Goal: Use online tool/utility: Utilize a website feature to perform a specific function

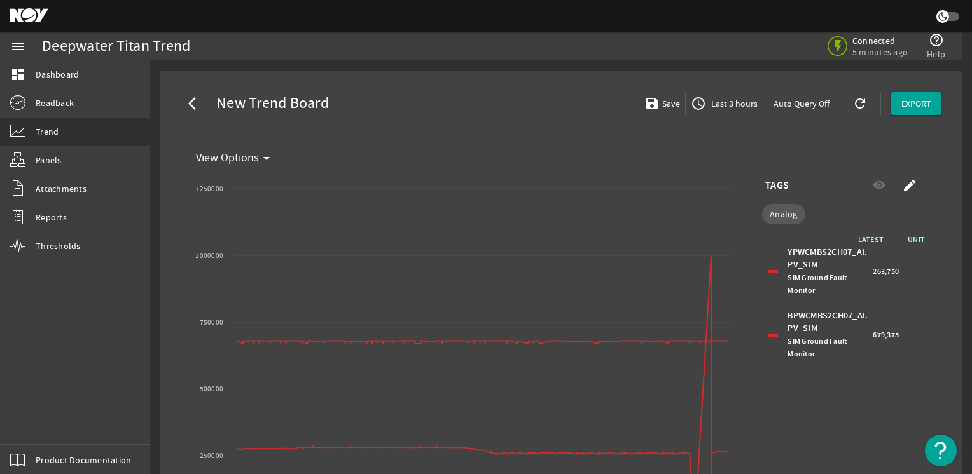
select select "ALL"
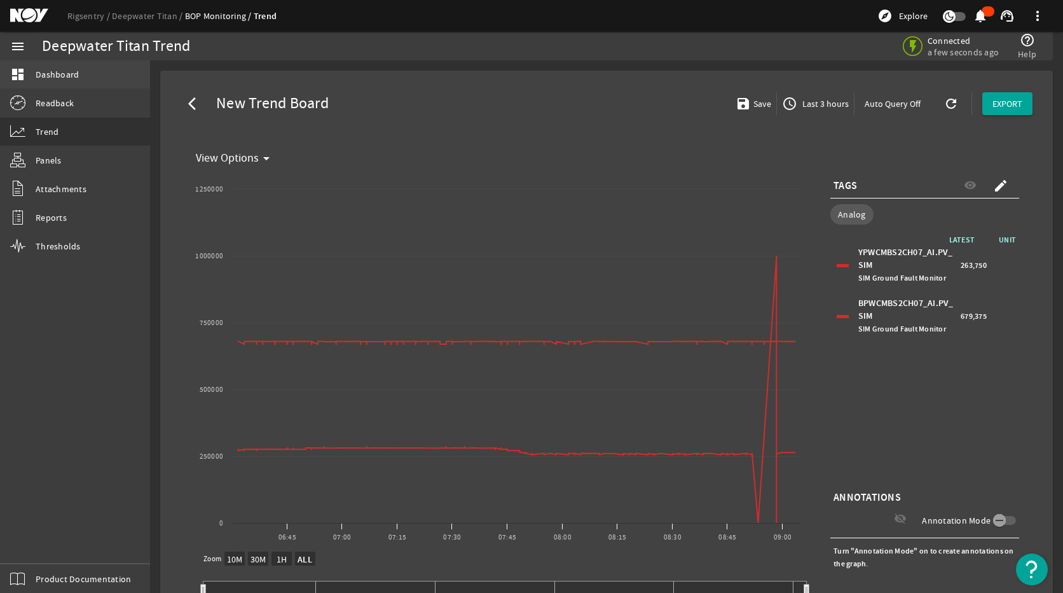
click at [64, 81] on link "dashboard Dashboard" at bounding box center [75, 74] width 150 height 28
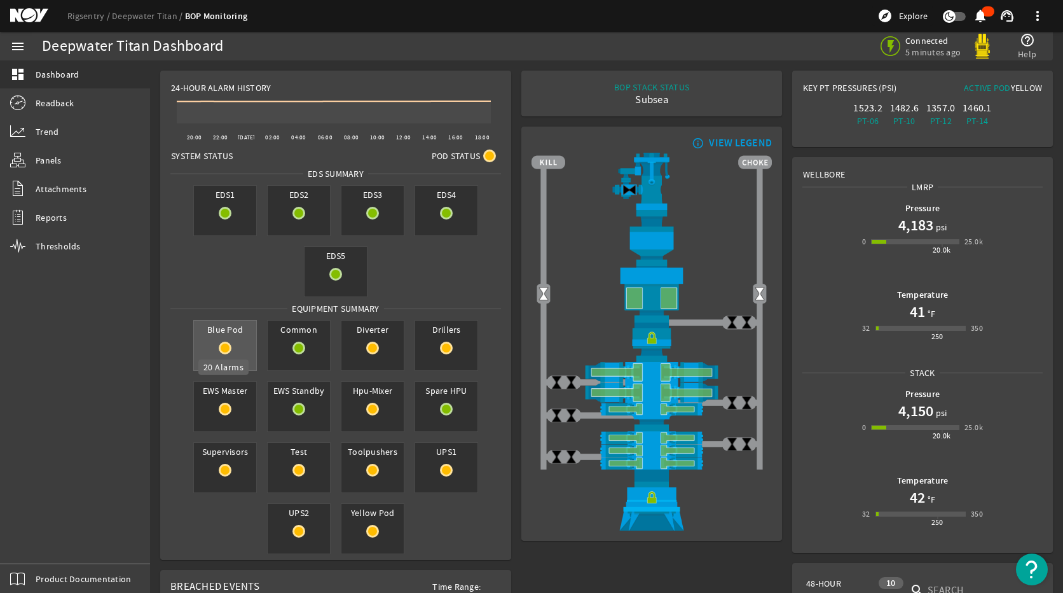
click at [233, 351] on rigsentry-circle-icon at bounding box center [225, 348] width 62 height 13
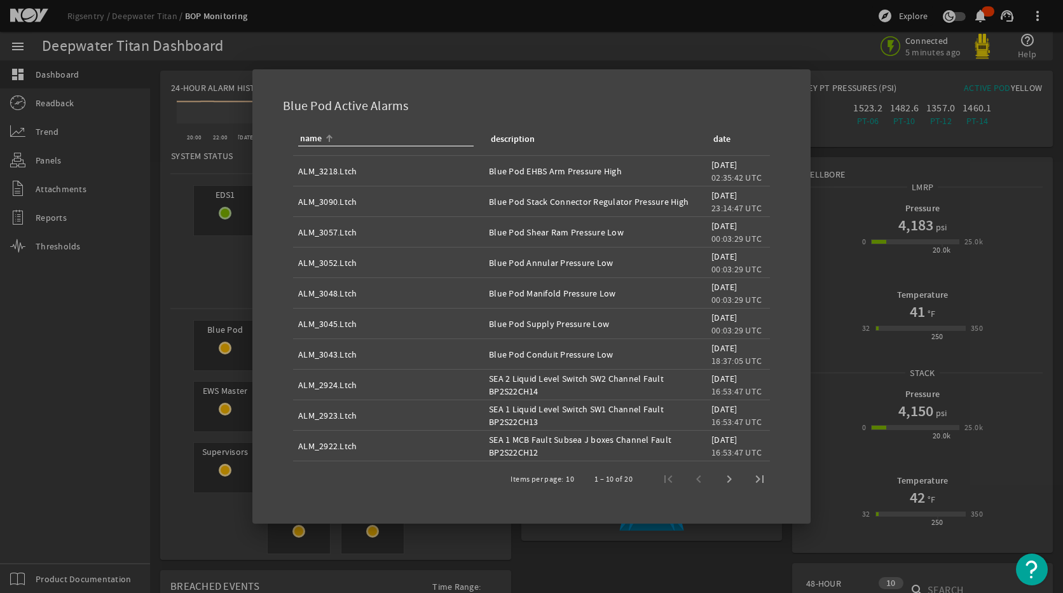
click at [618, 474] on div at bounding box center [531, 296] width 1063 height 593
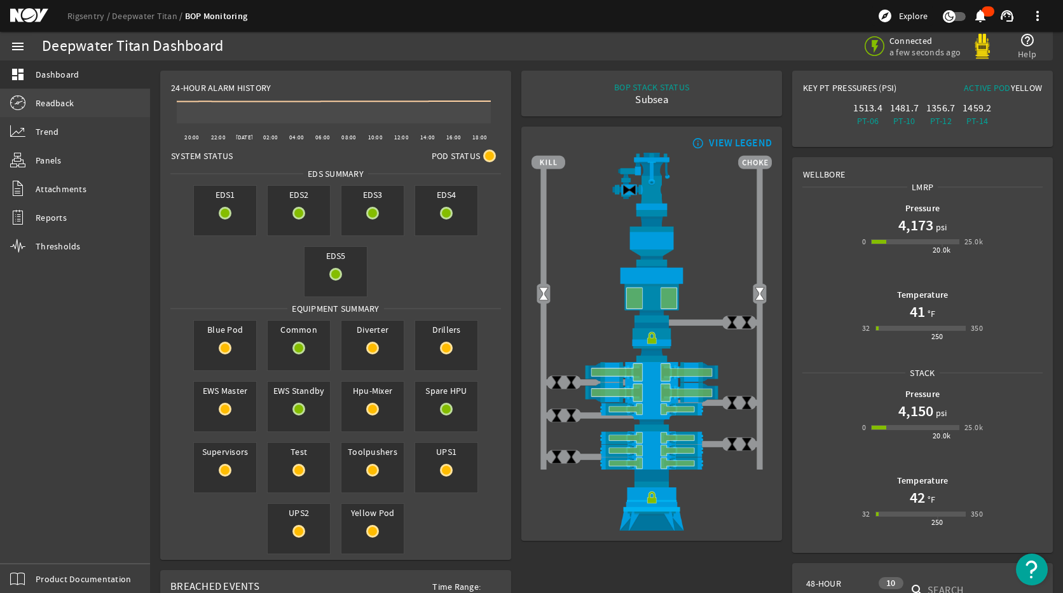
click at [54, 92] on link "Readback" at bounding box center [75, 103] width 150 height 28
click at [62, 127] on link "Trend" at bounding box center [75, 132] width 150 height 28
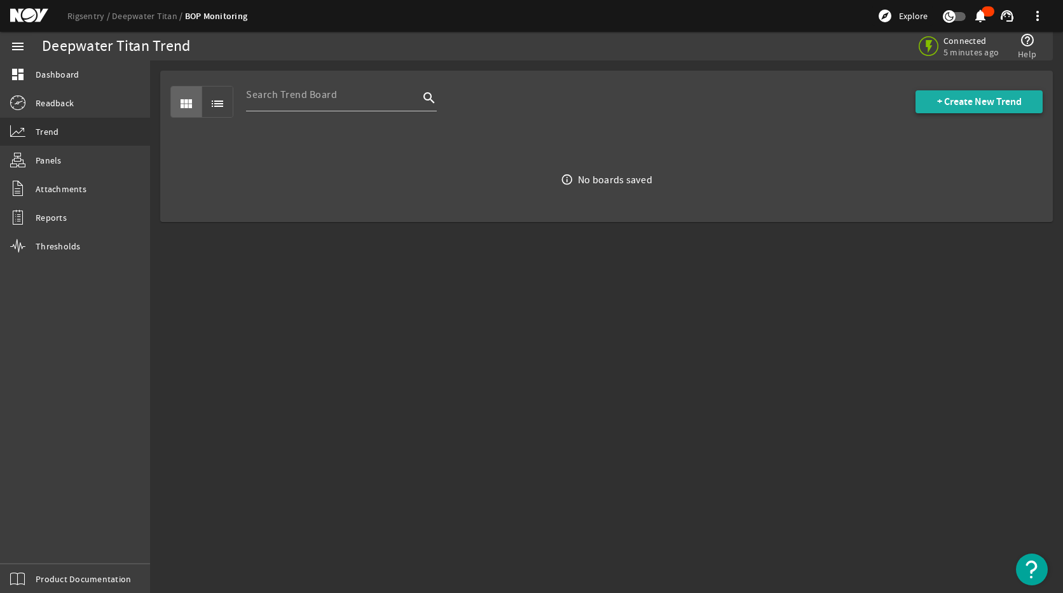
click at [944, 93] on span at bounding box center [979, 101] width 127 height 31
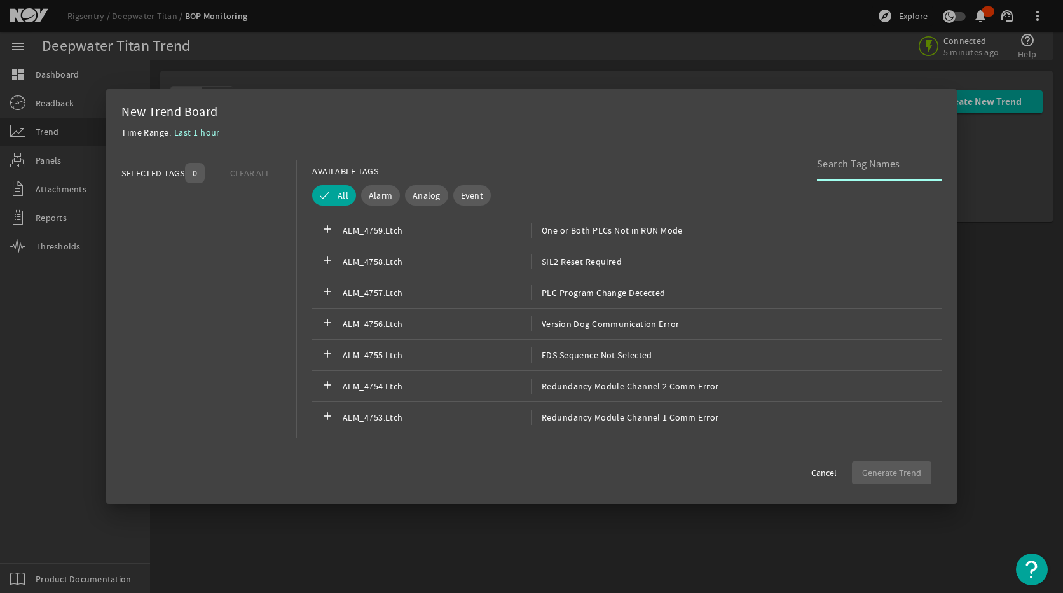
click at [842, 165] on input at bounding box center [874, 163] width 114 height 15
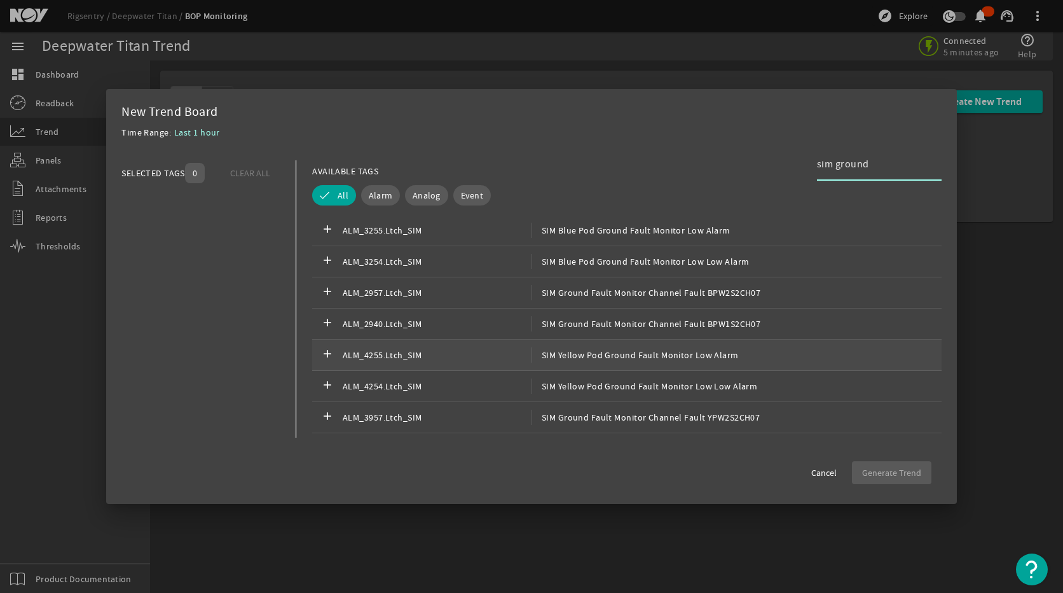
scroll to position [445, 0]
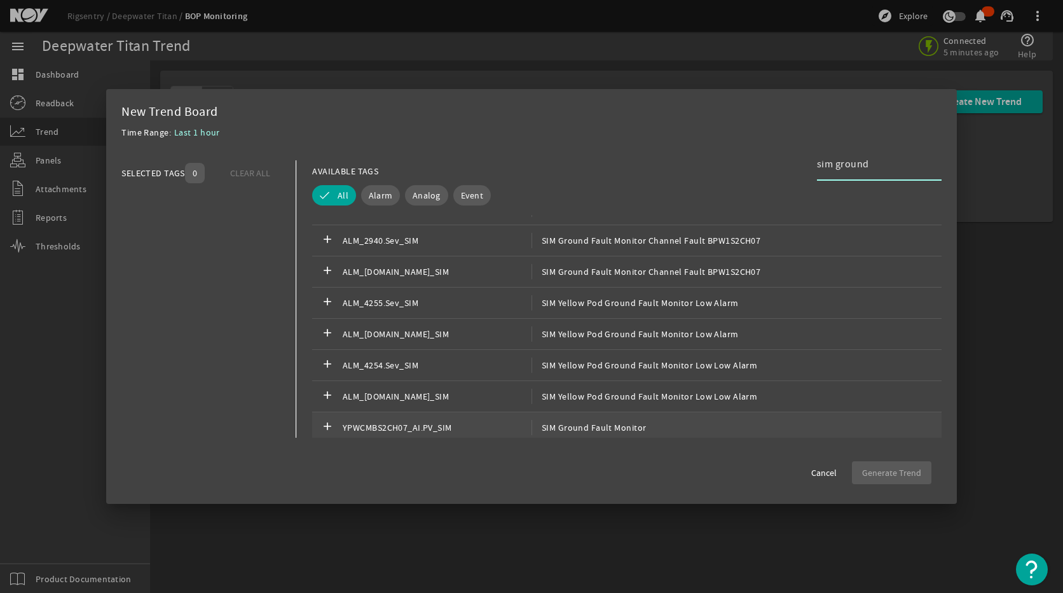
type input "sim ground"
click at [617, 415] on div "add YPWCMBS2CH07_AI.PV_SIM SIM Ground Fault Monitor" at bounding box center [627, 427] width 630 height 31
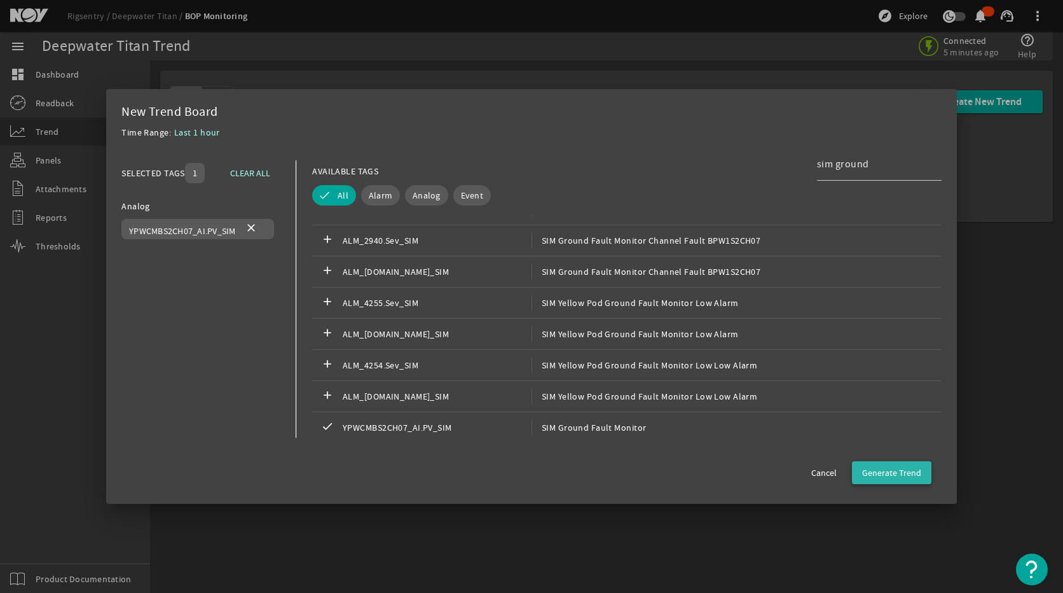
click at [898, 474] on span "button" at bounding box center [891, 472] width 79 height 31
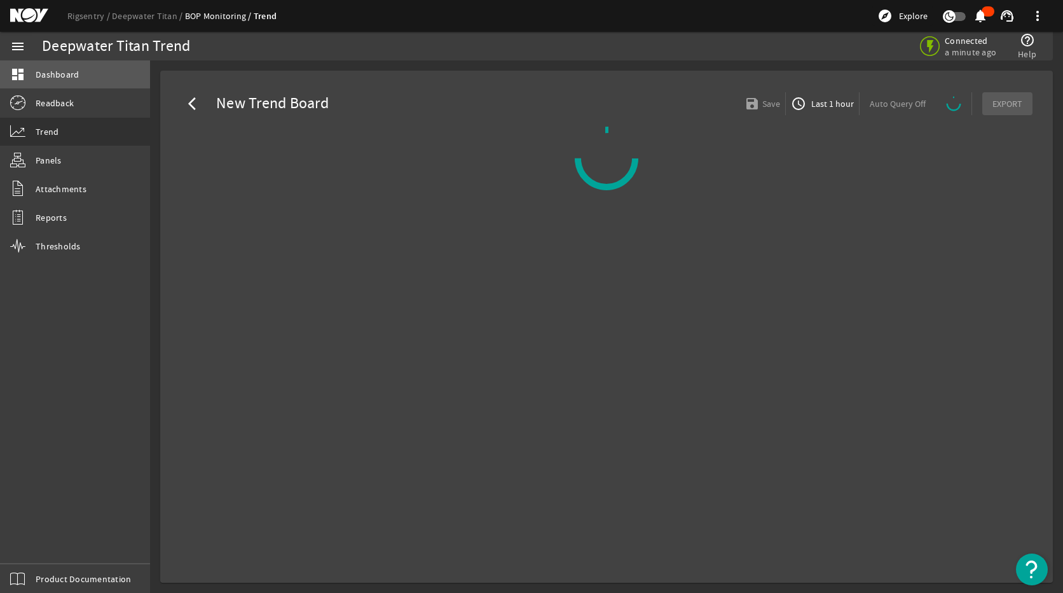
click at [68, 81] on link "dashboard Dashboard" at bounding box center [75, 74] width 150 height 28
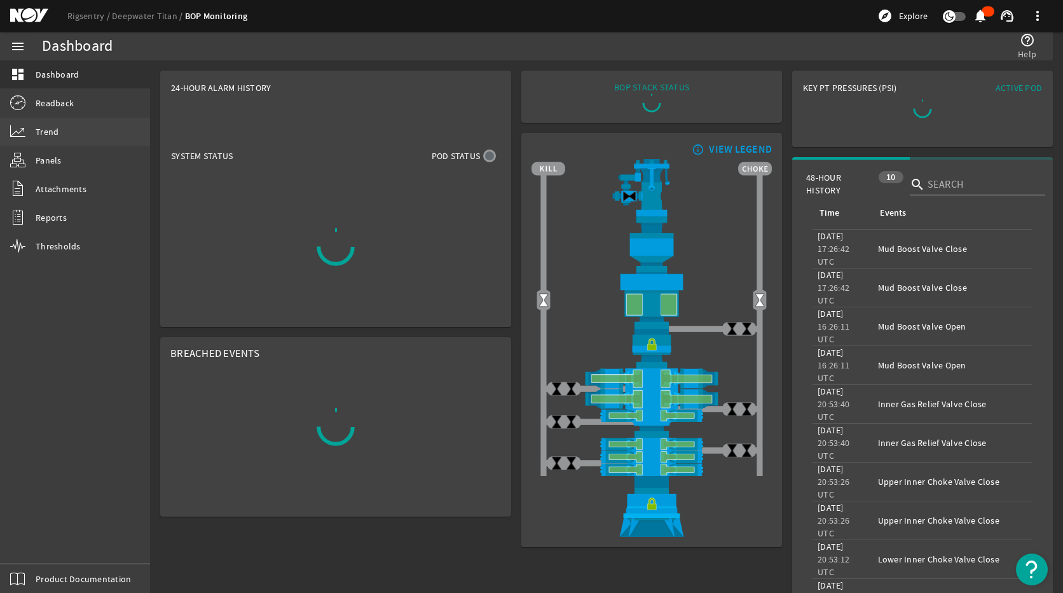
click at [62, 134] on link "Trend" at bounding box center [75, 132] width 150 height 28
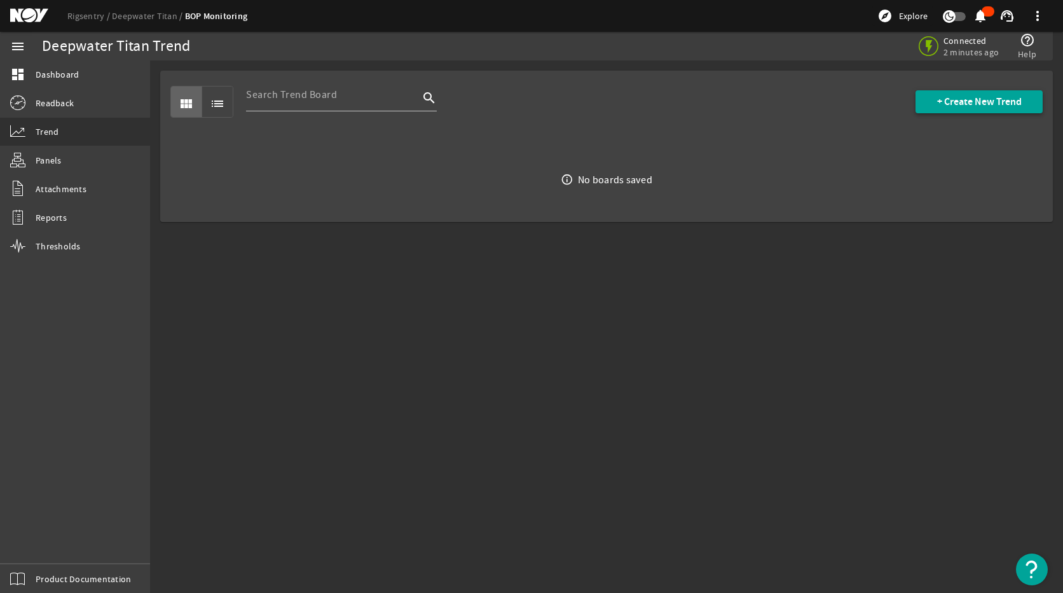
click at [937, 106] on span "+ Create New Trend" at bounding box center [979, 101] width 85 height 13
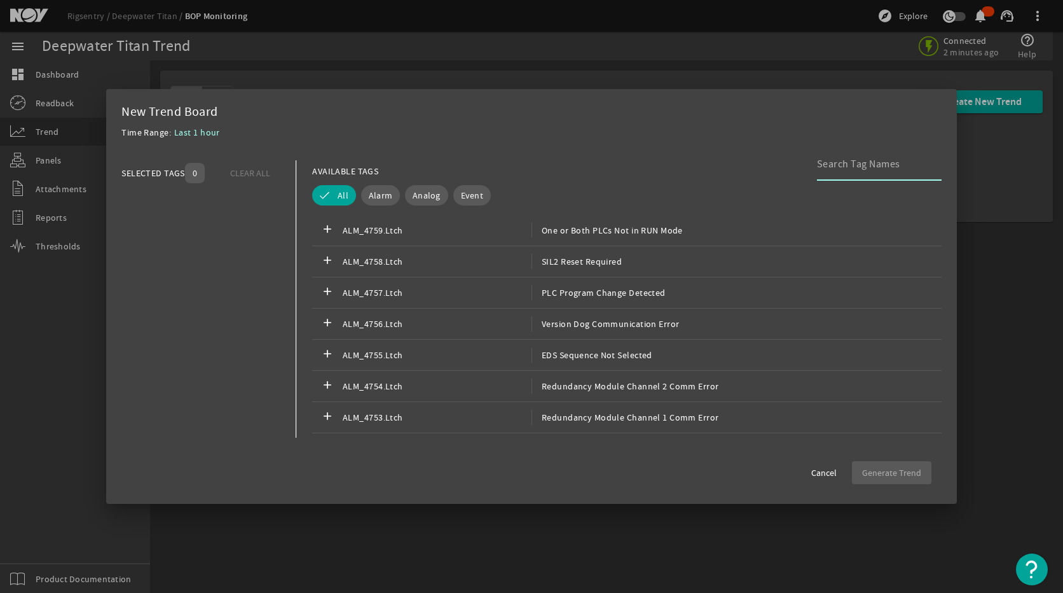
click at [847, 181] on div at bounding box center [879, 188] width 125 height 14
click at [847, 171] on input at bounding box center [874, 163] width 114 height 15
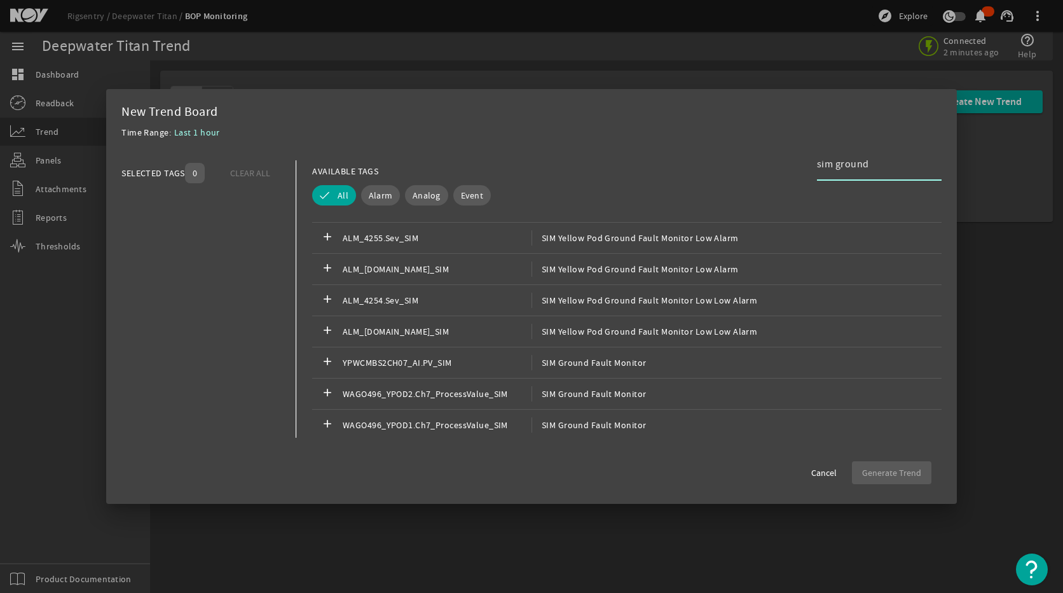
scroll to position [579, 0]
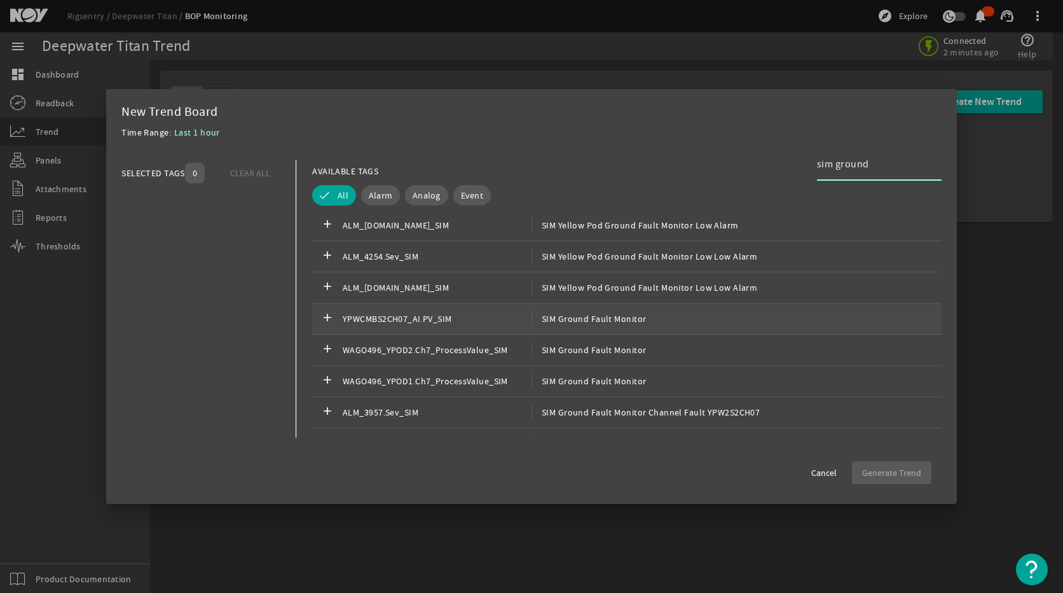
type input "sim ground"
click at [587, 315] on span "SIM Ground Fault Monitor" at bounding box center [589, 318] width 115 height 15
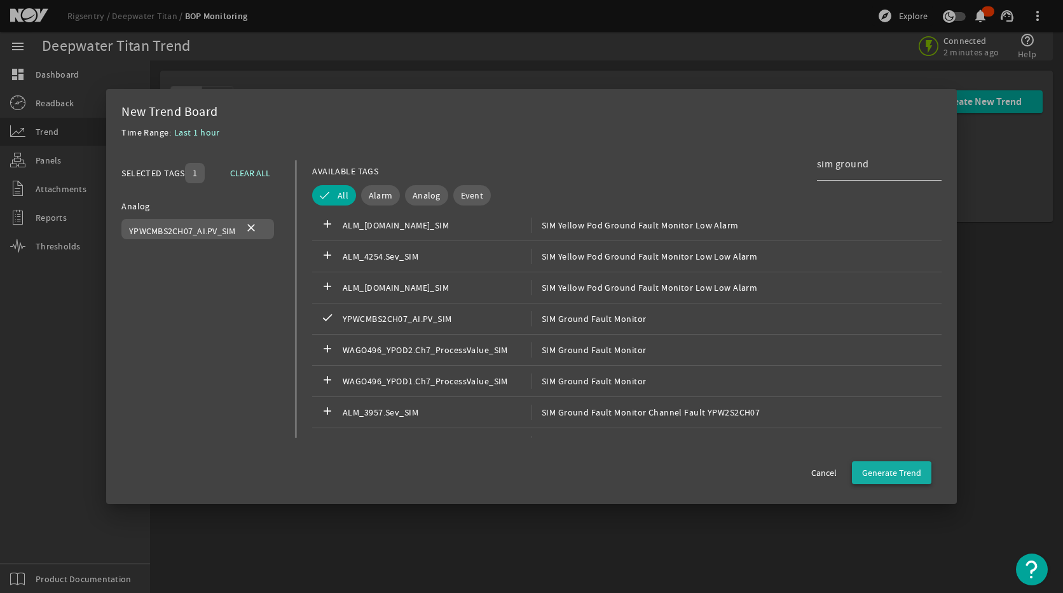
click at [890, 471] on span "Generate Trend" at bounding box center [891, 472] width 59 height 13
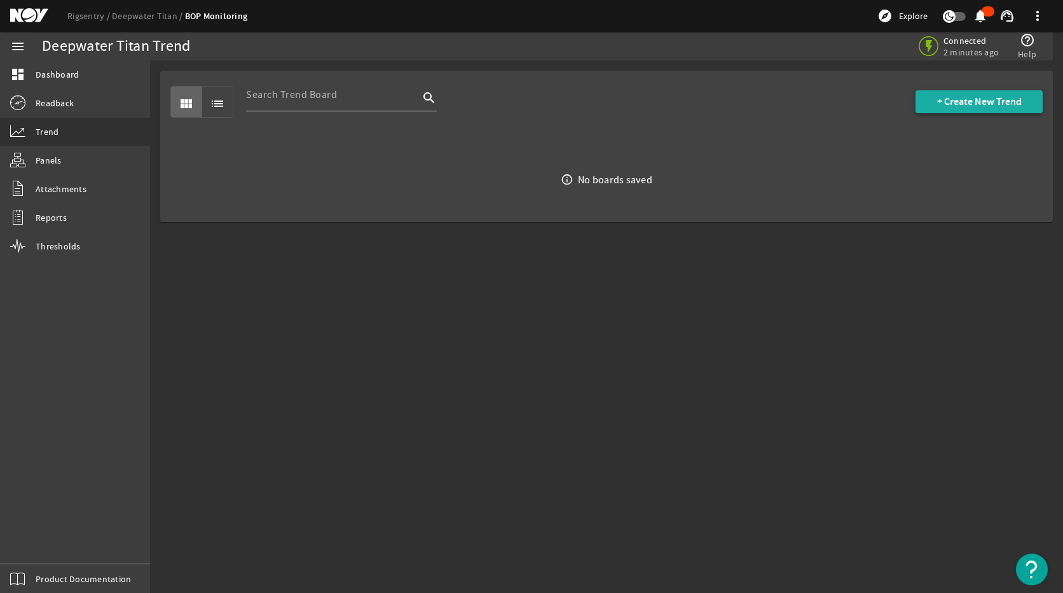
click at [923, 97] on span at bounding box center [979, 101] width 127 height 31
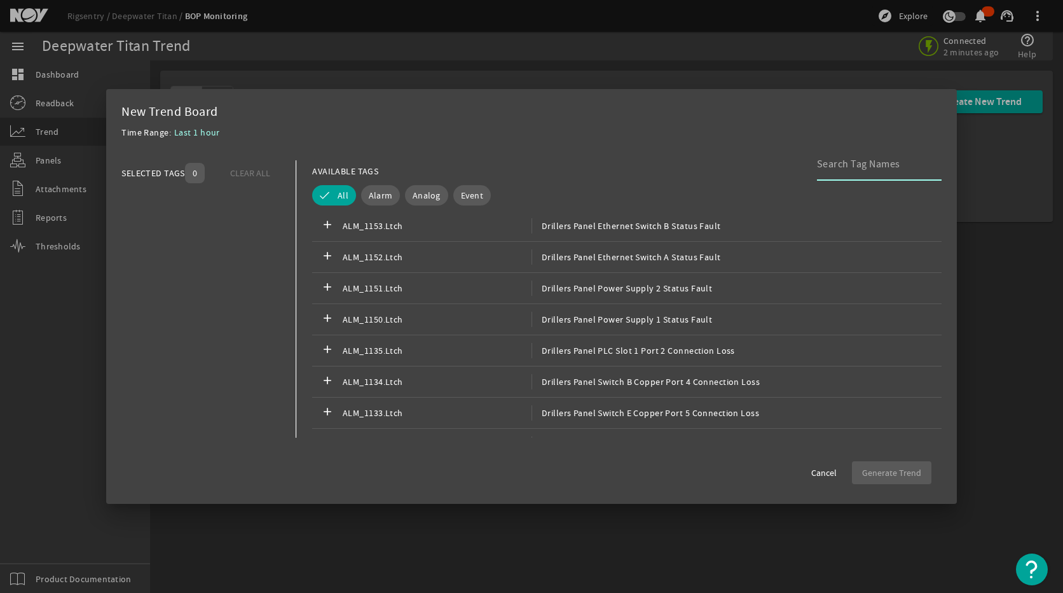
scroll to position [2035, 0]
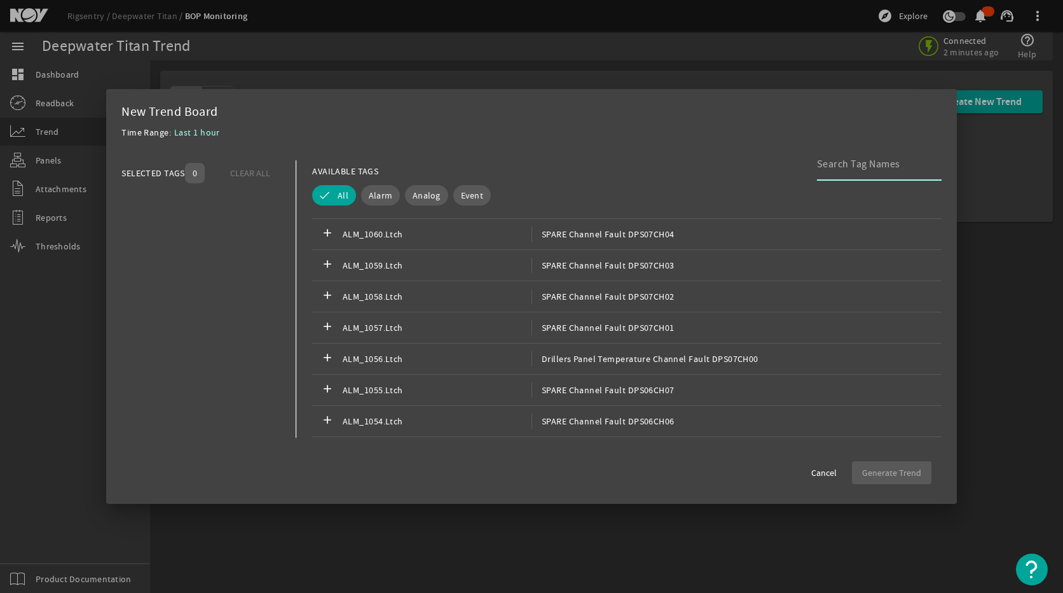
click at [841, 165] on input at bounding box center [874, 163] width 114 height 15
click at [867, 164] on input at bounding box center [874, 163] width 114 height 15
click at [836, 167] on input at bounding box center [874, 163] width 114 height 15
type input "s"
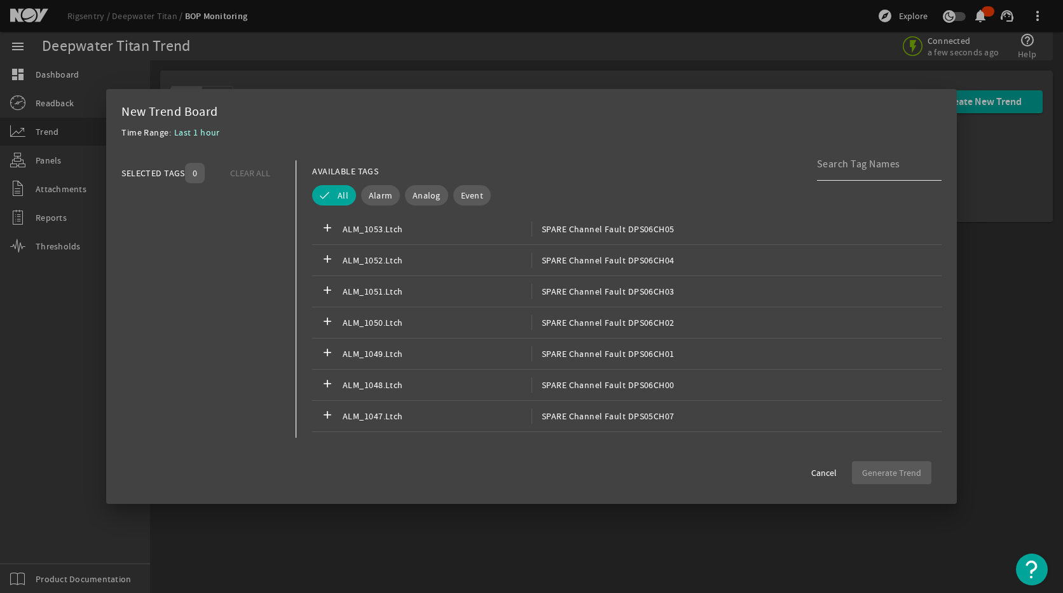
click at [839, 167] on input at bounding box center [874, 163] width 114 height 15
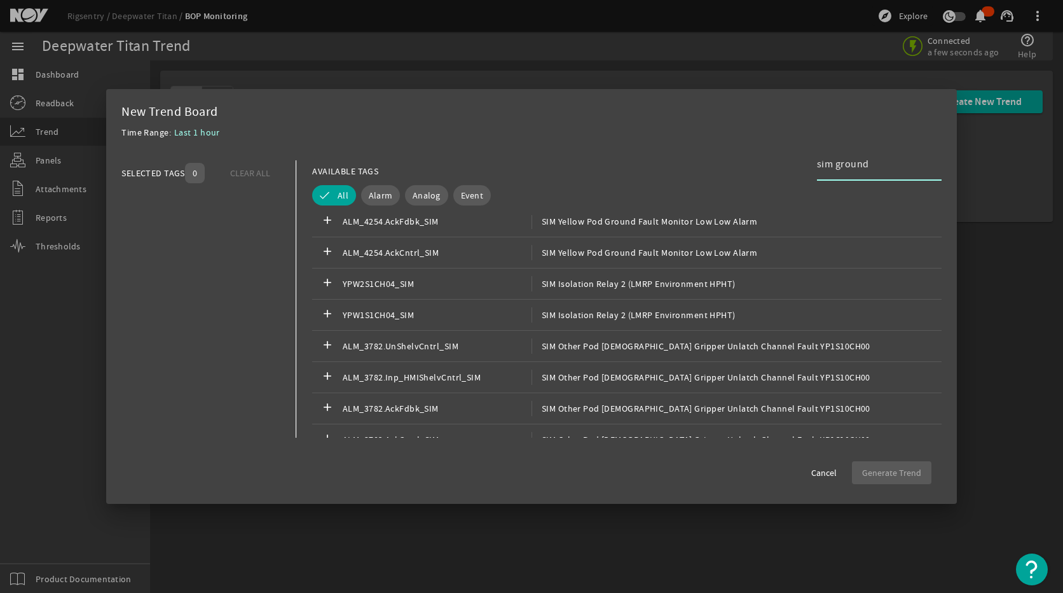
scroll to position [750, 0]
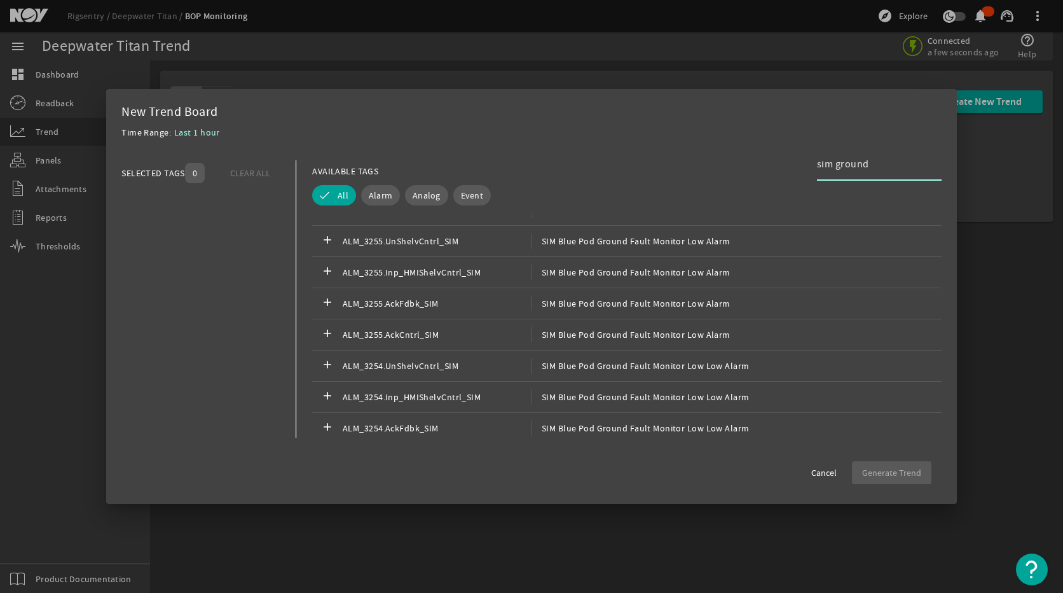
type input "sim ground"
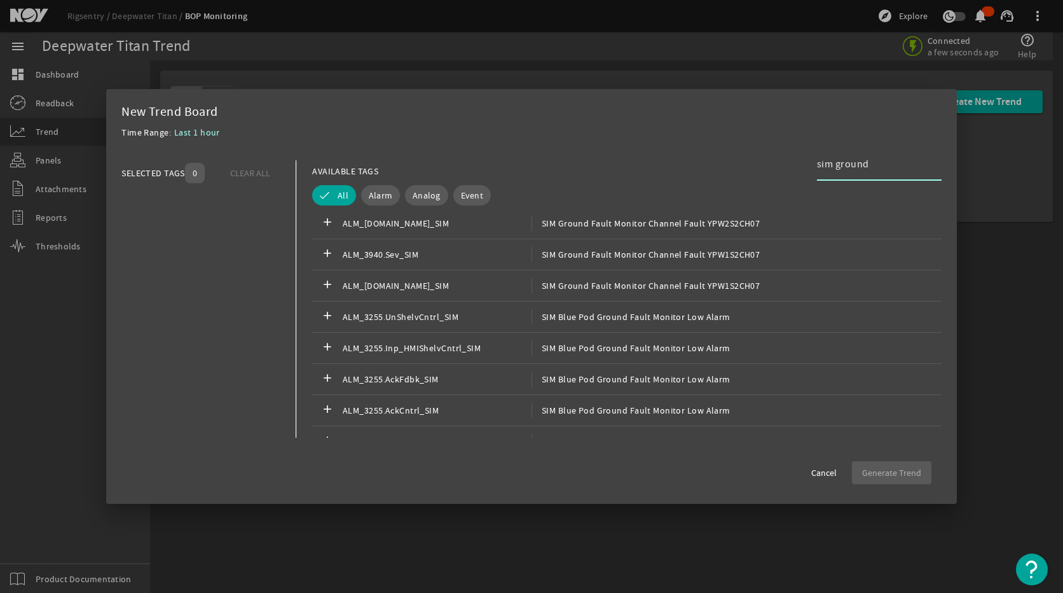
scroll to position [518, 0]
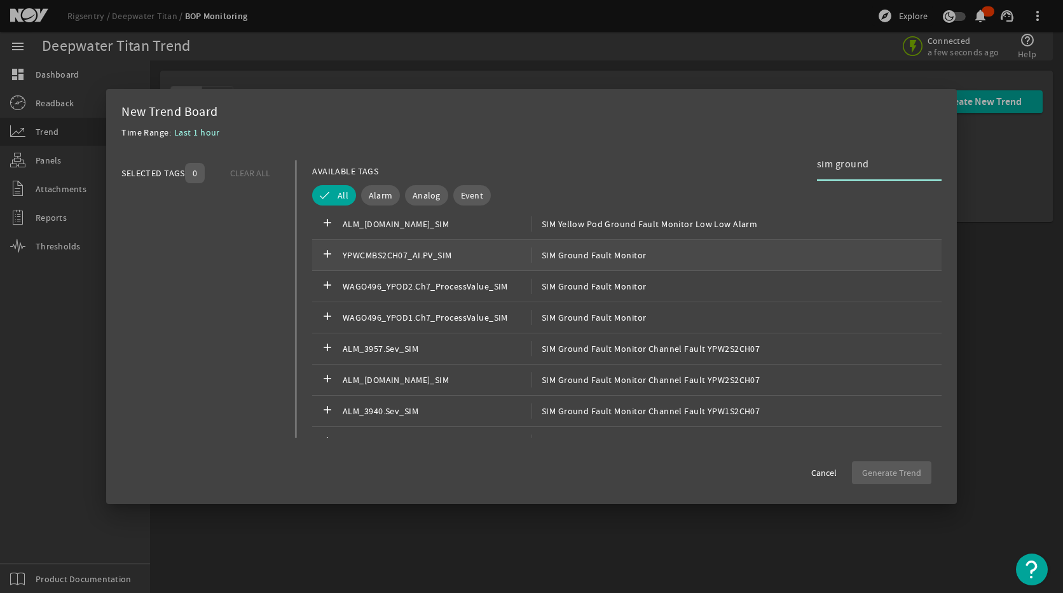
click at [609, 261] on span "SIM Ground Fault Monitor" at bounding box center [589, 254] width 115 height 15
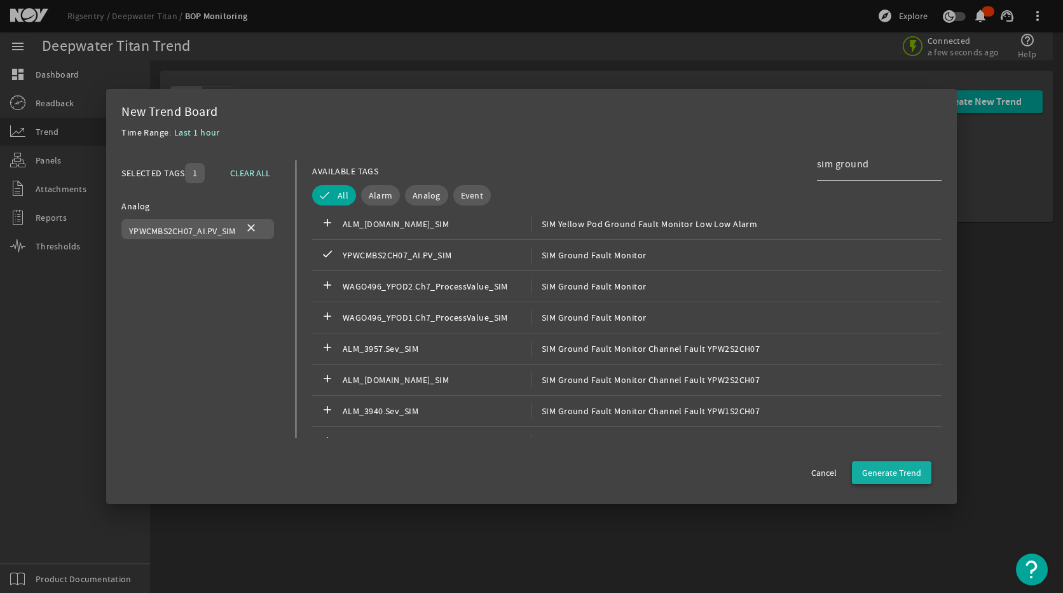
click at [886, 474] on span "button" at bounding box center [891, 472] width 79 height 31
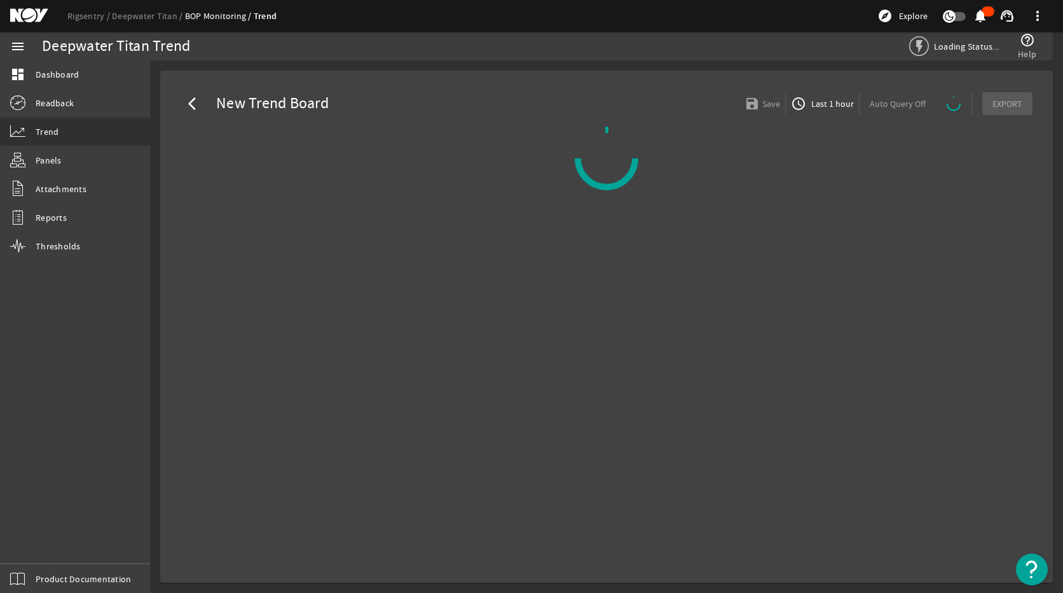
select select "ALL"
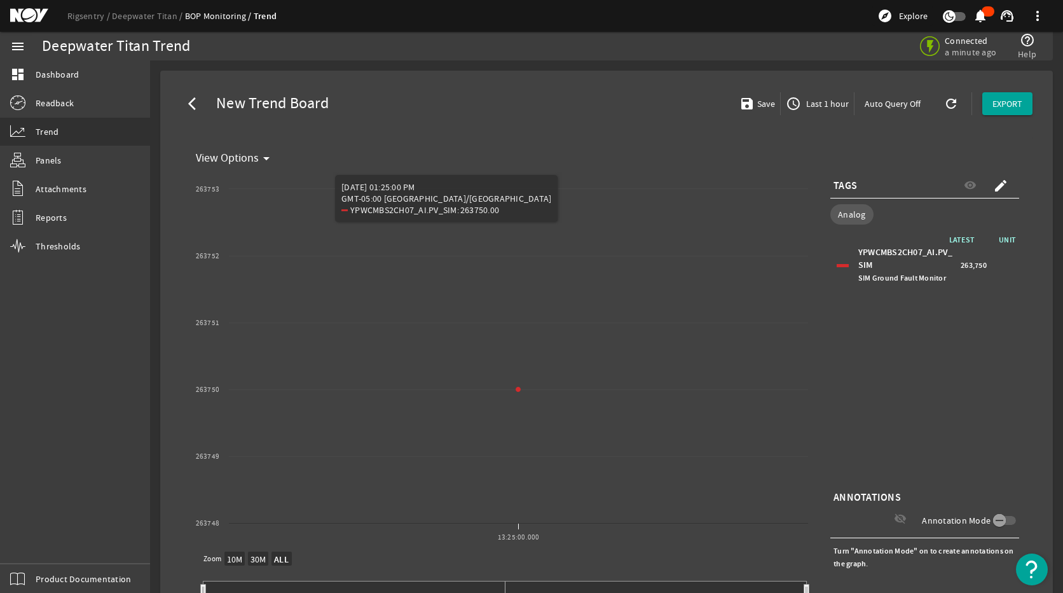
click at [804, 101] on span "Last 1 hour" at bounding box center [826, 103] width 45 height 13
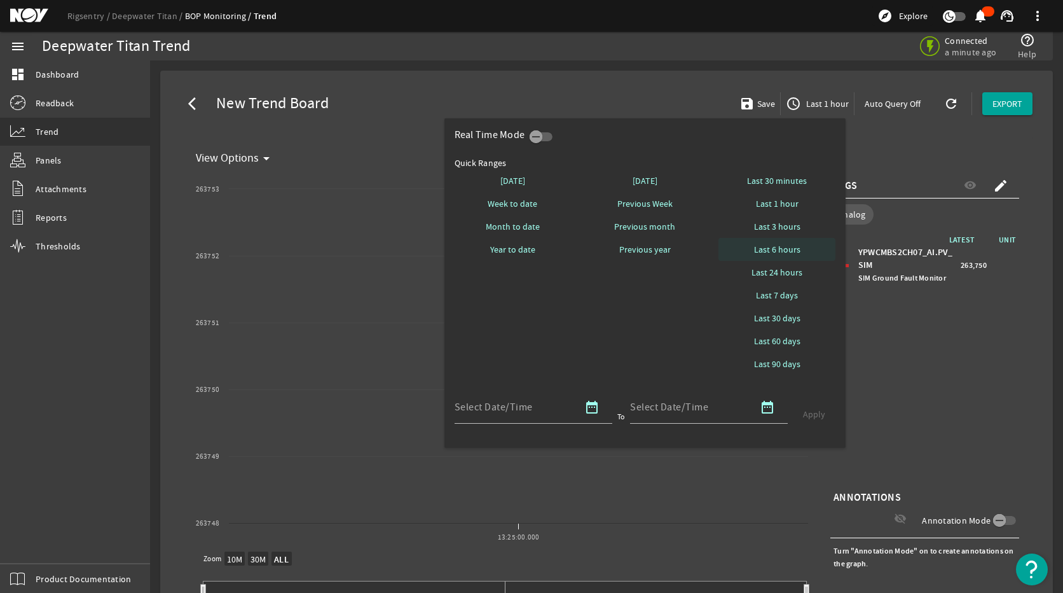
click at [778, 252] on span "Last 6 hours" at bounding box center [777, 249] width 46 height 13
select select "10M"
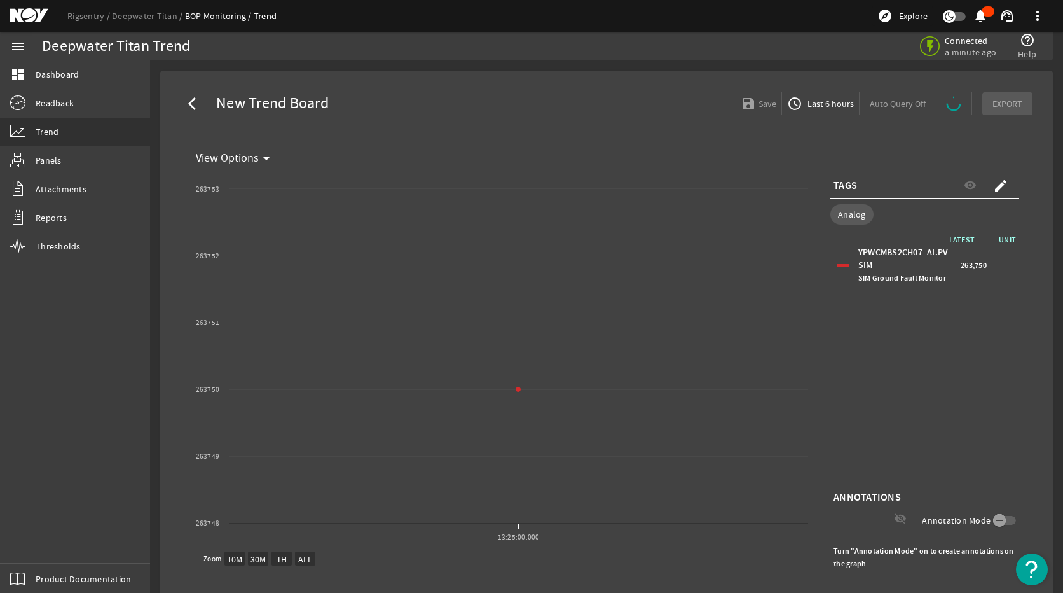
click at [822, 107] on span "Last 6 hours" at bounding box center [829, 103] width 49 height 13
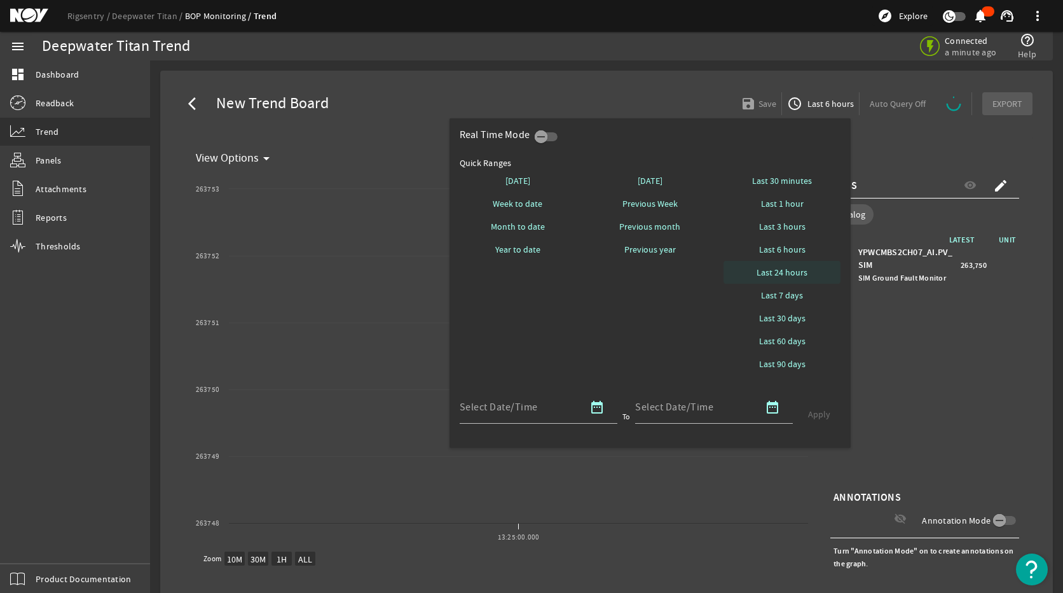
click at [797, 275] on span "Last 24 hours" at bounding box center [782, 272] width 51 height 13
select select "10M"
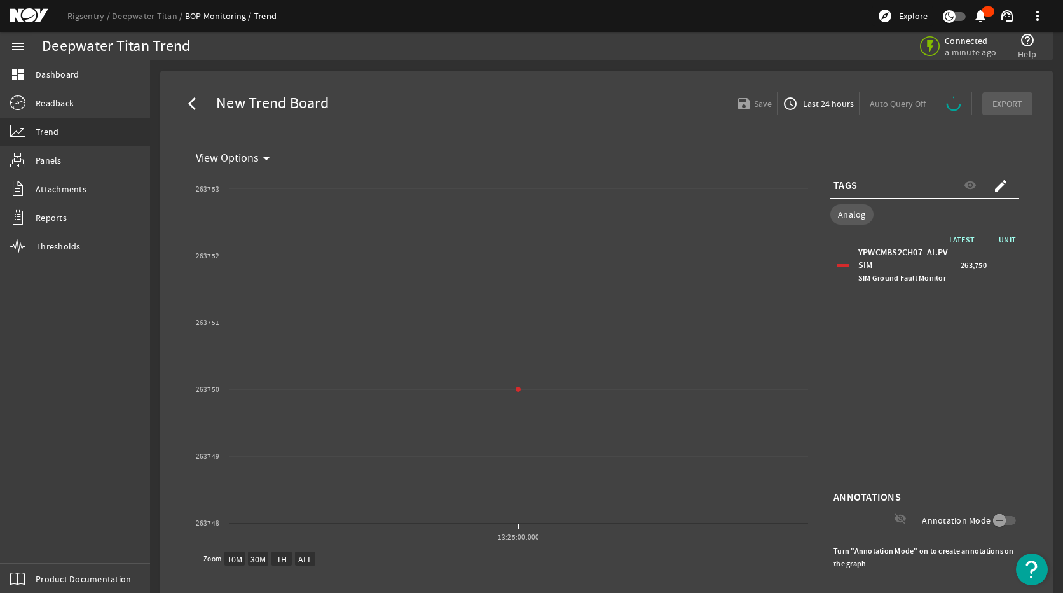
click at [827, 106] on span "Last 24 hours" at bounding box center [827, 103] width 53 height 13
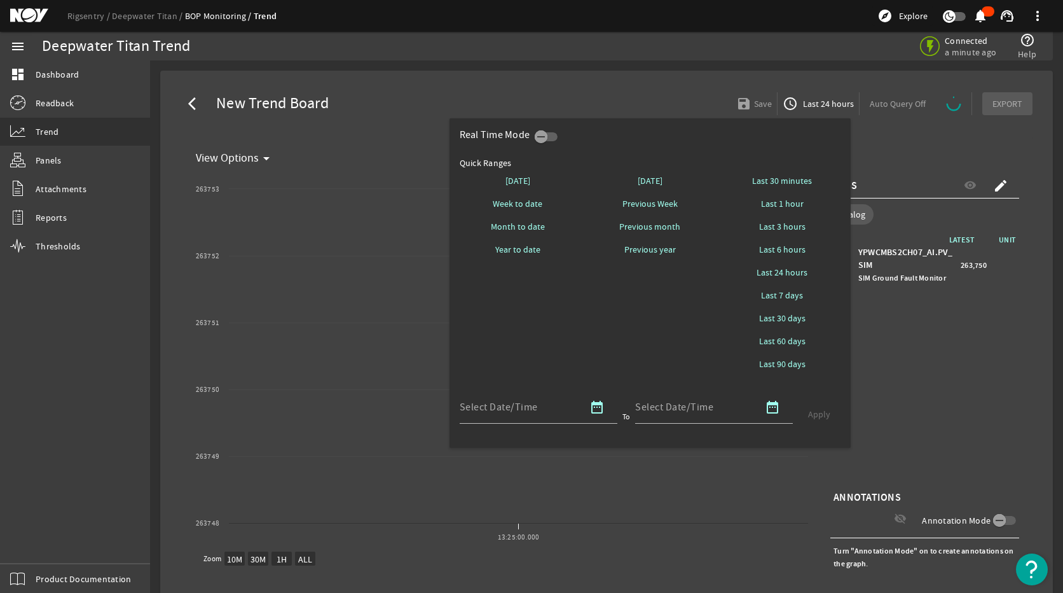
click at [966, 400] on div at bounding box center [531, 296] width 1063 height 593
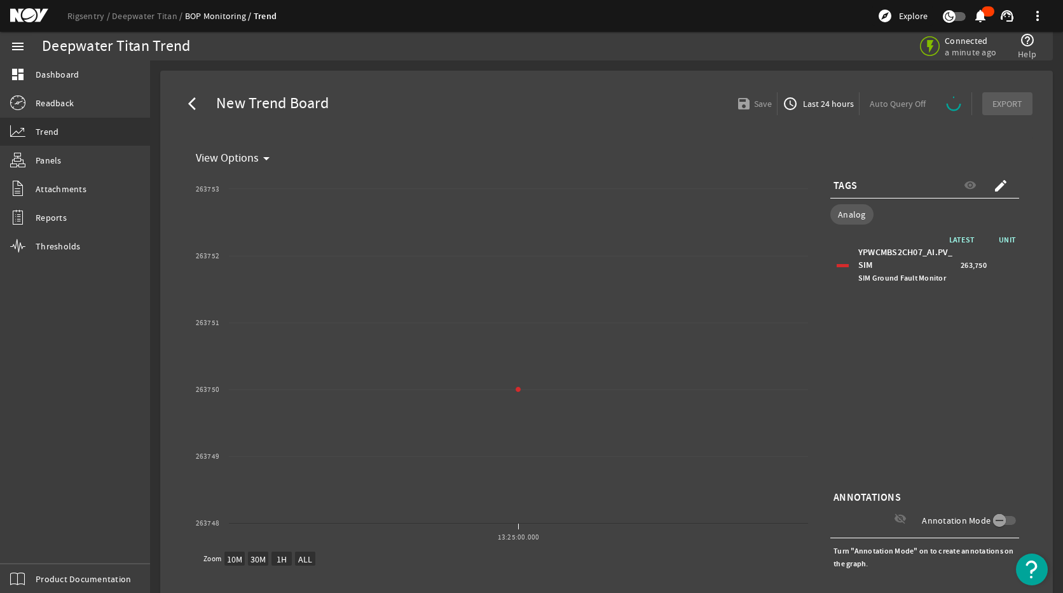
click at [816, 104] on span "Last 24 hours" at bounding box center [827, 103] width 53 height 13
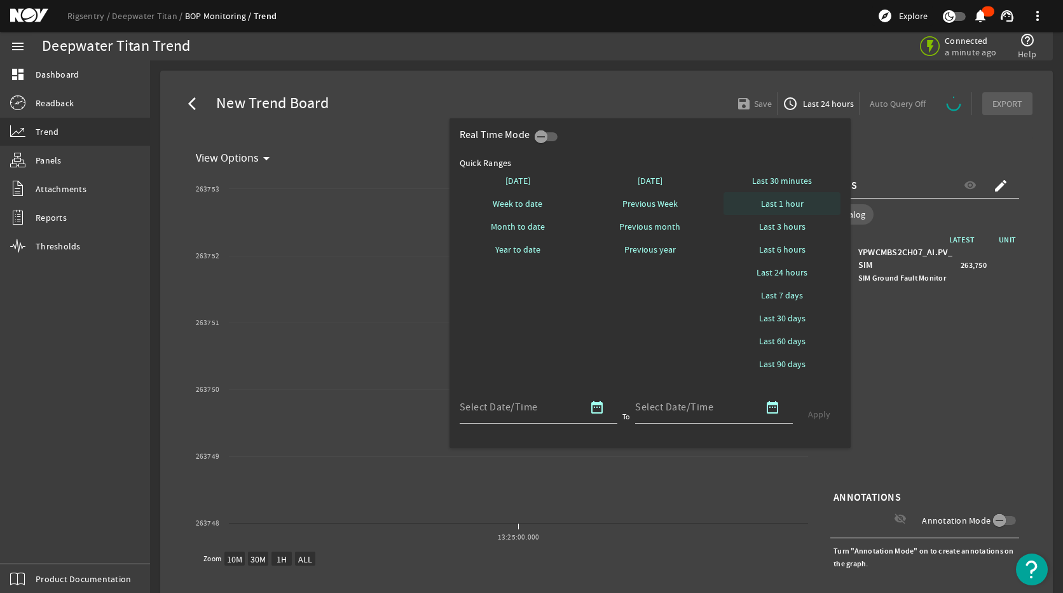
click at [771, 204] on span "Last 1 hour" at bounding box center [782, 203] width 43 height 13
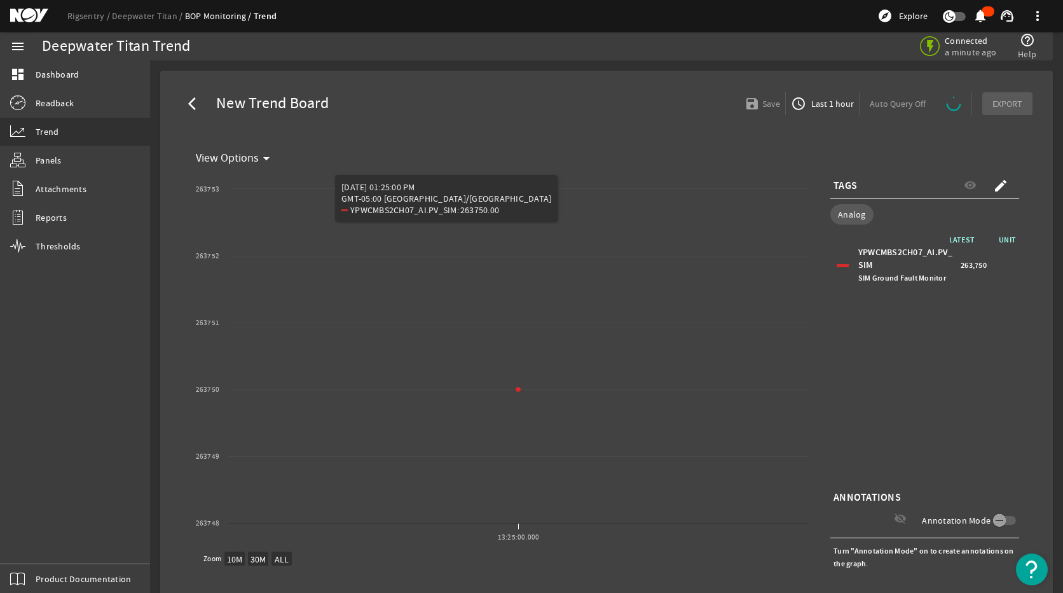
click at [928, 400] on div "LATEST UNIT YPWCMBS2CH07_AI.PV_SIM SIM Ground Fault Monitor 263,750" at bounding box center [925, 360] width 189 height 254
click at [913, 288] on div "YPWCMBS2CH07_AI.PV_SIM SIM Ground Fault Monitor 263,750" at bounding box center [925, 265] width 189 height 51
click at [908, 270] on div "YPWCMBS2CH07_AI.PV_SIM SIM Ground Fault Monitor" at bounding box center [908, 265] width 99 height 38
select select "ALL"
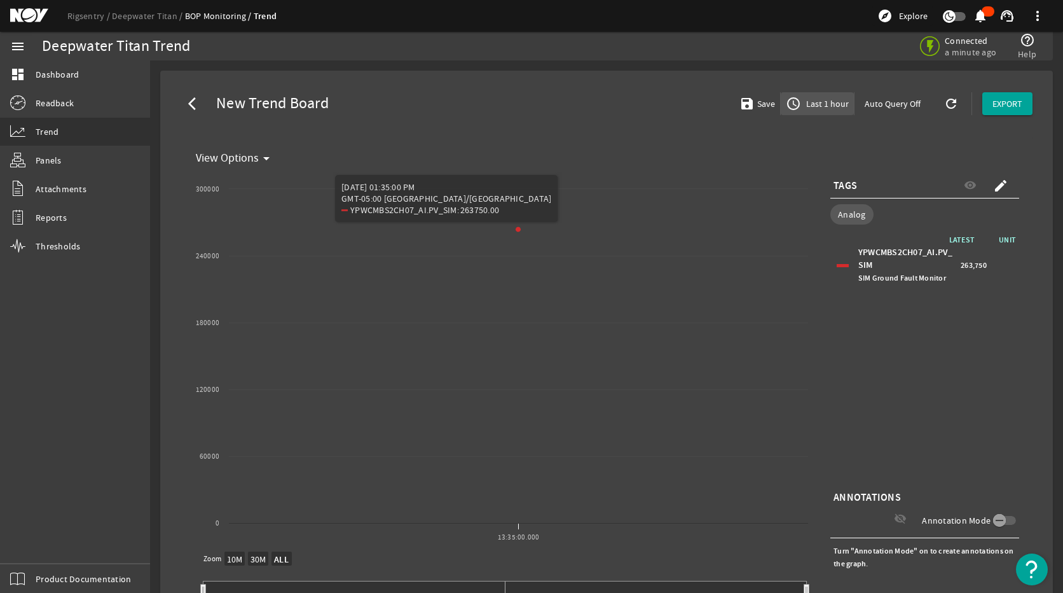
click at [813, 103] on span "Last 1 hour" at bounding box center [826, 103] width 45 height 13
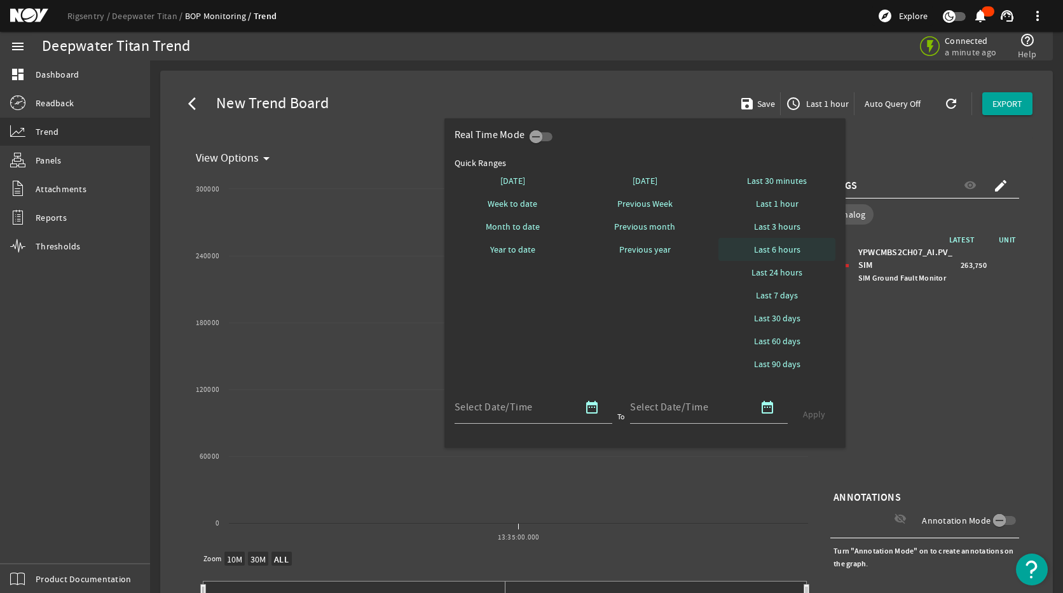
click at [791, 247] on span "Last 6 hours" at bounding box center [777, 249] width 46 height 13
select select "10M"
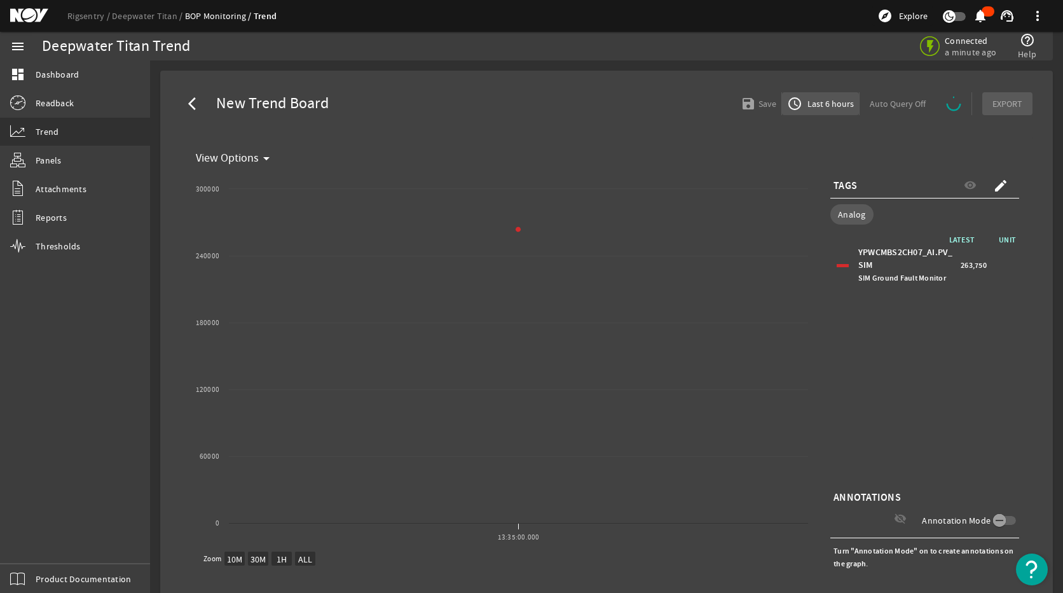
click at [818, 112] on span "button" at bounding box center [820, 103] width 77 height 31
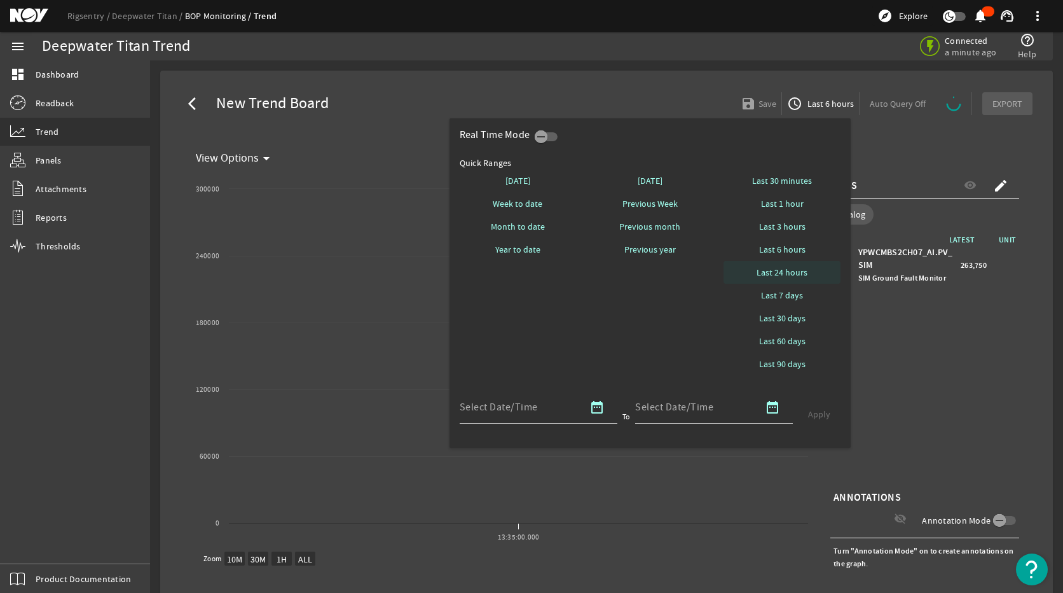
click at [789, 276] on span "Last 24 hours" at bounding box center [782, 272] width 51 height 13
select select "10M"
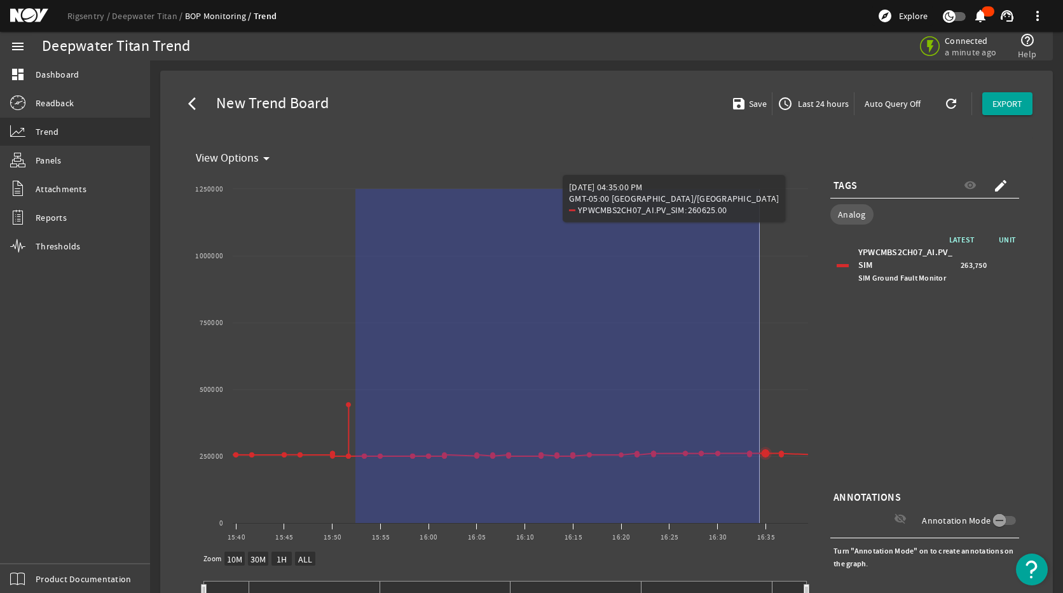
drag, startPoint x: 356, startPoint y: 471, endPoint x: 760, endPoint y: 483, distance: 404.6
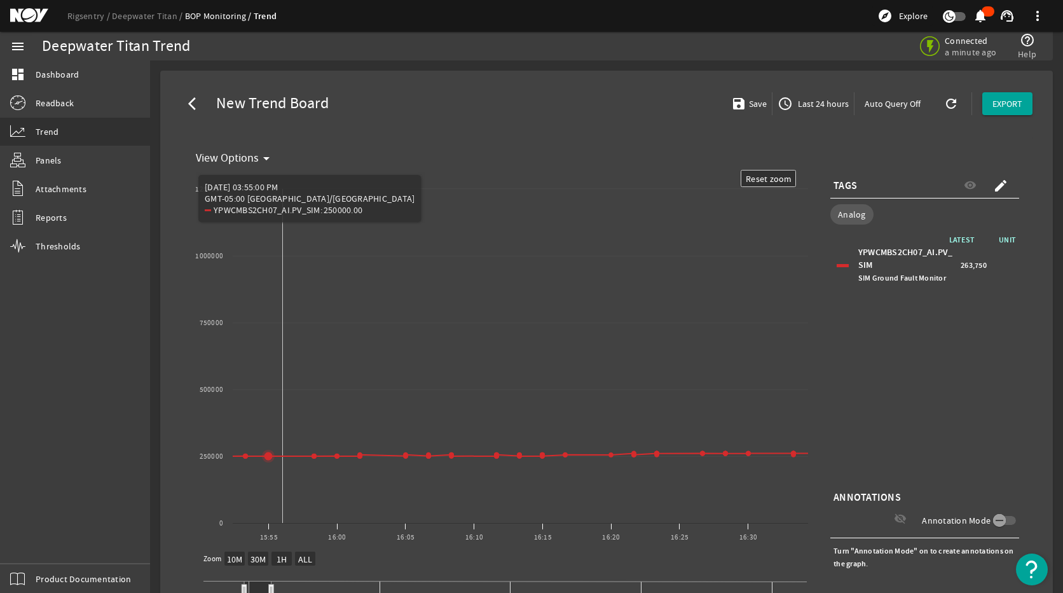
click at [283, 474] on rect "Chart title" at bounding box center [503, 361] width 624 height 382
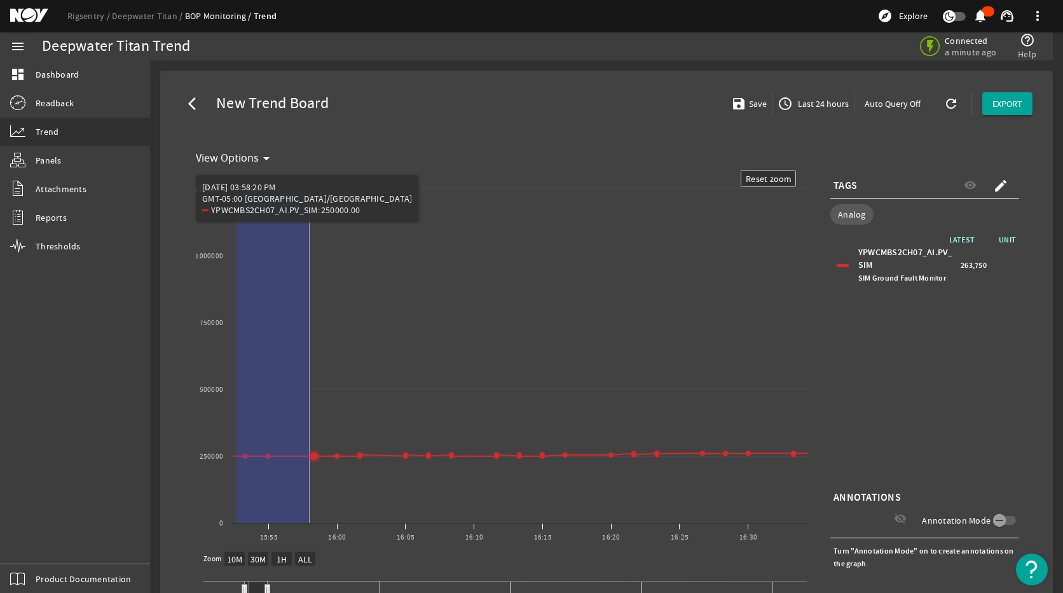
drag, startPoint x: 237, startPoint y: 473, endPoint x: 438, endPoint y: 477, distance: 201.7
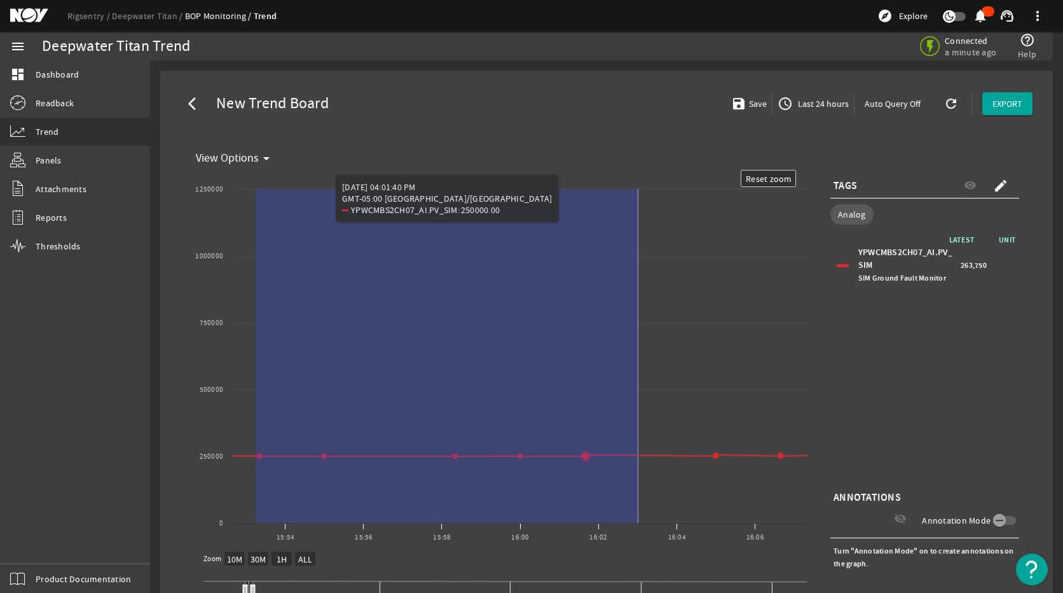
drag, startPoint x: 256, startPoint y: 502, endPoint x: 728, endPoint y: 499, distance: 471.9
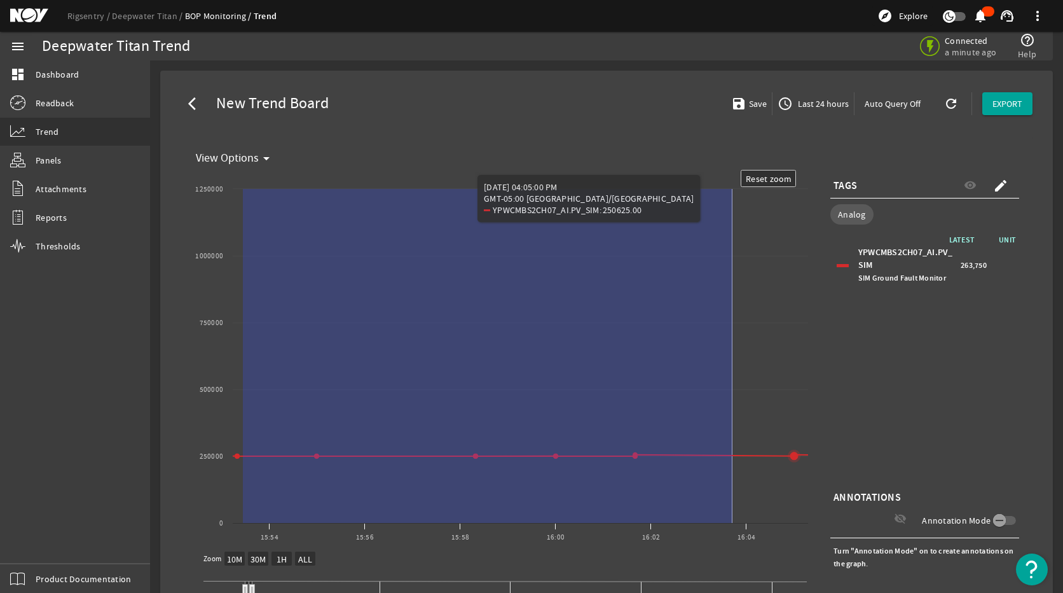
drag, startPoint x: 243, startPoint y: 495, endPoint x: 735, endPoint y: 487, distance: 491.7
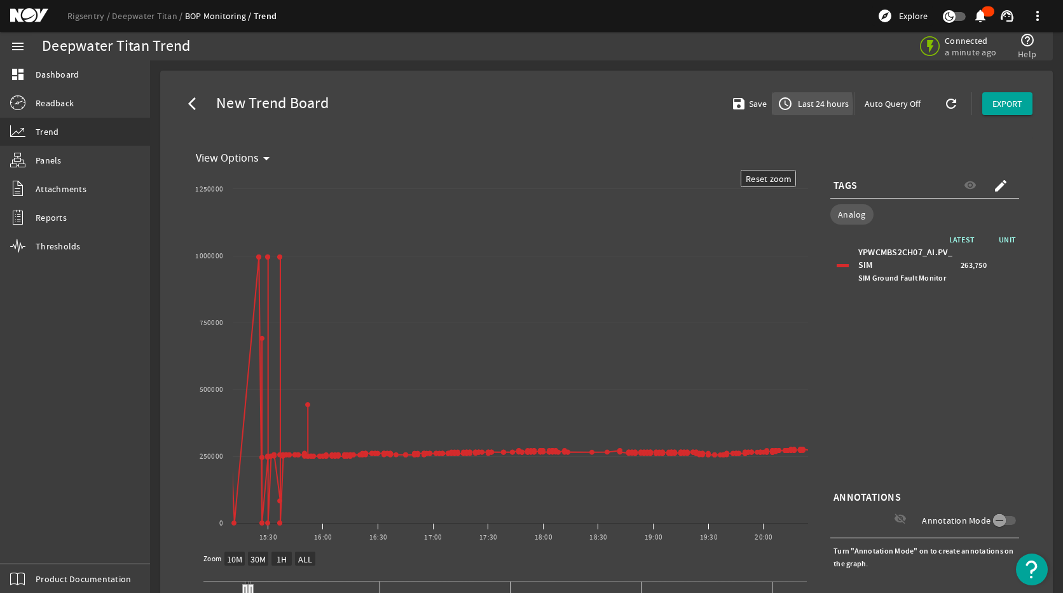
click at [778, 106] on mat-icon "access_time" at bounding box center [785, 103] width 15 height 15
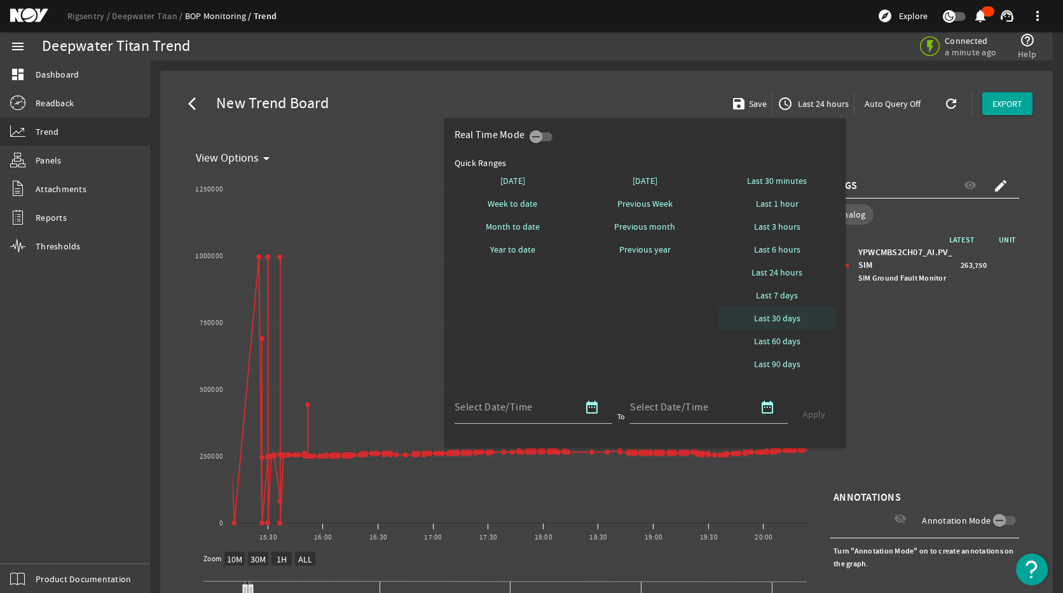
click at [785, 303] on span at bounding box center [777, 318] width 117 height 31
select select "10M"
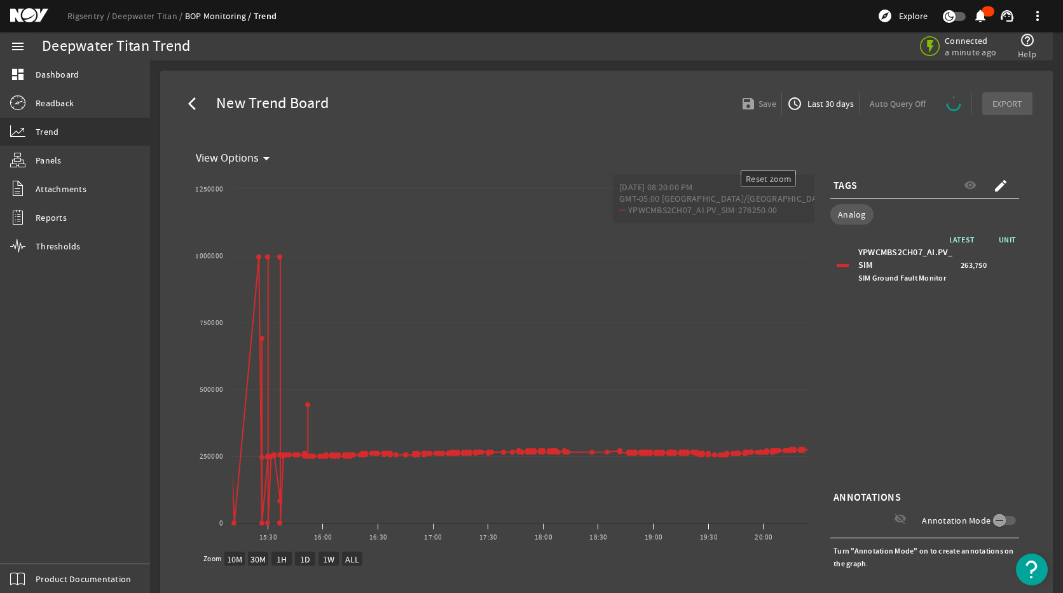
click at [810, 96] on span "access_time Last 30 days" at bounding box center [820, 103] width 67 height 15
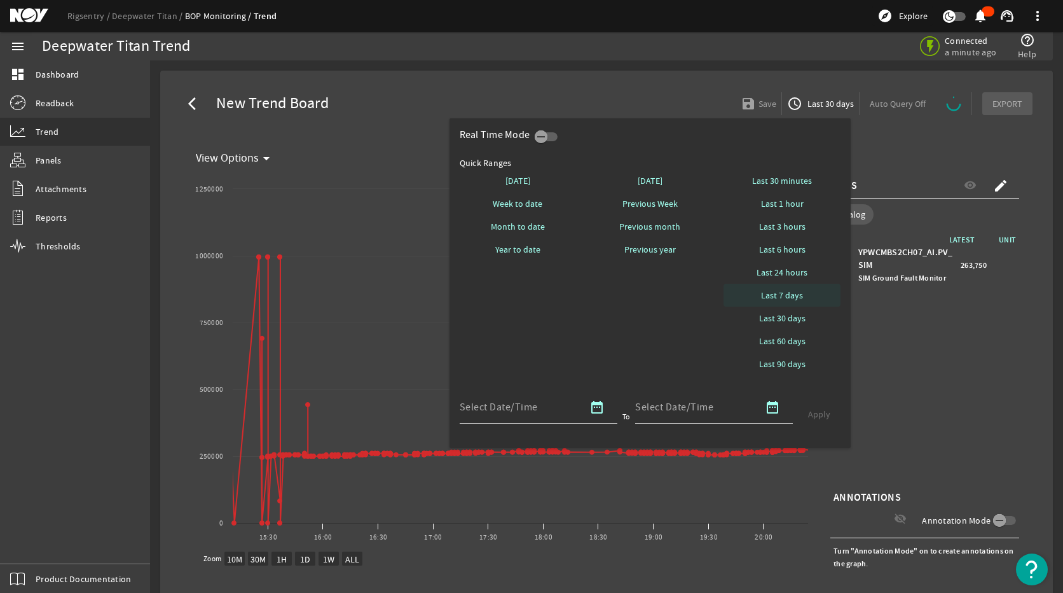
click at [789, 296] on span "Last 7 days" at bounding box center [782, 295] width 42 height 13
select select "10M"
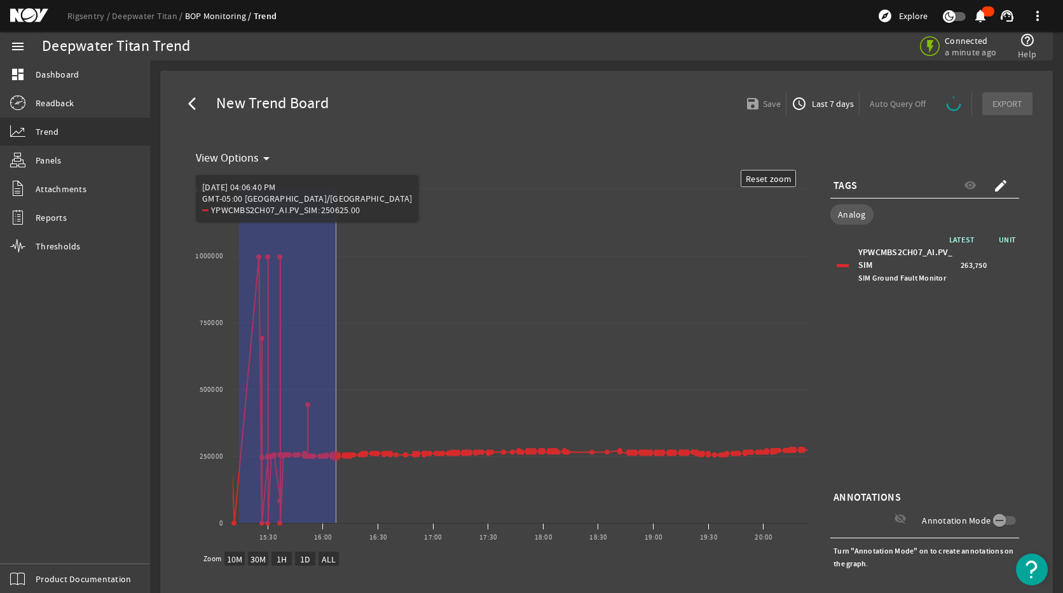
drag, startPoint x: 239, startPoint y: 310, endPoint x: 336, endPoint y: 410, distance: 139.4
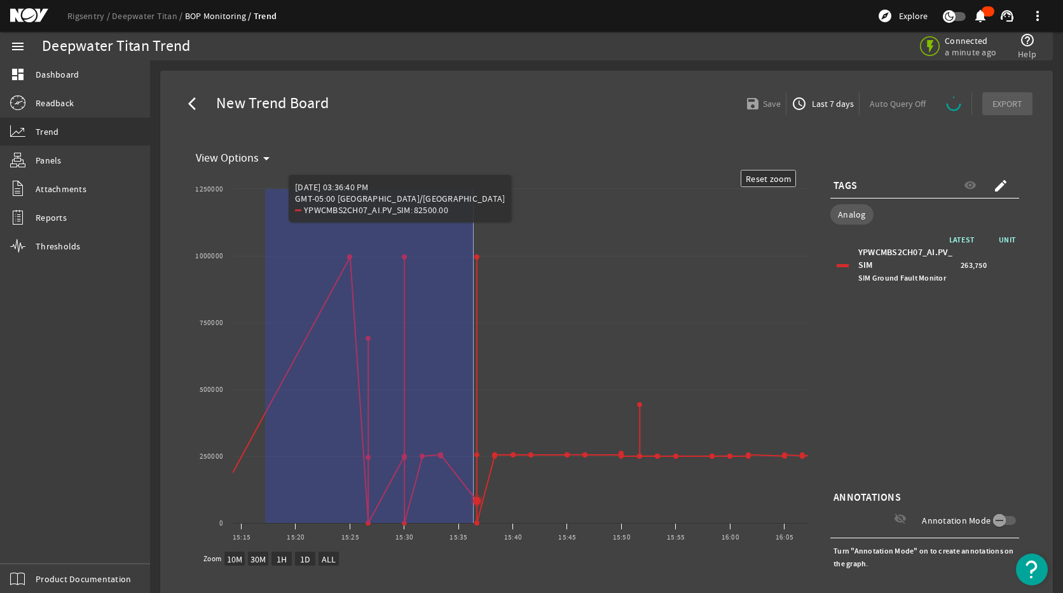
drag, startPoint x: 265, startPoint y: 259, endPoint x: 474, endPoint y: 493, distance: 313.5
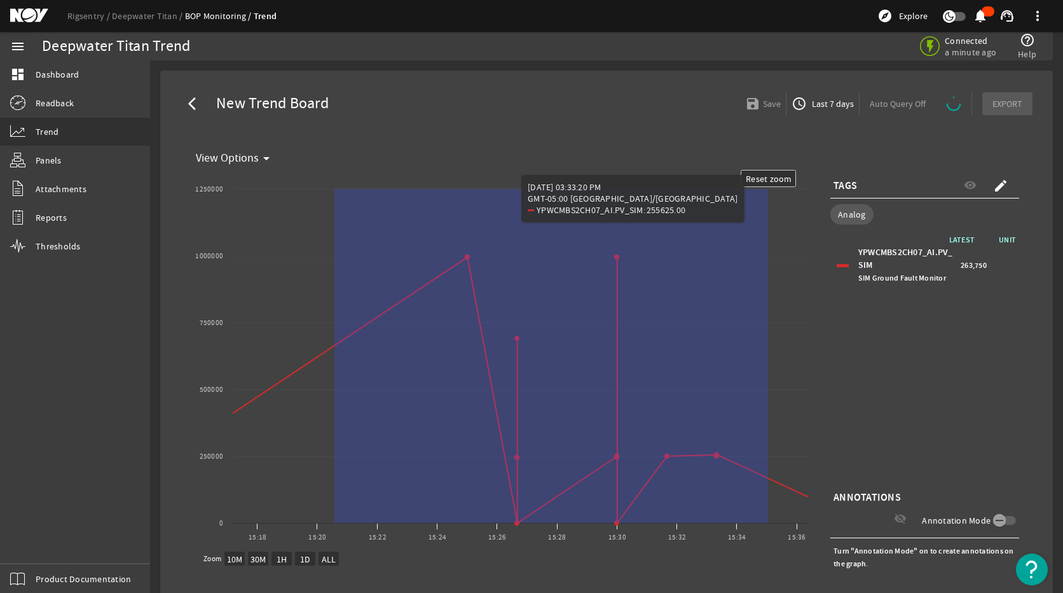
drag, startPoint x: 335, startPoint y: 465, endPoint x: 886, endPoint y: 470, distance: 551.4
click at [886, 470] on div "Created with Highcharts 11.1.0 Reset zoom level 1:1 Reset zoom View Options 15:…" at bounding box center [607, 399] width 832 height 458
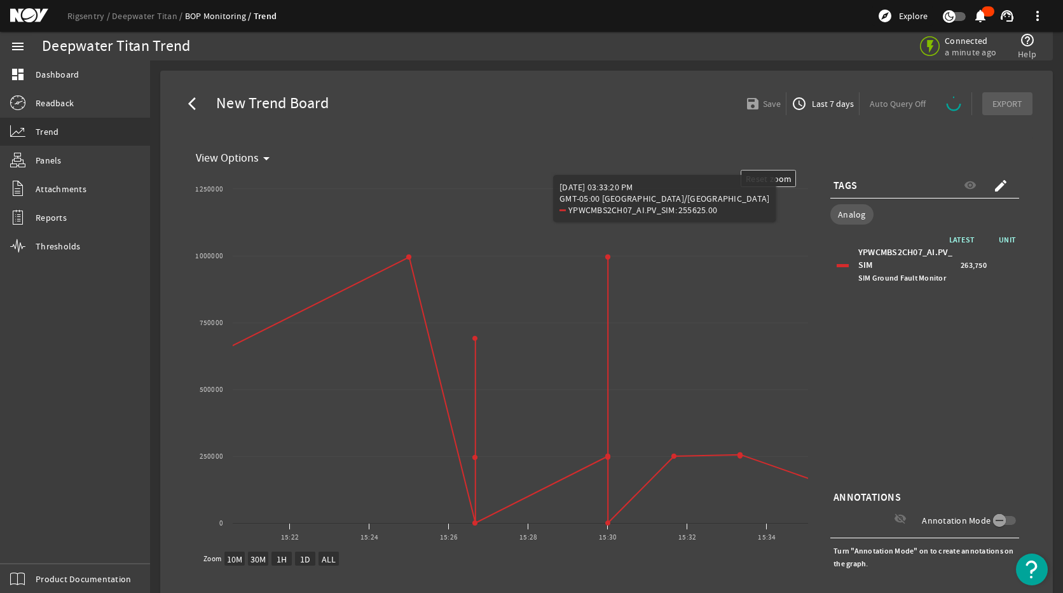
click at [820, 99] on span "Last 7 days" at bounding box center [832, 103] width 45 height 13
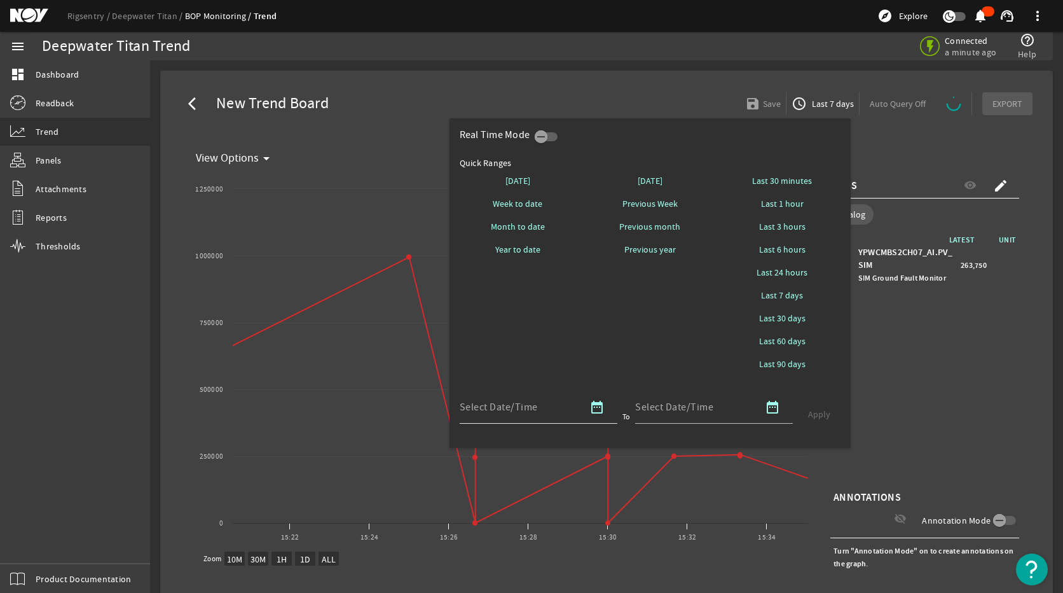
click at [606, 411] on span "button" at bounding box center [597, 407] width 31 height 31
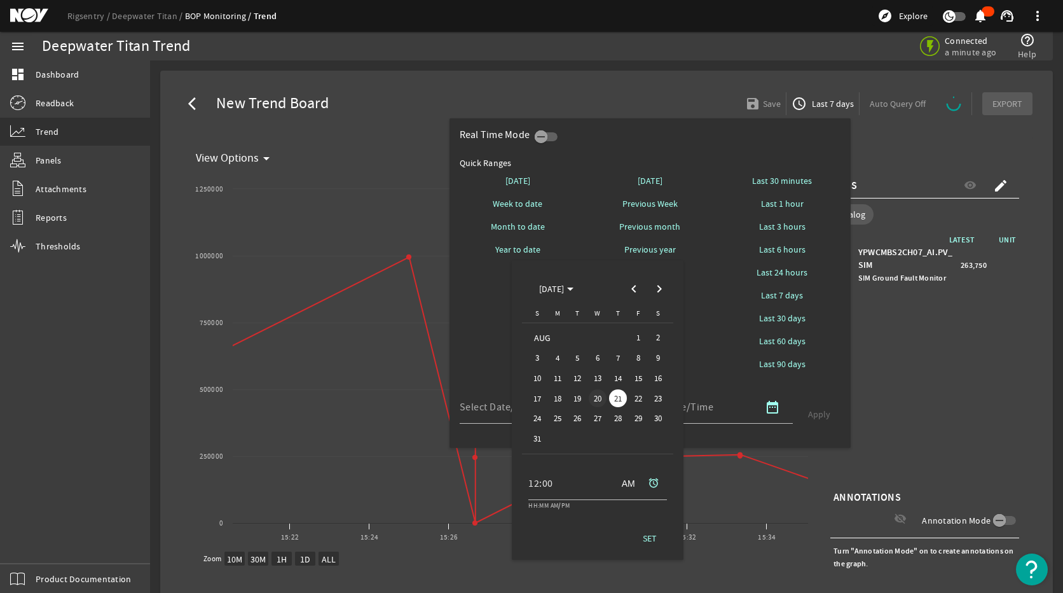
click at [593, 397] on span "20" at bounding box center [598, 398] width 18 height 18
click at [634, 474] on span at bounding box center [625, 483] width 31 height 31
click at [630, 474] on span at bounding box center [625, 483] width 31 height 31
click at [533, 474] on input "12:00" at bounding box center [568, 483] width 79 height 15
type input "08:00"
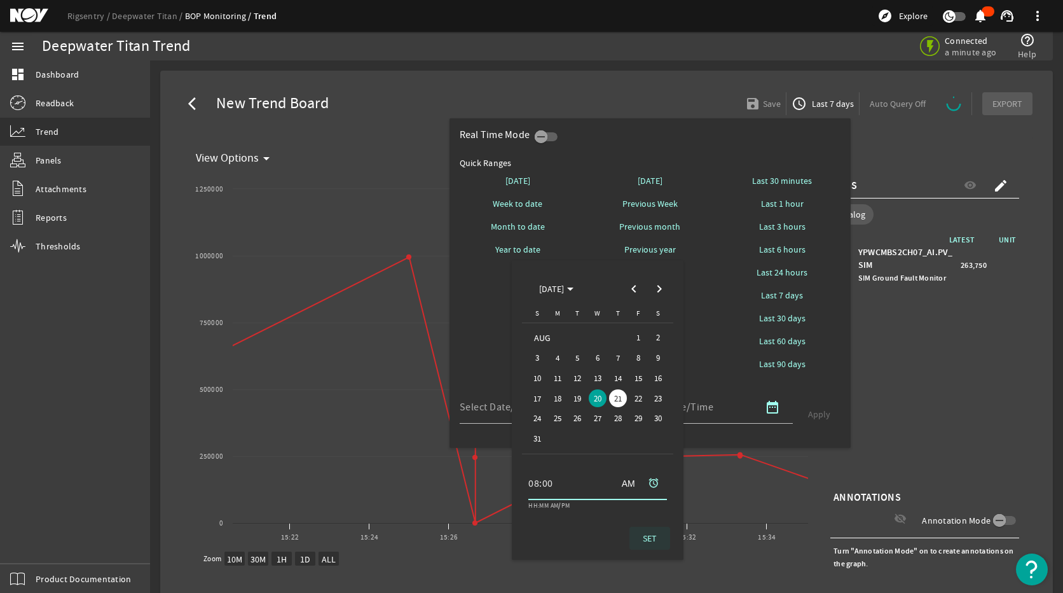
click at [648, 474] on span "SET" at bounding box center [650, 538] width 14 height 13
type input "08/20/2025 08:00 AM America/Chicago"
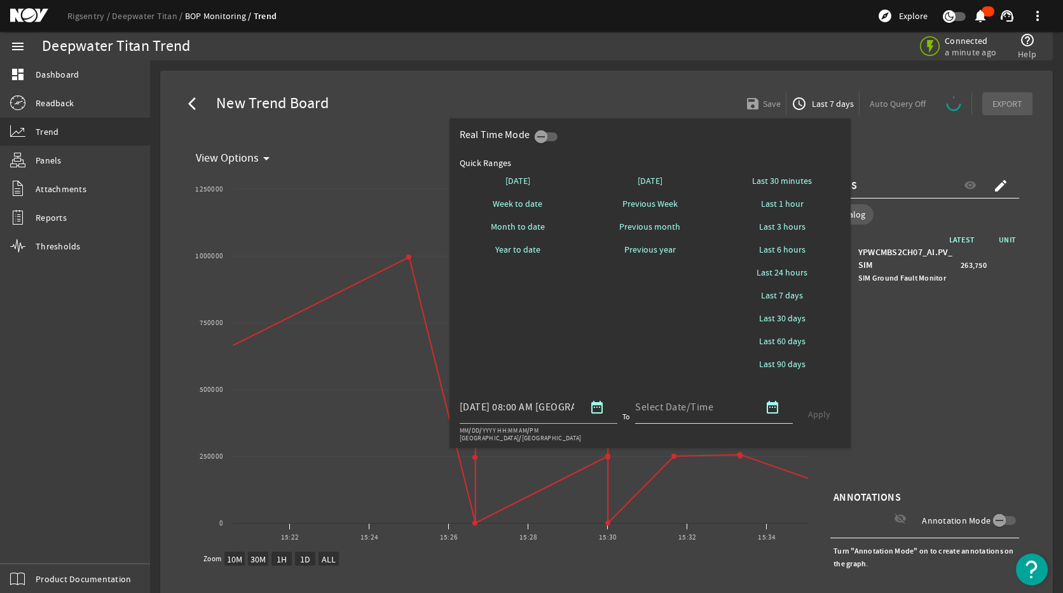
click at [775, 408] on mat-icon "date_range" at bounding box center [772, 406] width 15 height 15
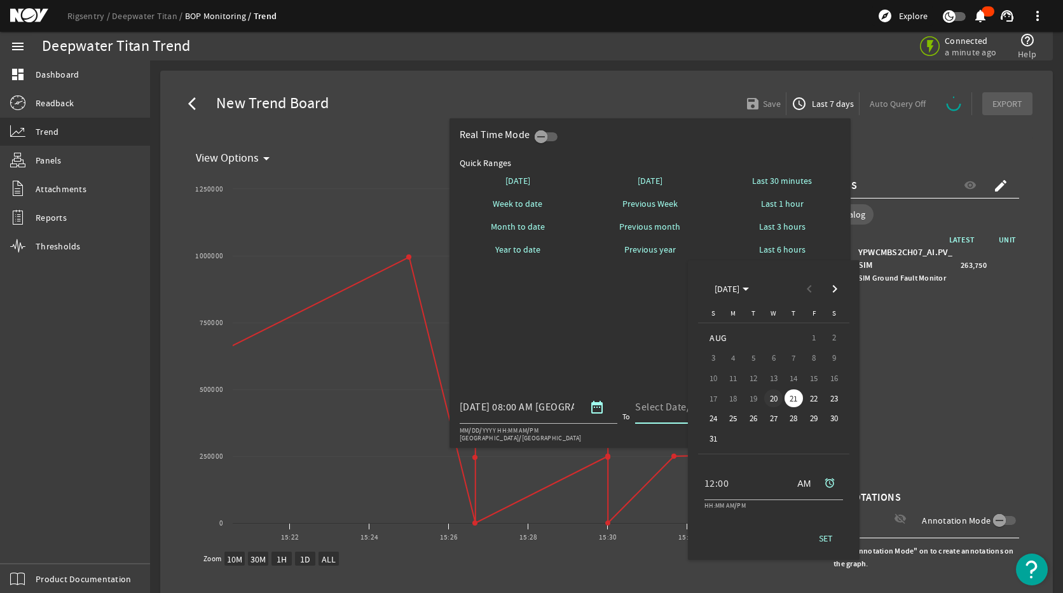
click at [771, 401] on span "20" at bounding box center [773, 398] width 18 height 18
click at [804, 474] on span at bounding box center [801, 483] width 31 height 31
click at [715, 474] on input "12:00" at bounding box center [744, 483] width 79 height 15
type input "05:00"
click at [836, 474] on span at bounding box center [826, 538] width 41 height 31
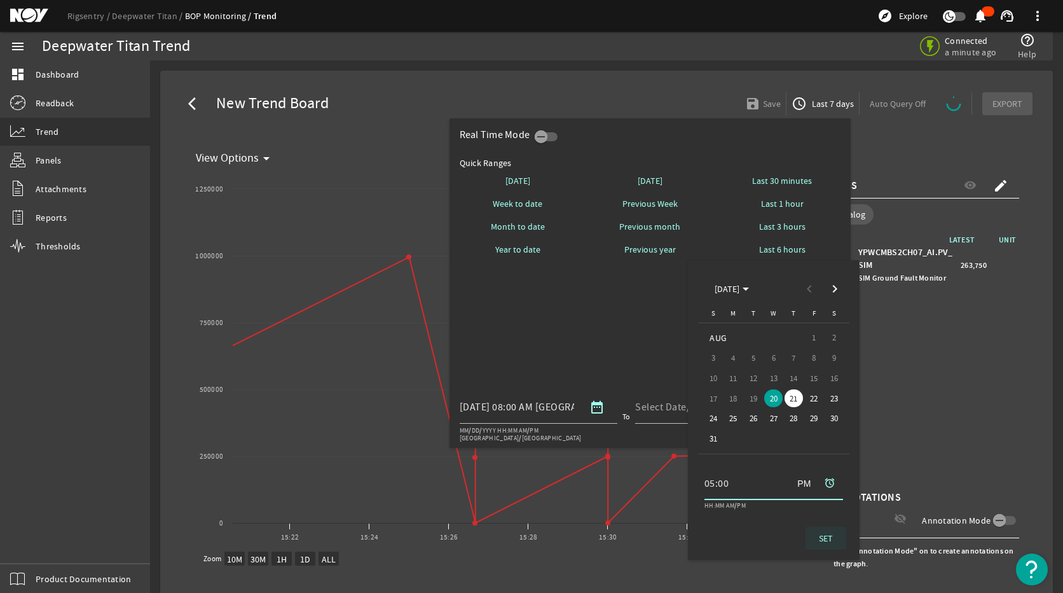
type input "08/20/2025 05:00 PM America/Chicago"
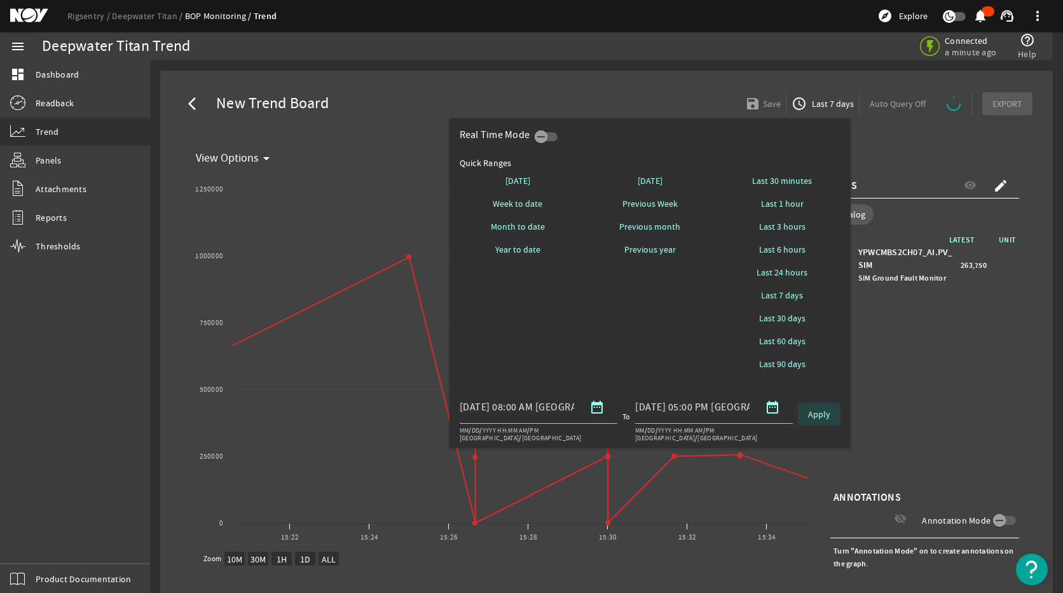
click at [813, 419] on span "Apply" at bounding box center [819, 414] width 22 height 13
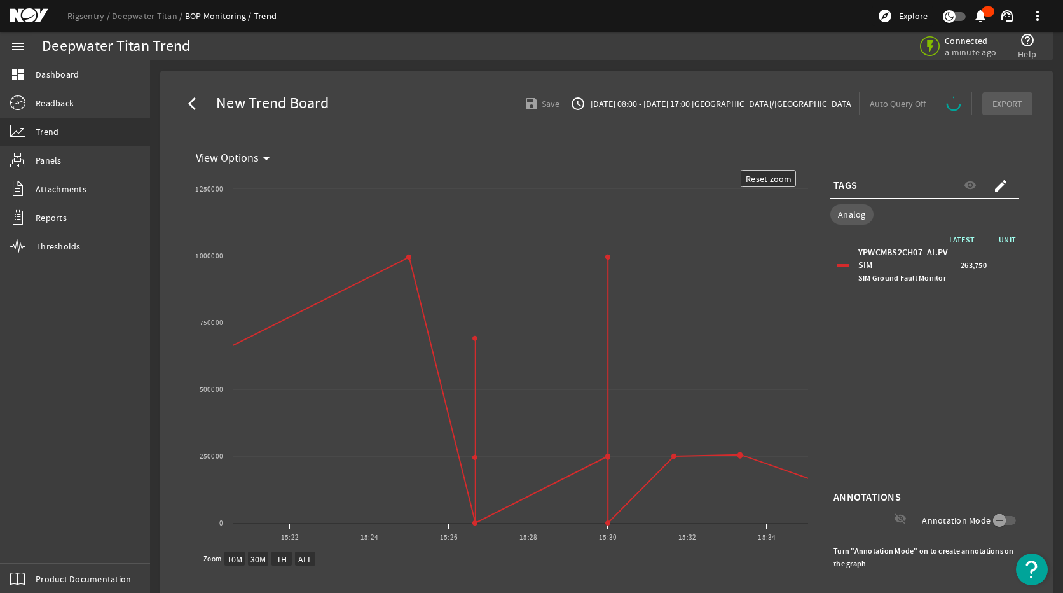
select select "ALL"
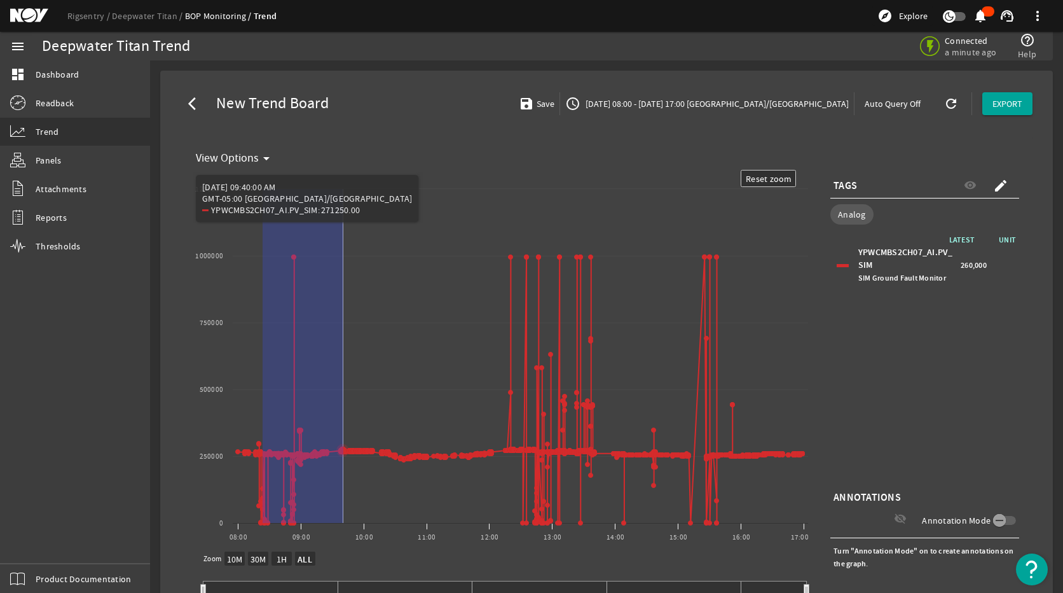
drag, startPoint x: 263, startPoint y: 395, endPoint x: 343, endPoint y: 464, distance: 106.0
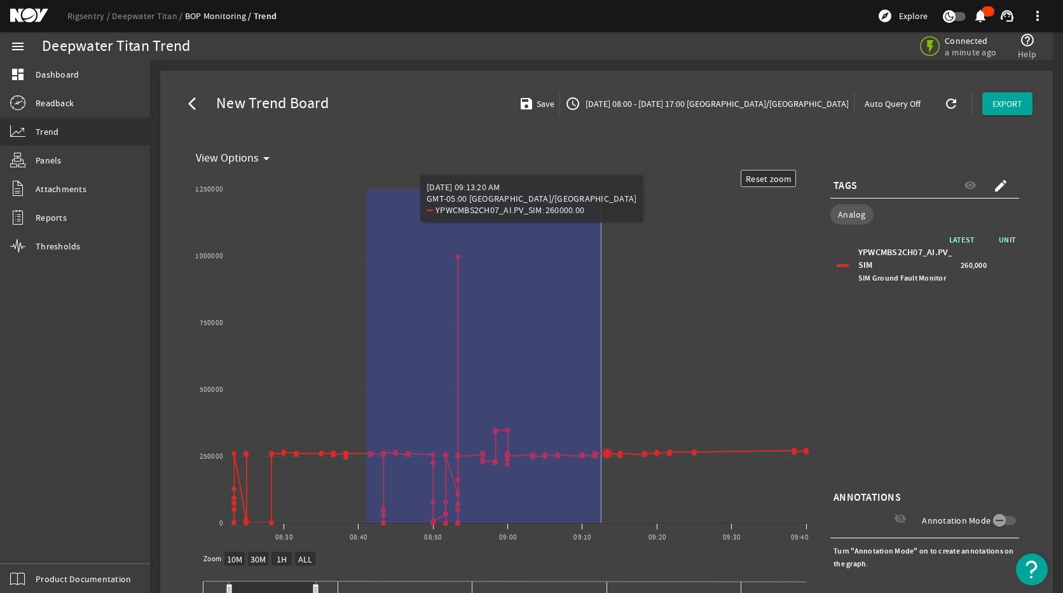
drag, startPoint x: 366, startPoint y: 303, endPoint x: 602, endPoint y: 450, distance: 277.4
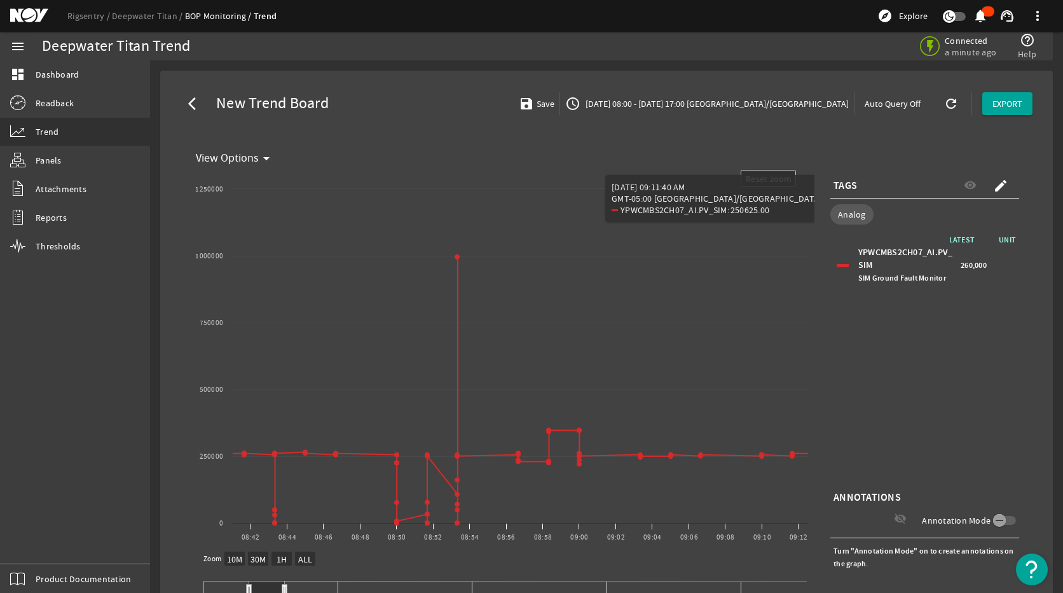
click at [708, 104] on span "08/20/2025 08:00 - 08/20/2025 17:00 America/Chicago" at bounding box center [716, 103] width 266 height 13
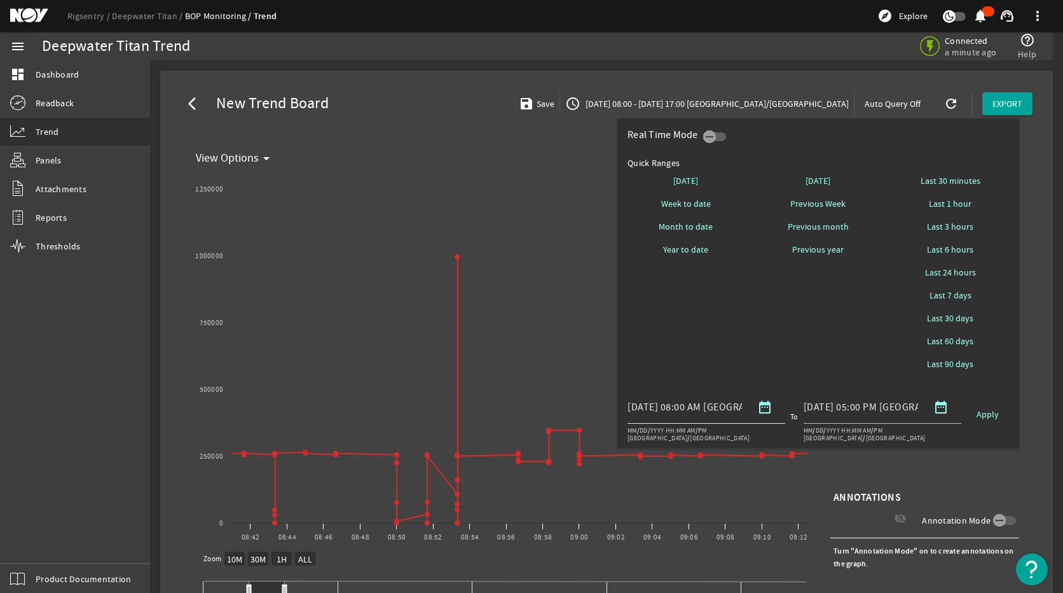
click at [764, 405] on mat-icon "date_range" at bounding box center [764, 406] width 15 height 15
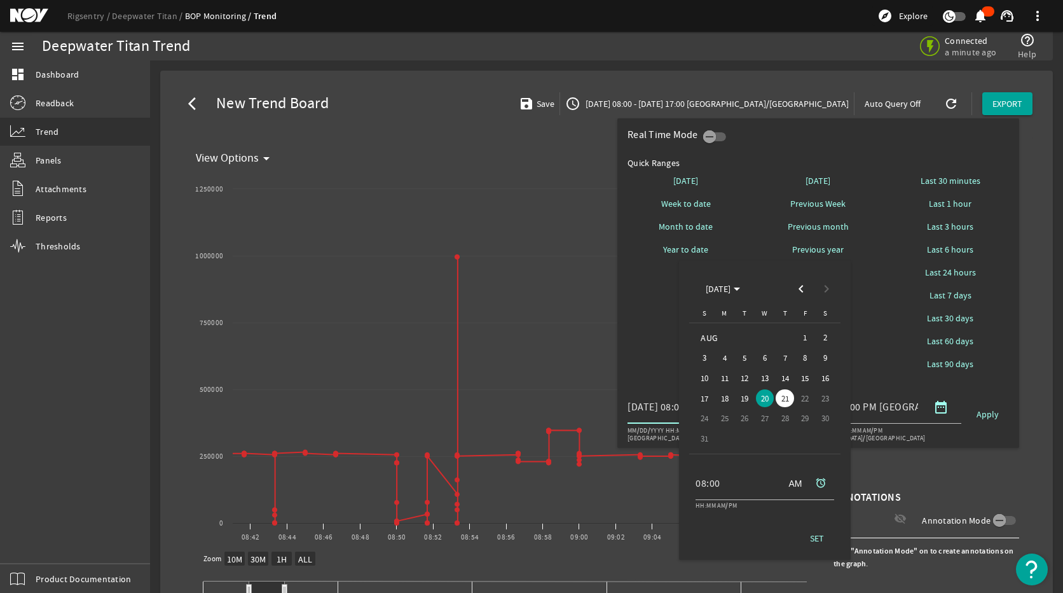
scroll to position [0, 58]
click at [767, 399] on span "20" at bounding box center [765, 398] width 18 height 18
drag, startPoint x: 747, startPoint y: 482, endPoint x: 631, endPoint y: 475, distance: 116.6
click at [631, 474] on div "Real Time Mode Quick Ranges Today Week to date Month to date Year to date Yeste…" at bounding box center [531, 296] width 1063 height 593
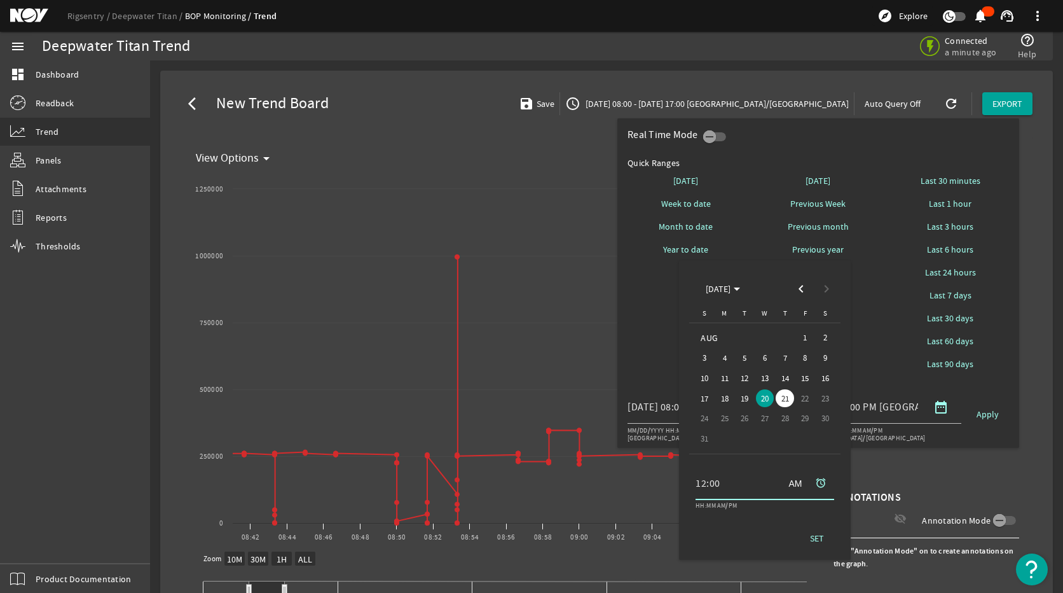
click at [707, 474] on input "12:00" at bounding box center [735, 483] width 79 height 15
type input "11:00"
click at [822, 474] on span "SET" at bounding box center [817, 538] width 14 height 13
type input "08/20/2025 11:00 AM America/Chicago"
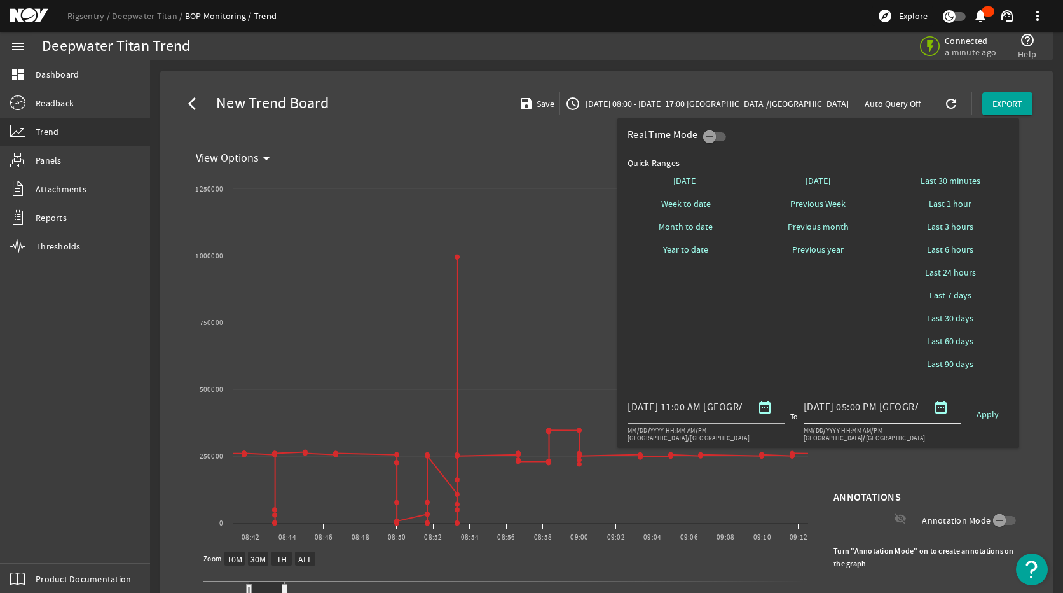
click at [936, 408] on mat-icon "date_range" at bounding box center [941, 406] width 15 height 15
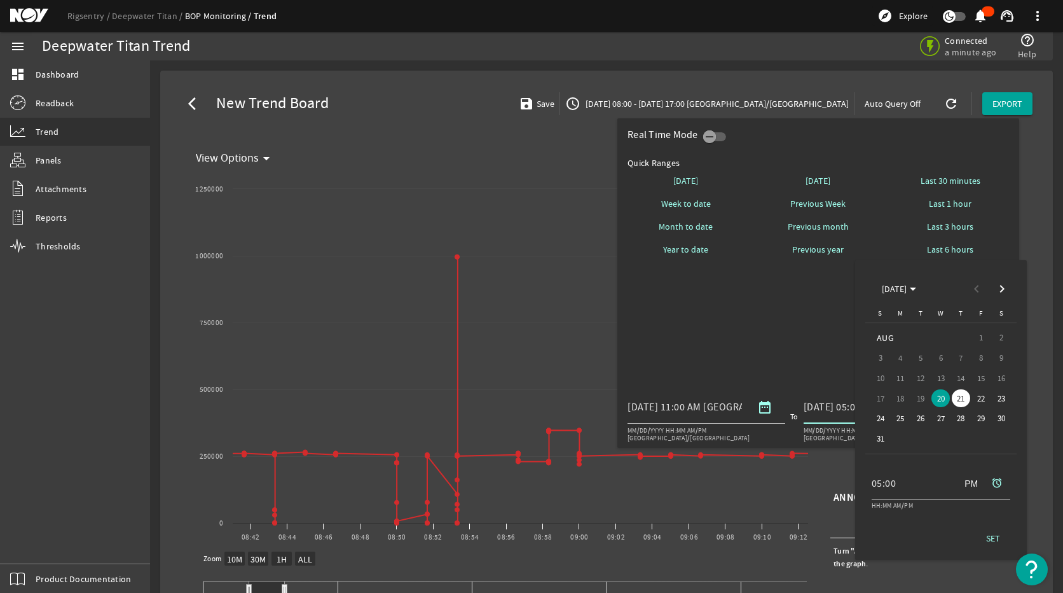
scroll to position [0, 59]
click at [944, 397] on span "20" at bounding box center [941, 398] width 18 height 18
click at [971, 474] on span at bounding box center [968, 483] width 31 height 31
click at [881, 474] on input "05:00" at bounding box center [911, 483] width 79 height 15
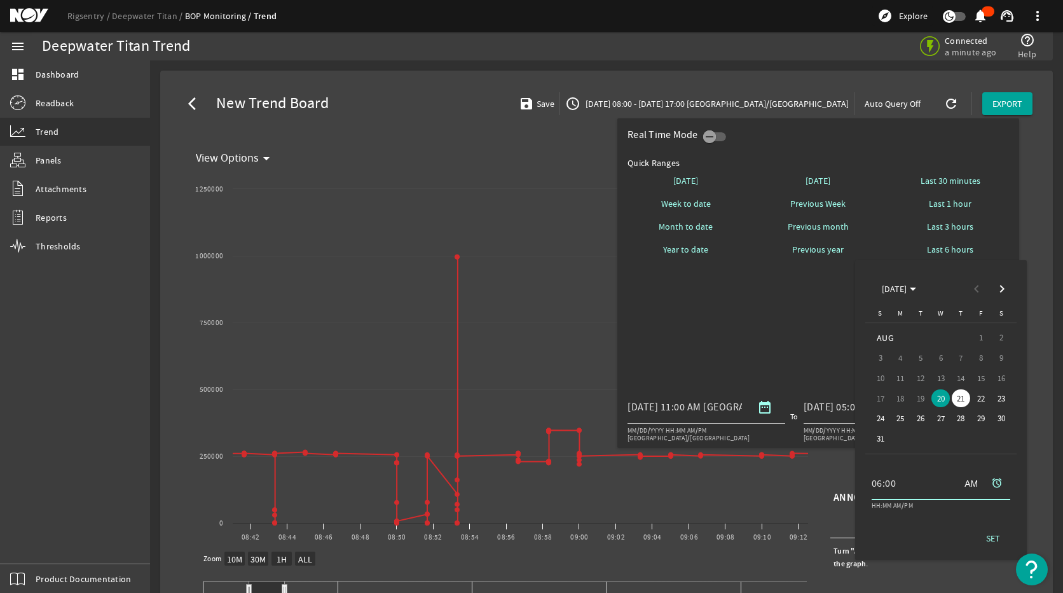
type input "06:00"
click at [971, 474] on span at bounding box center [968, 483] width 31 height 31
click at [971, 474] on span "SET" at bounding box center [993, 538] width 14 height 13
type input "08/20/2025 06:00 PM America/Chicago"
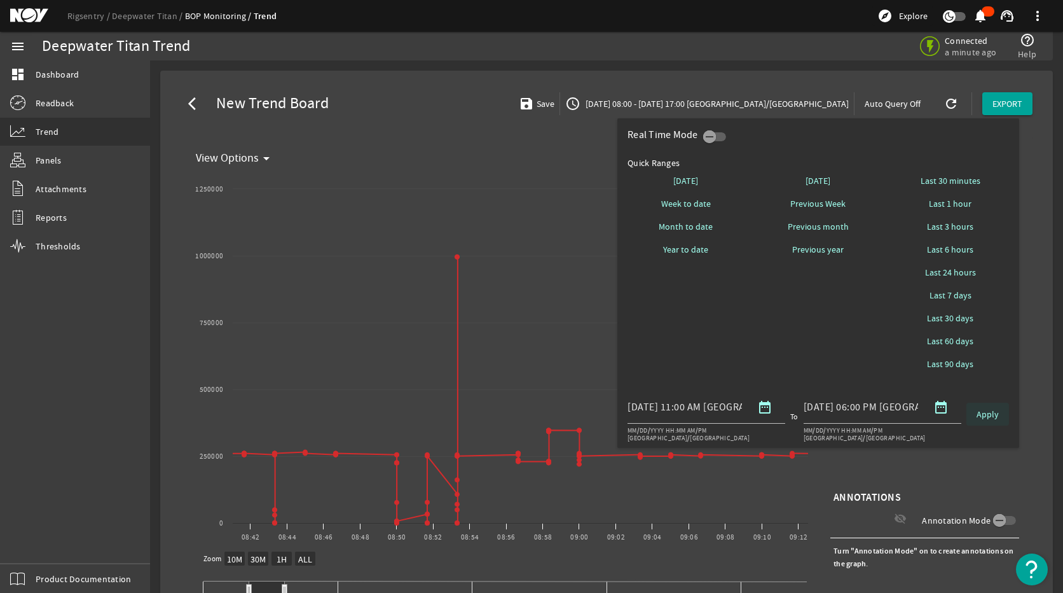
click at [971, 416] on span at bounding box center [988, 414] width 43 height 31
select select "10M"
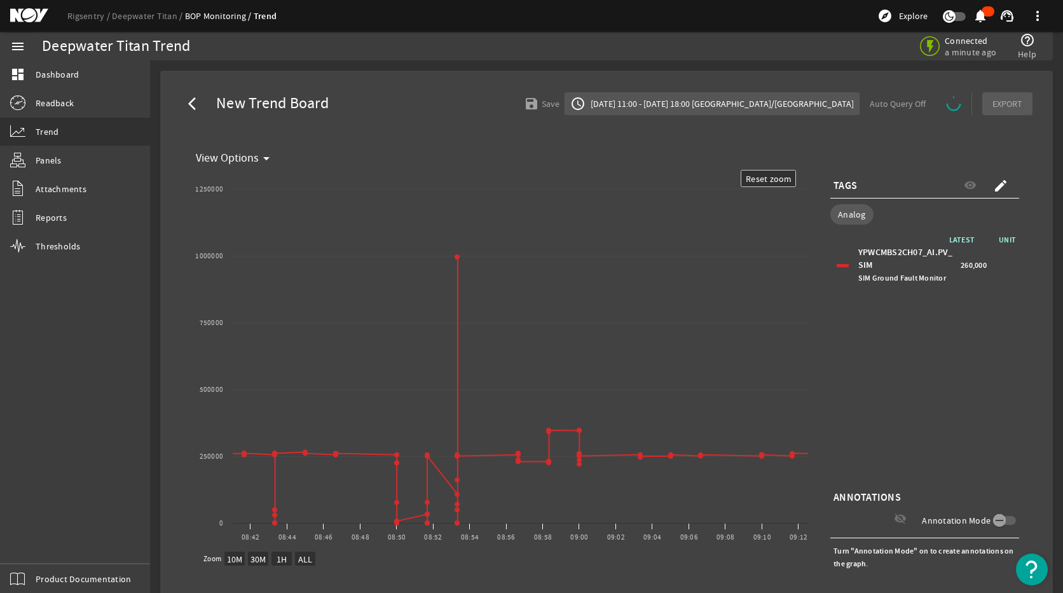
click at [796, 100] on span "08/20/2025 11:00 - 08/20/2025 18:00 America/Chicago" at bounding box center [721, 103] width 266 height 13
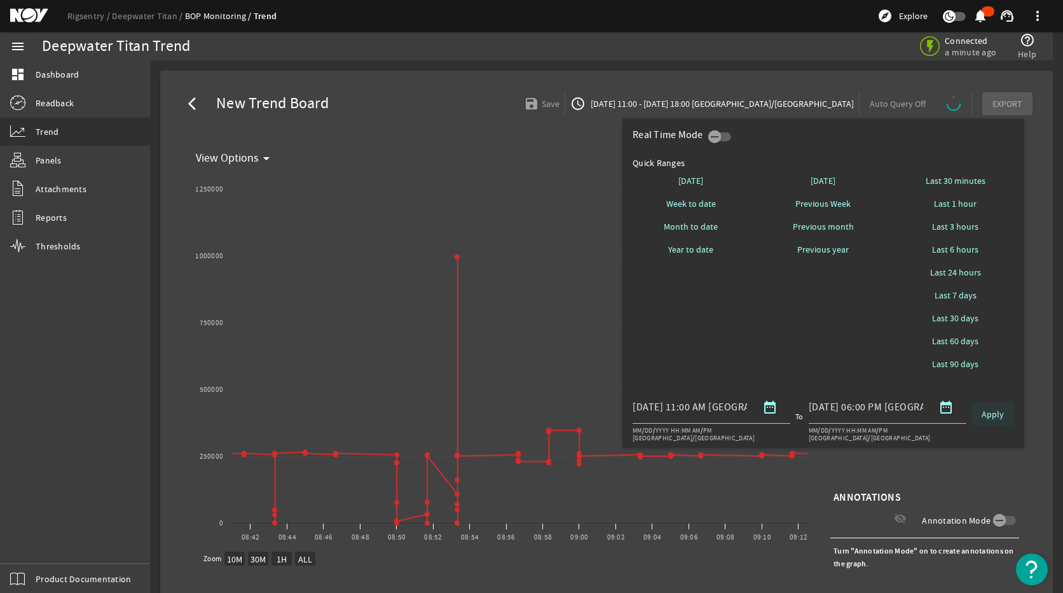
click at [971, 420] on span "Apply" at bounding box center [993, 414] width 22 height 13
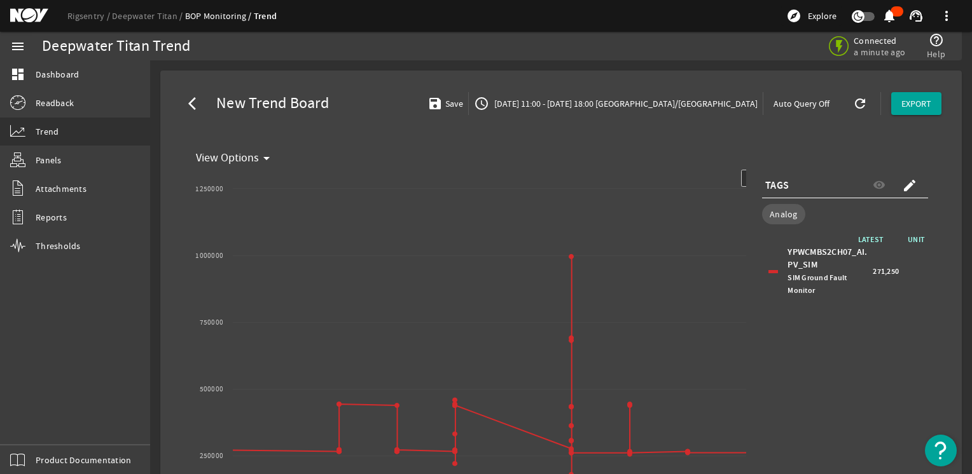
select select "ALL"
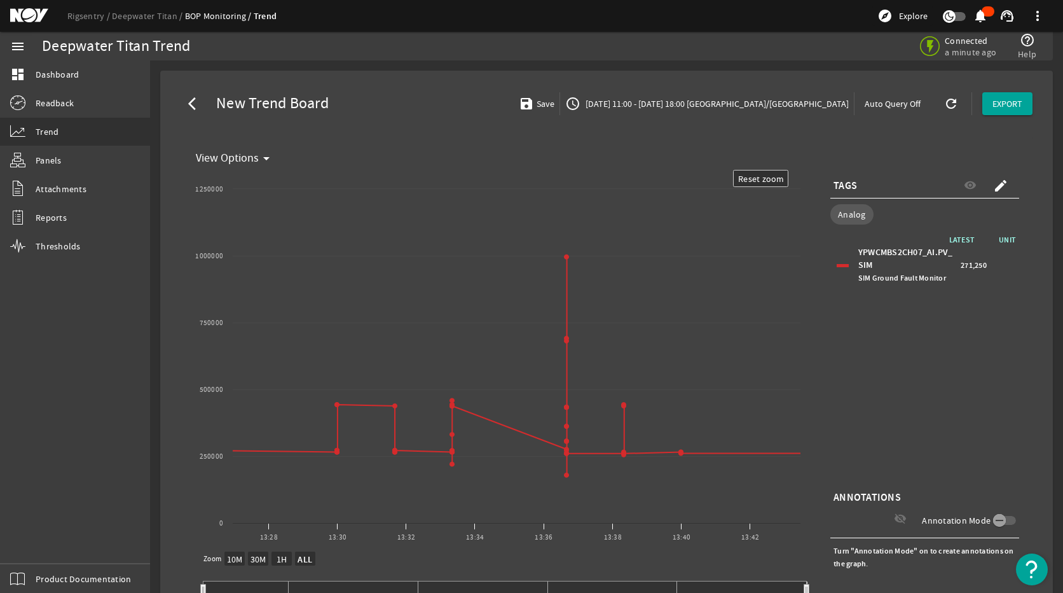
click at [760, 104] on span "08/20/2025 11:00 - 08/20/2025 18:00 America/Chicago" at bounding box center [716, 103] width 266 height 13
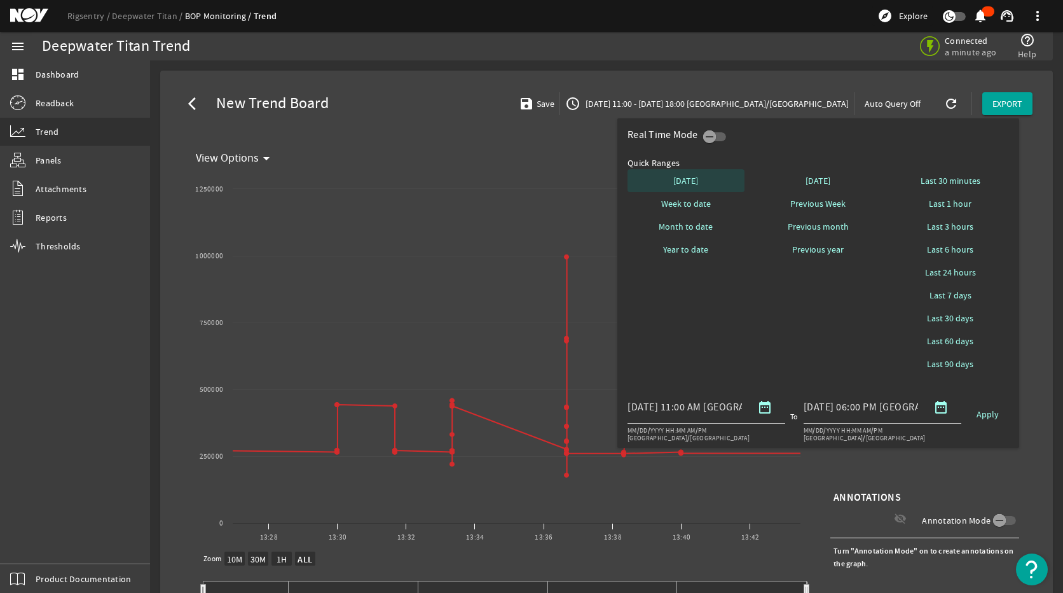
click at [697, 183] on span "[DATE]" at bounding box center [686, 180] width 25 height 13
select select "10M"
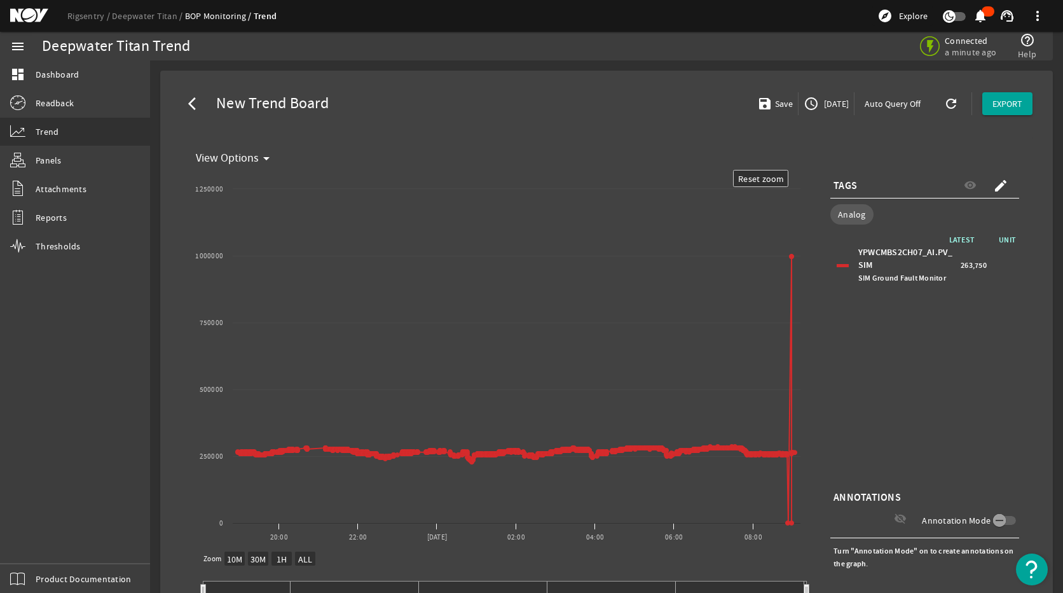
click at [828, 102] on span "[DATE]" at bounding box center [835, 103] width 27 height 13
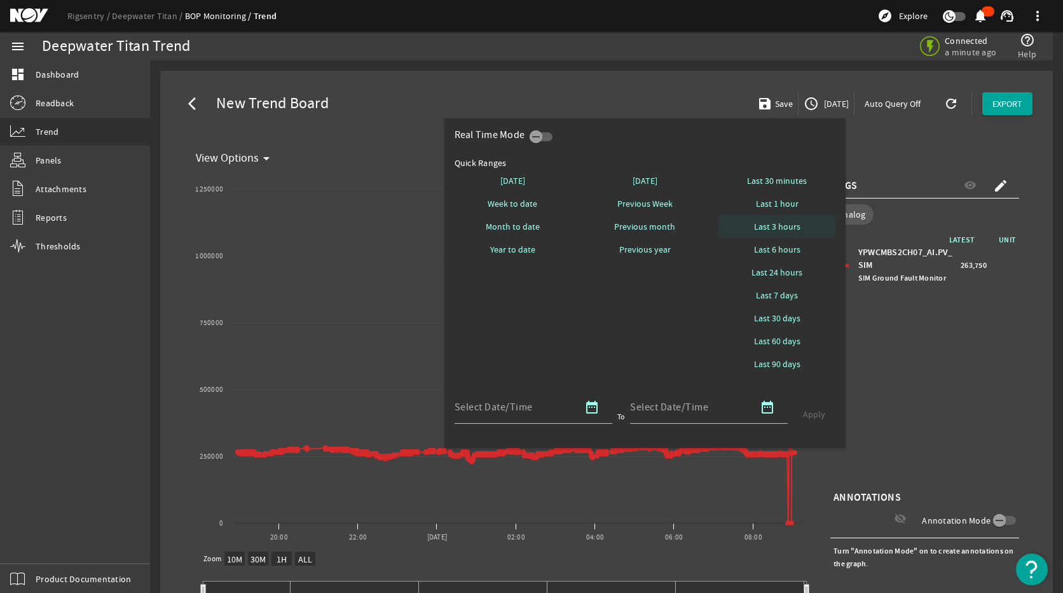
click at [791, 231] on span "Last 3 hours" at bounding box center [777, 226] width 46 height 13
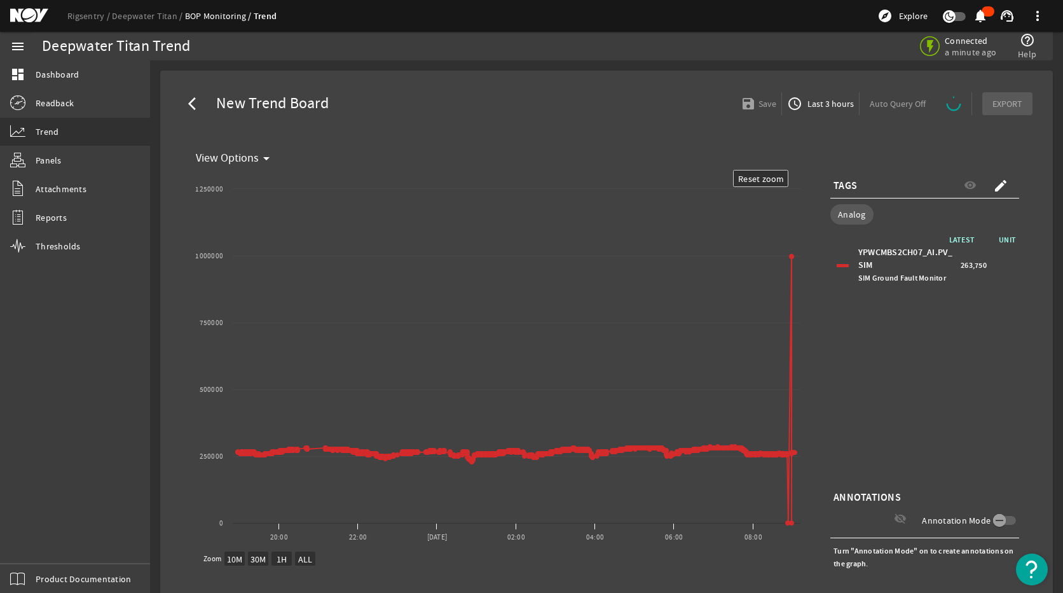
select select "ALL"
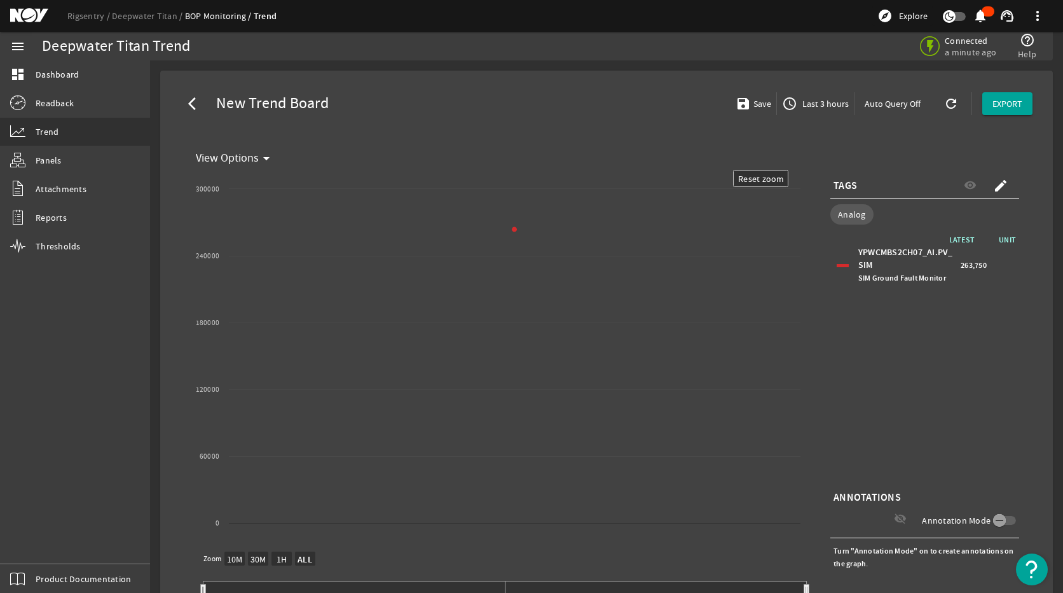
click at [810, 99] on span "Last 3 hours" at bounding box center [824, 103] width 49 height 13
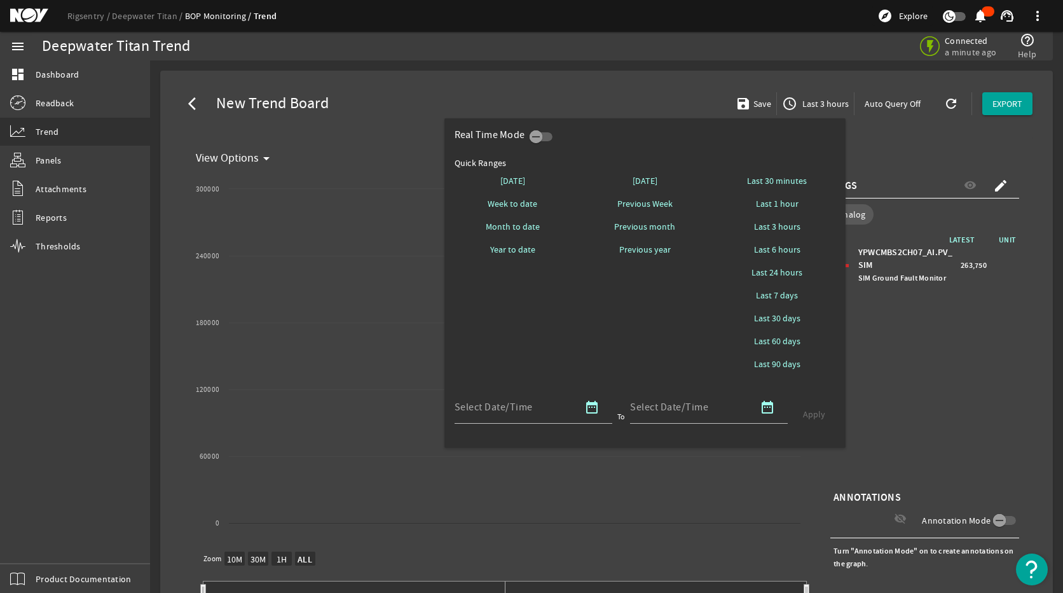
click at [918, 363] on div at bounding box center [531, 296] width 1063 height 593
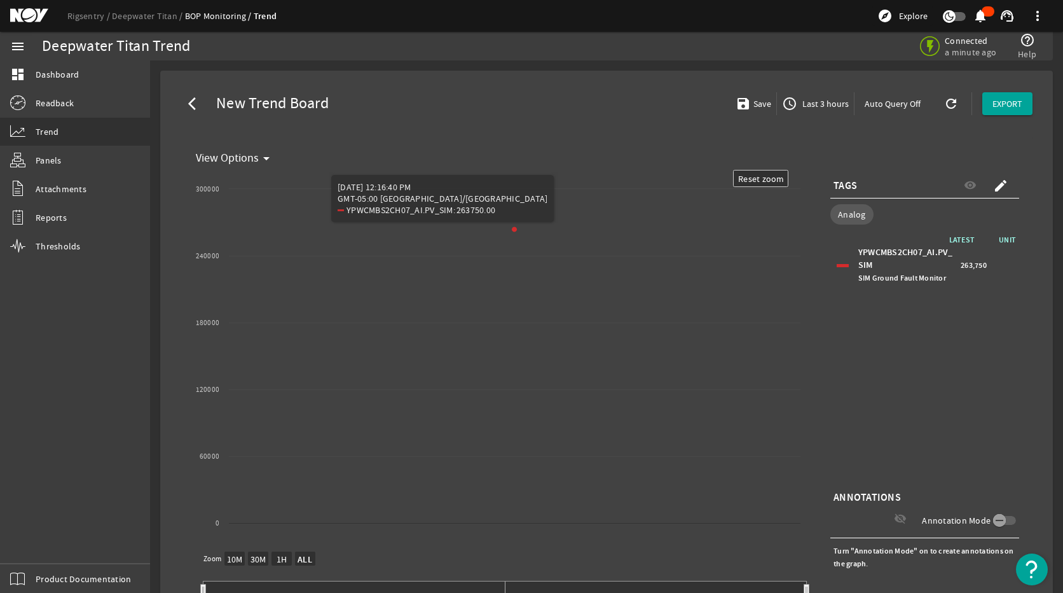
click at [906, 335] on div "LATEST UNIT YPWCMBS2CH07_AI.PV_SIM SIM Ground Fault Monitor 263,750" at bounding box center [925, 360] width 189 height 254
click at [776, 179] on text "Reset zoom" at bounding box center [761, 178] width 46 height 11
click at [808, 105] on span "Last 3 hours" at bounding box center [824, 103] width 49 height 13
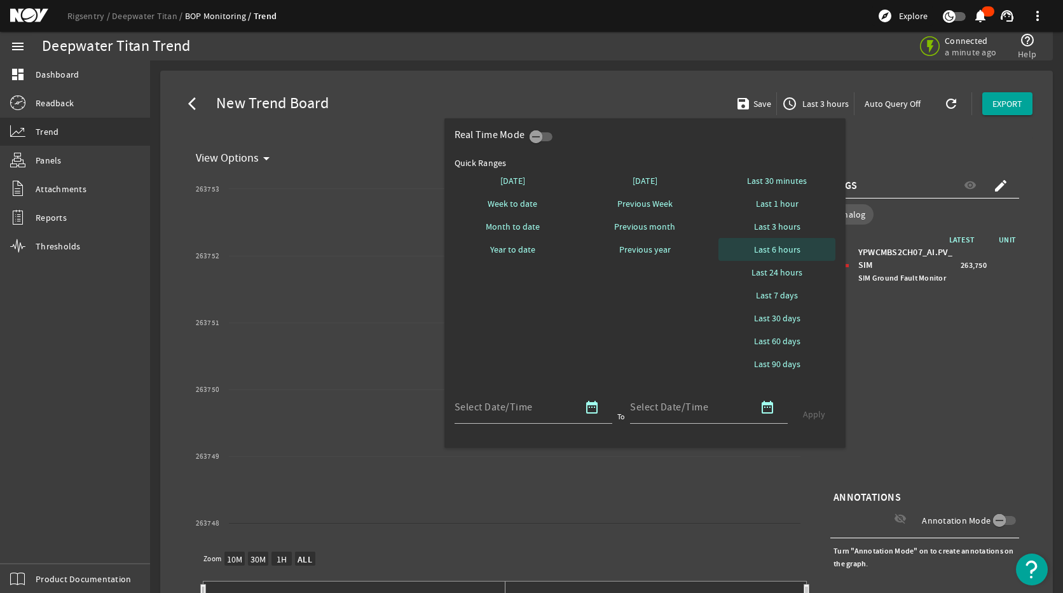
click at [789, 251] on span "Last 6 hours" at bounding box center [777, 249] width 46 height 13
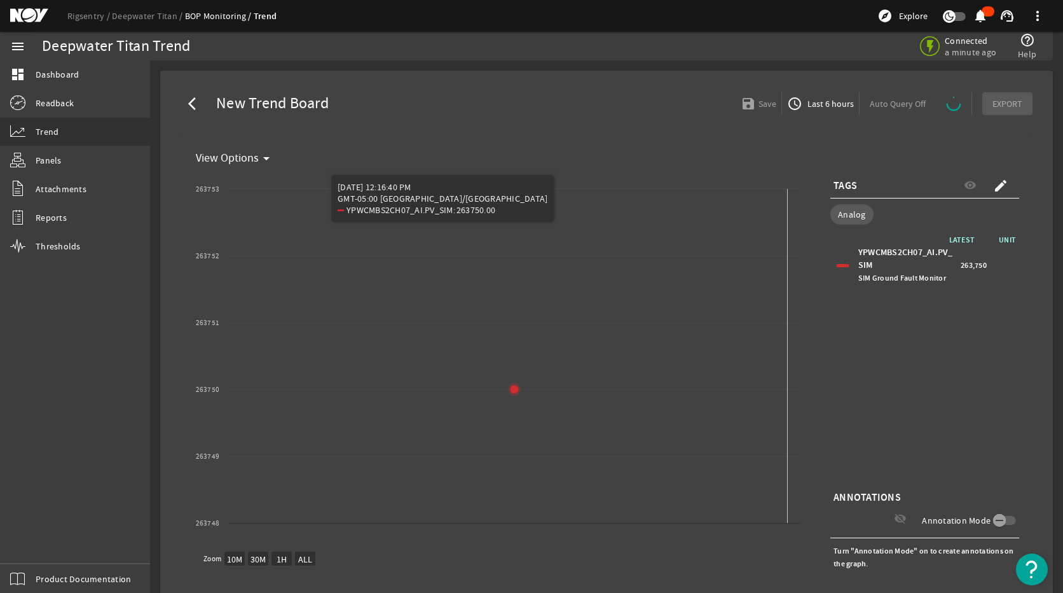
select select "ALL"
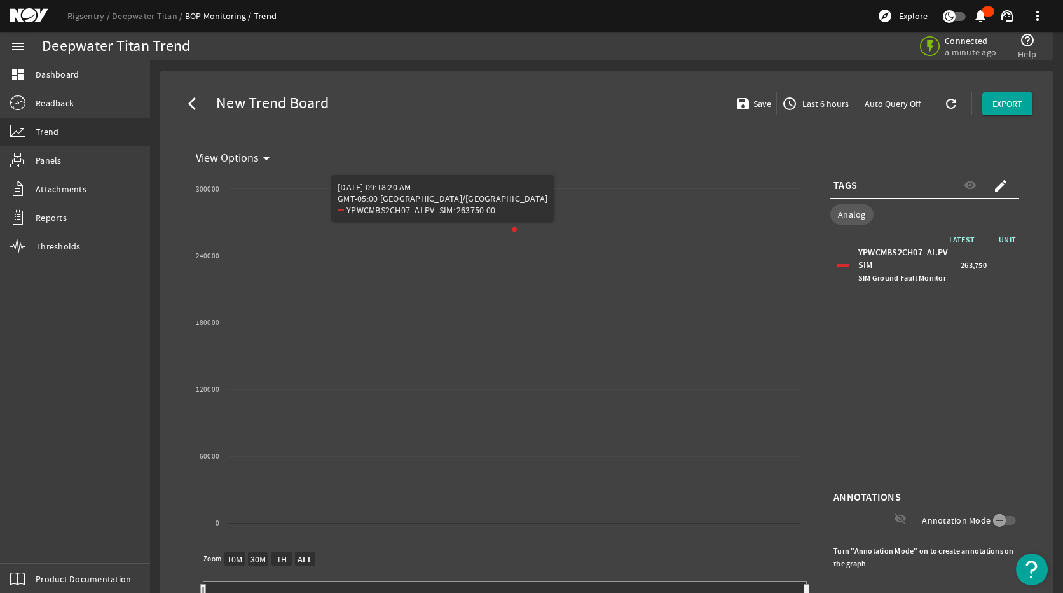
click at [818, 106] on span "Last 6 hours" at bounding box center [824, 103] width 49 height 13
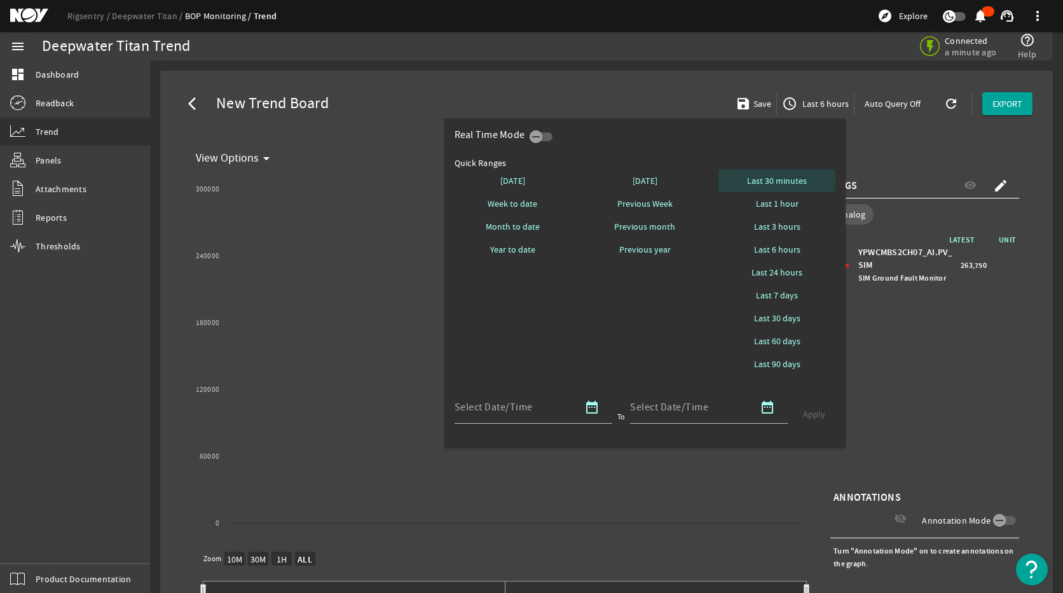
click at [785, 177] on span "Last 30 minutes" at bounding box center [777, 180] width 60 height 13
select select "ALL"
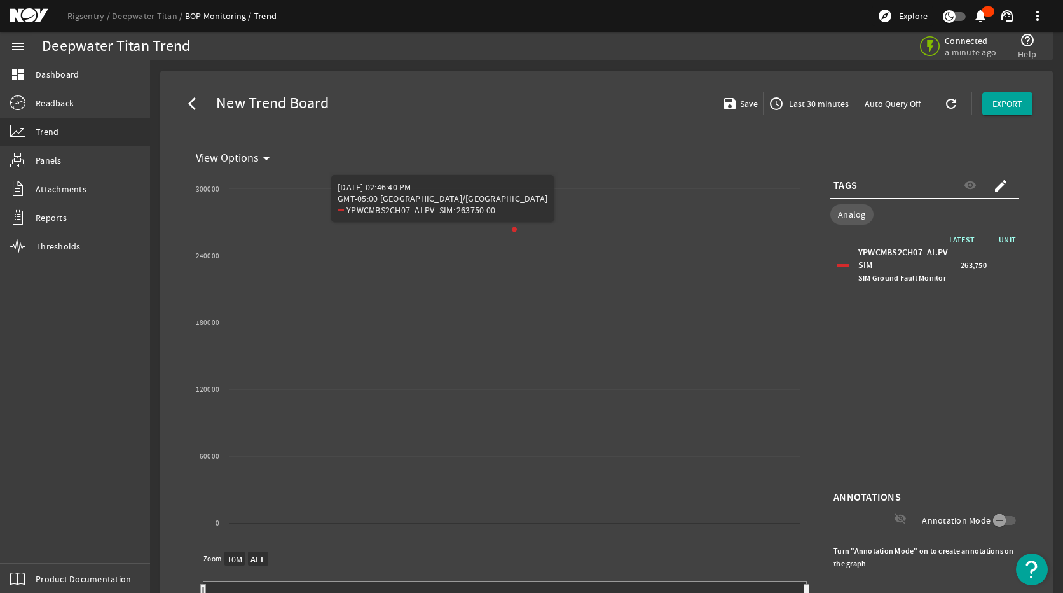
click at [812, 106] on span "Last 30 minutes" at bounding box center [818, 103] width 62 height 13
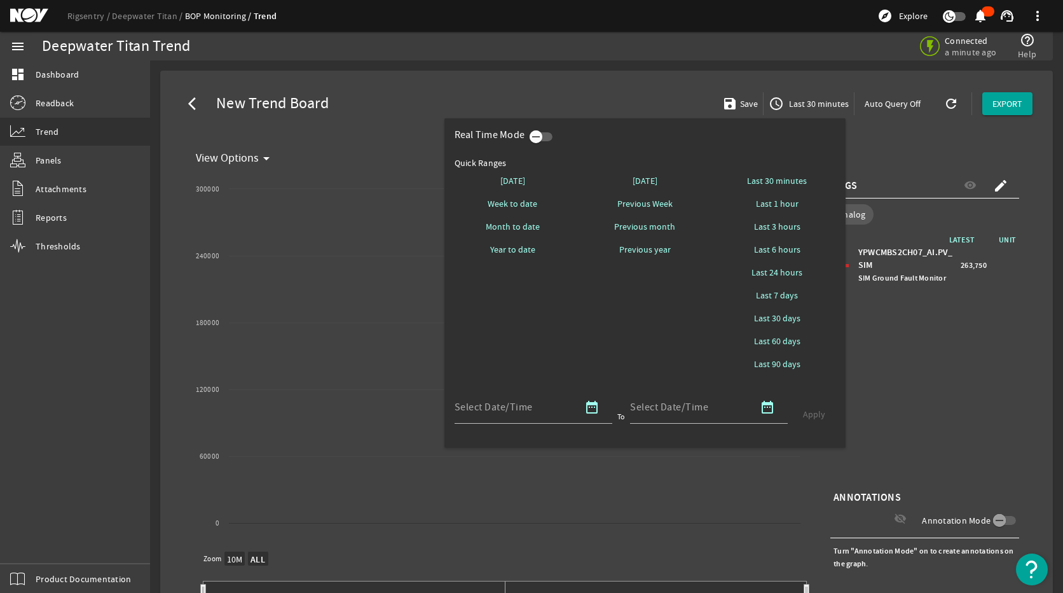
click at [539, 135] on icon "button" at bounding box center [535, 136] width 11 height 11
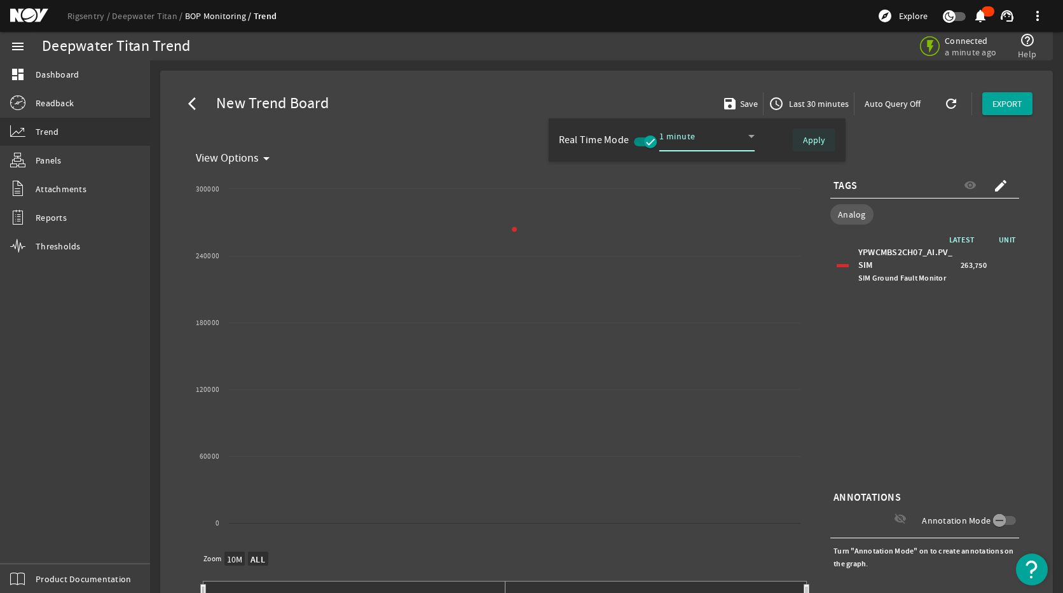
click at [822, 142] on span "Apply" at bounding box center [814, 140] width 22 height 13
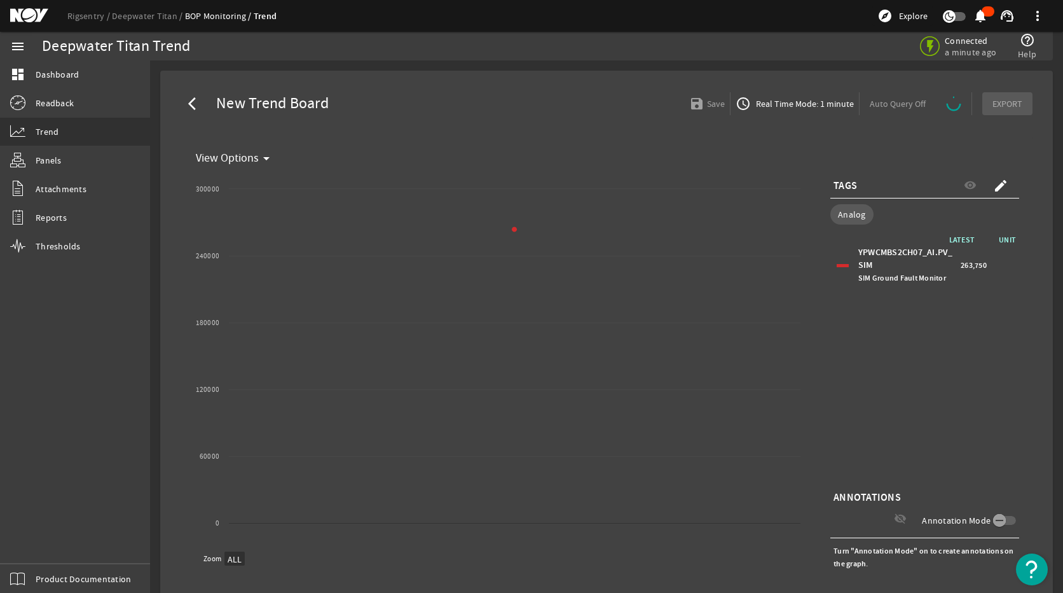
select select "ALL"
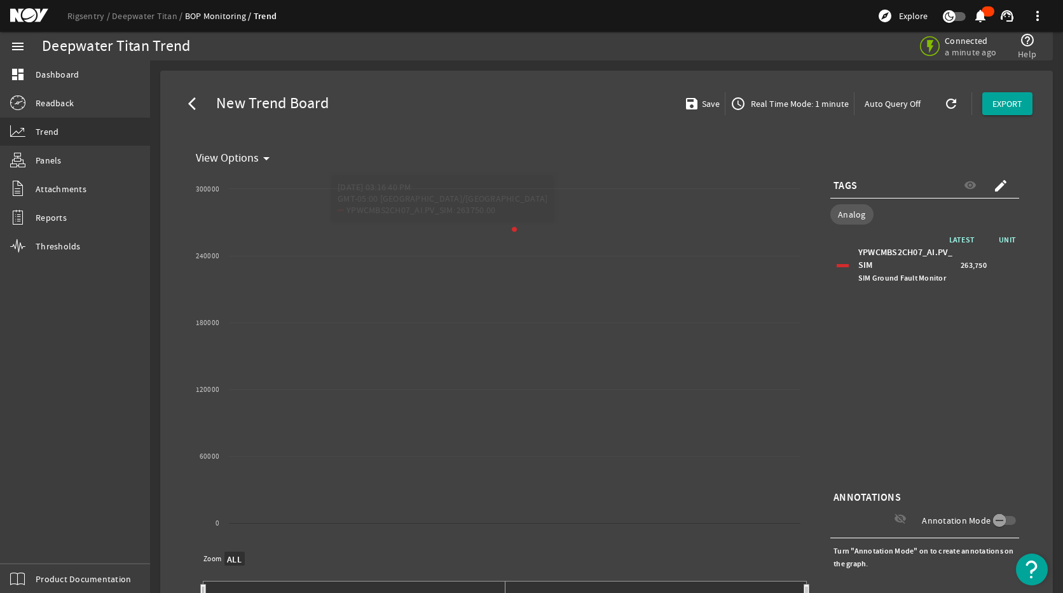
click at [812, 106] on span "Real Time Mode: 1 minute" at bounding box center [799, 103] width 100 height 13
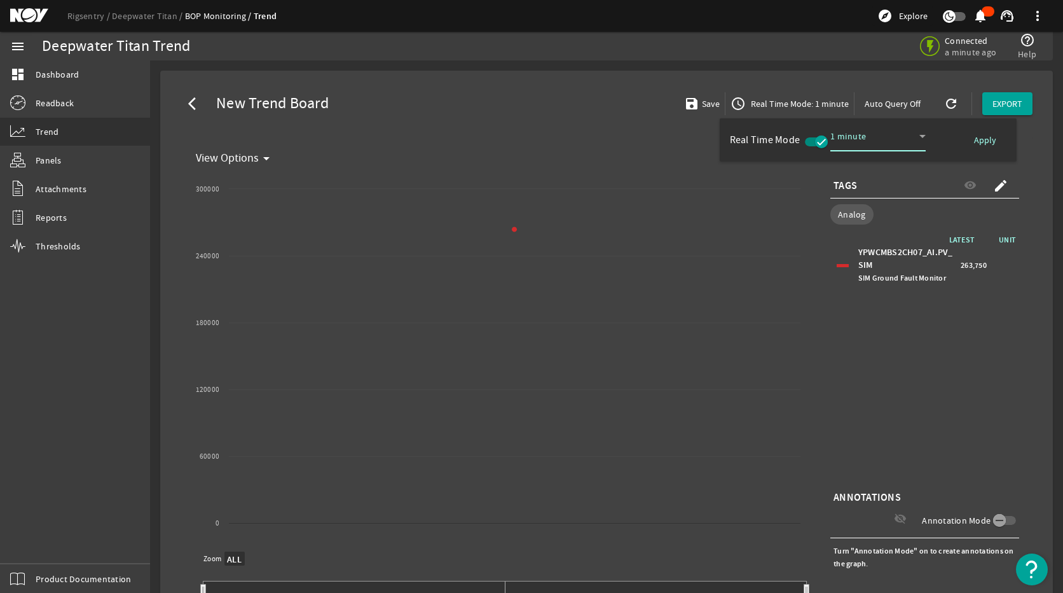
click at [810, 142] on span "button" at bounding box center [816, 141] width 23 height 9
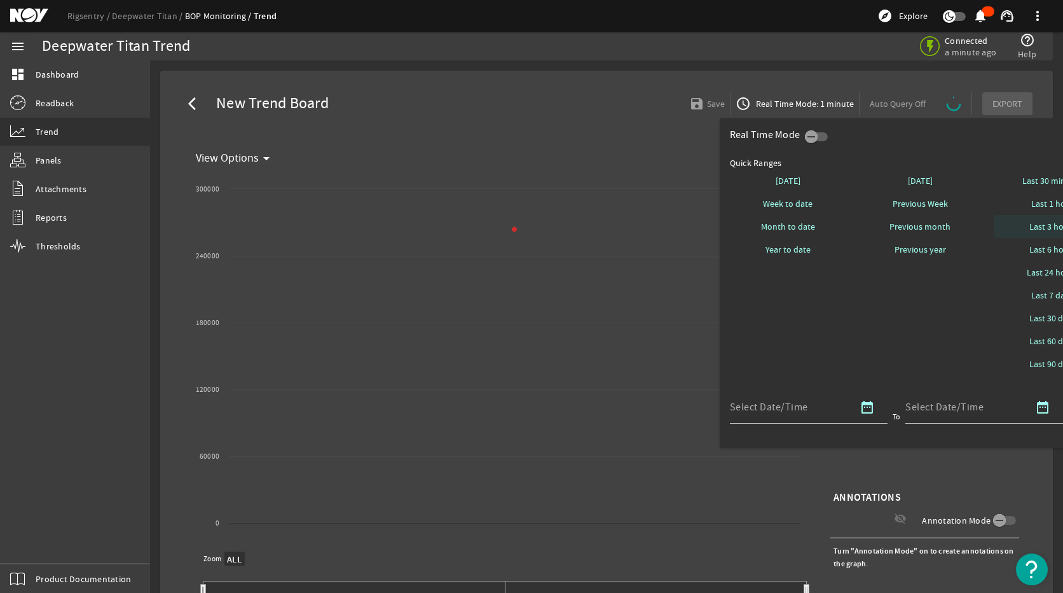
click at [971, 227] on span "Last 3 hours" at bounding box center [1053, 226] width 46 height 13
select select "10M"
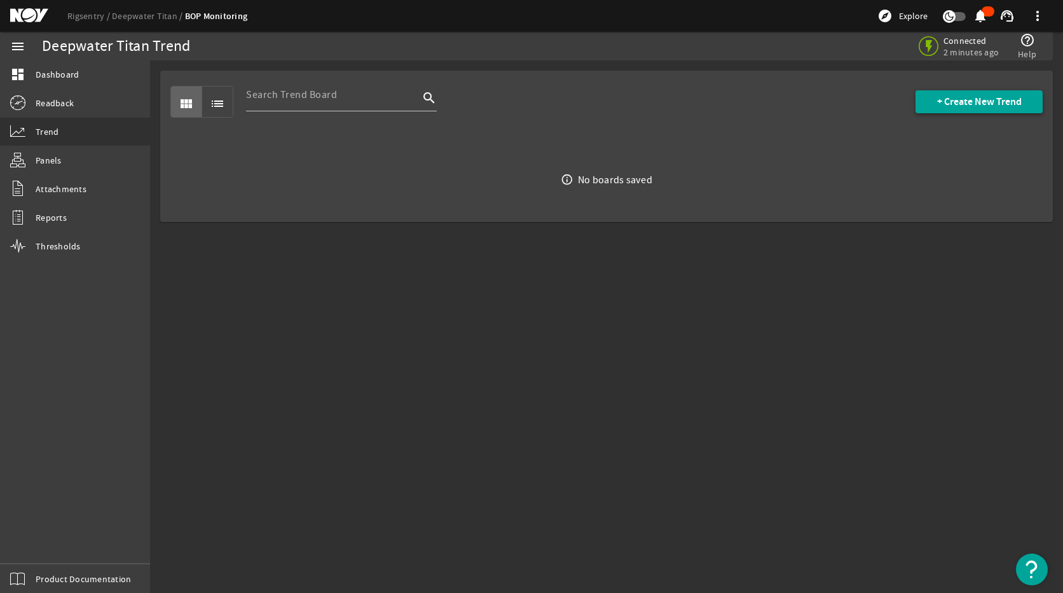
click at [971, 94] on span at bounding box center [979, 101] width 127 height 31
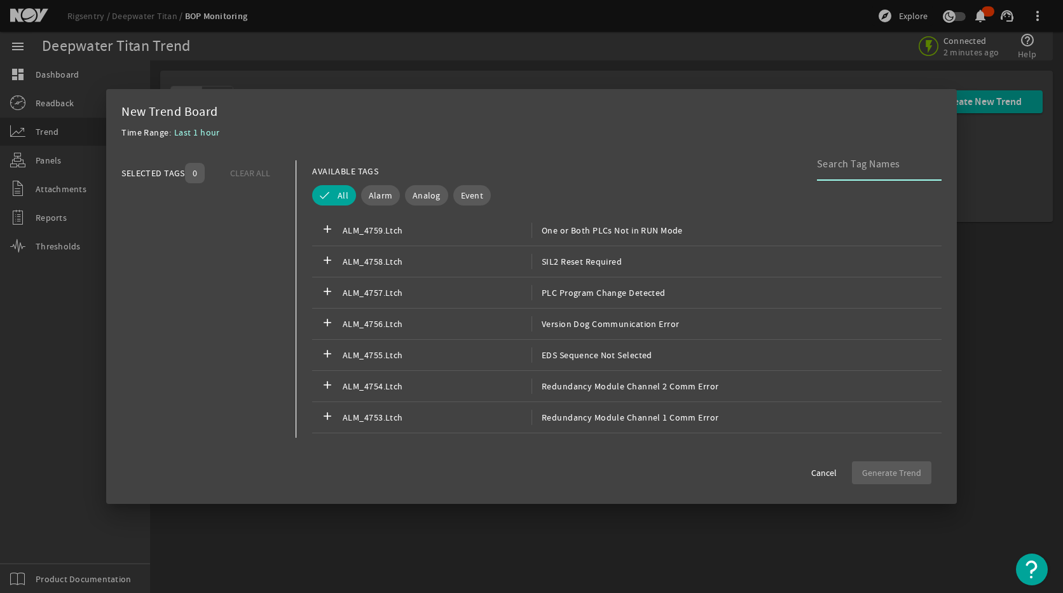
click at [849, 163] on input at bounding box center [874, 163] width 114 height 15
click at [418, 197] on span "Analog" at bounding box center [427, 195] width 28 height 13
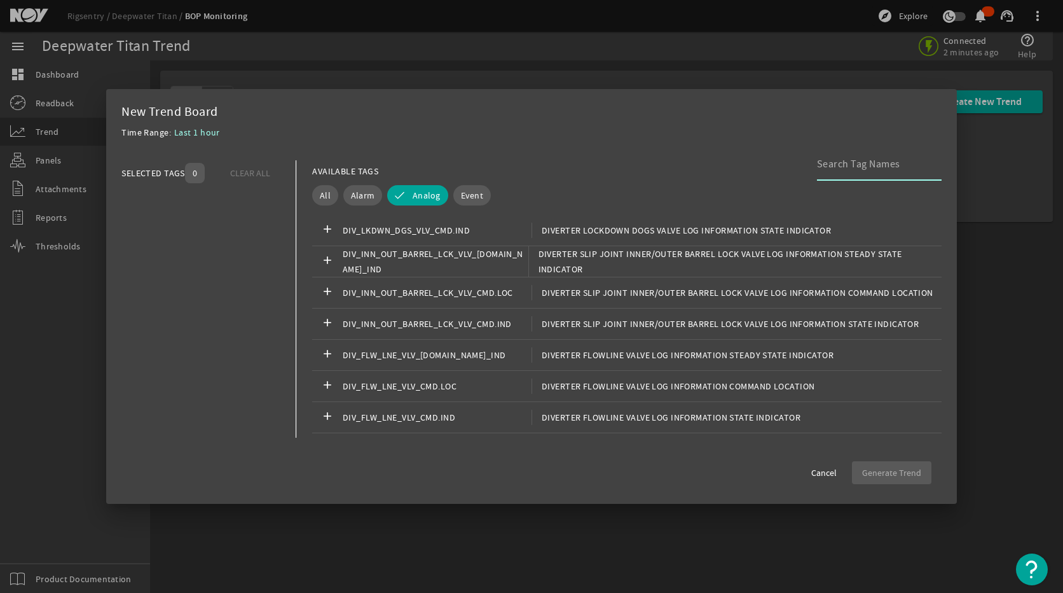
click at [875, 167] on input at bounding box center [874, 163] width 114 height 15
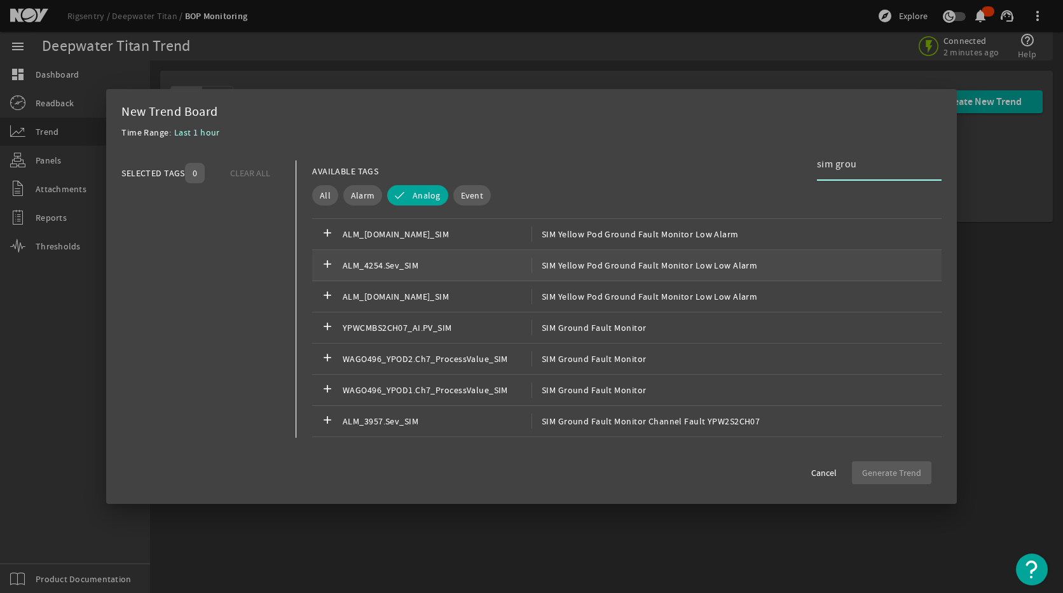
scroll to position [382, 0]
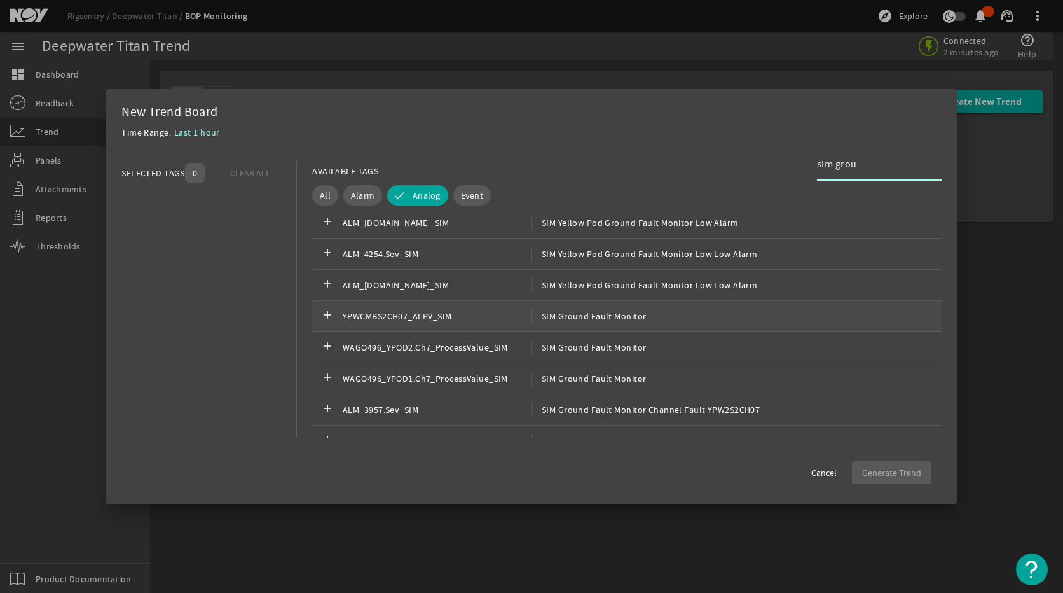
type input "sim grou"
click at [588, 317] on span "SIM Ground Fault Monitor" at bounding box center [589, 315] width 115 height 15
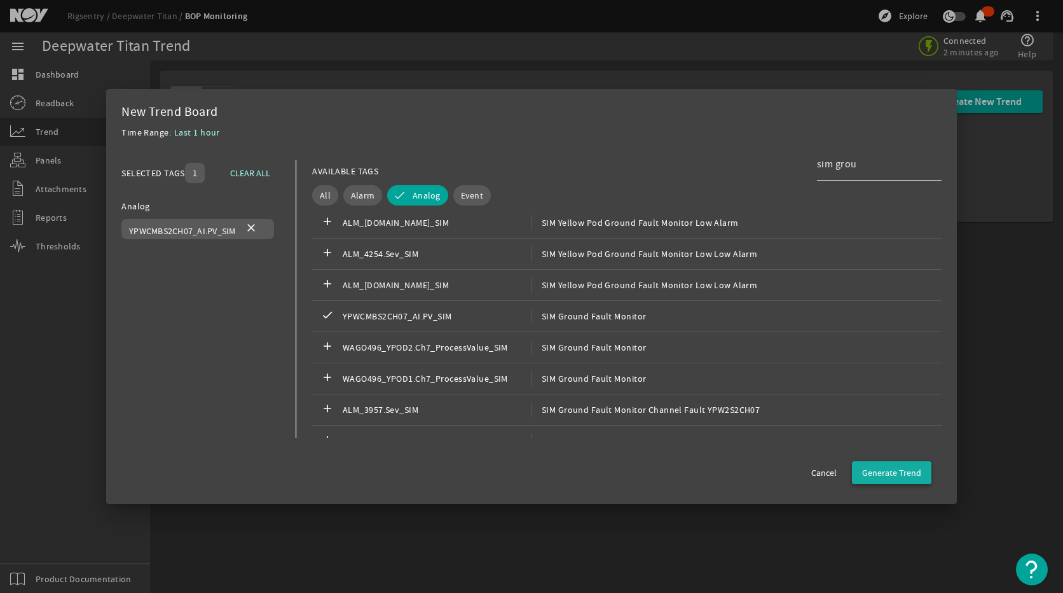
click at [883, 472] on span "Generate Trend" at bounding box center [891, 472] width 59 height 13
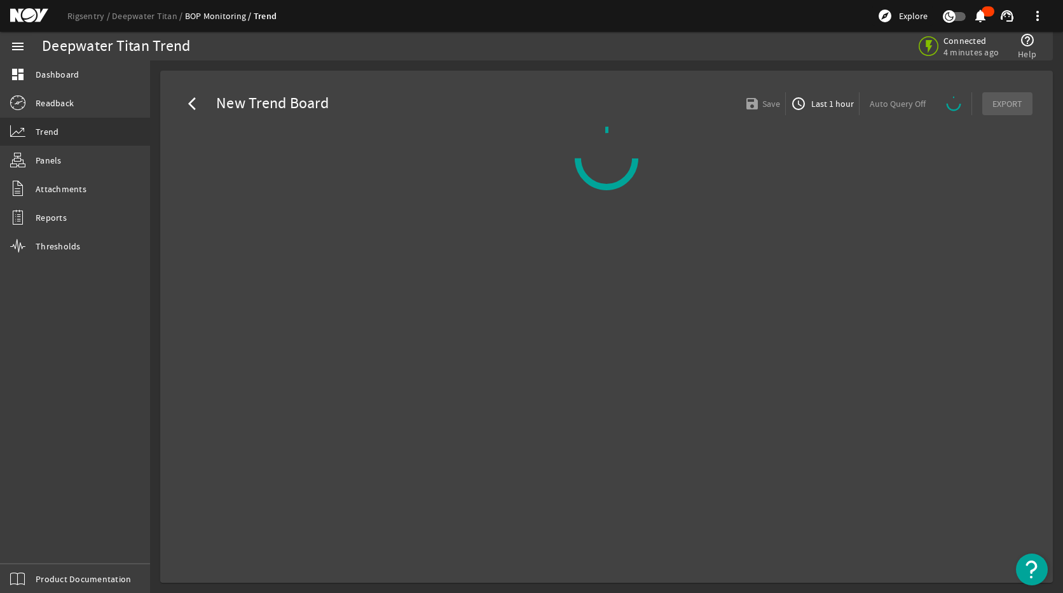
select select "ALL"
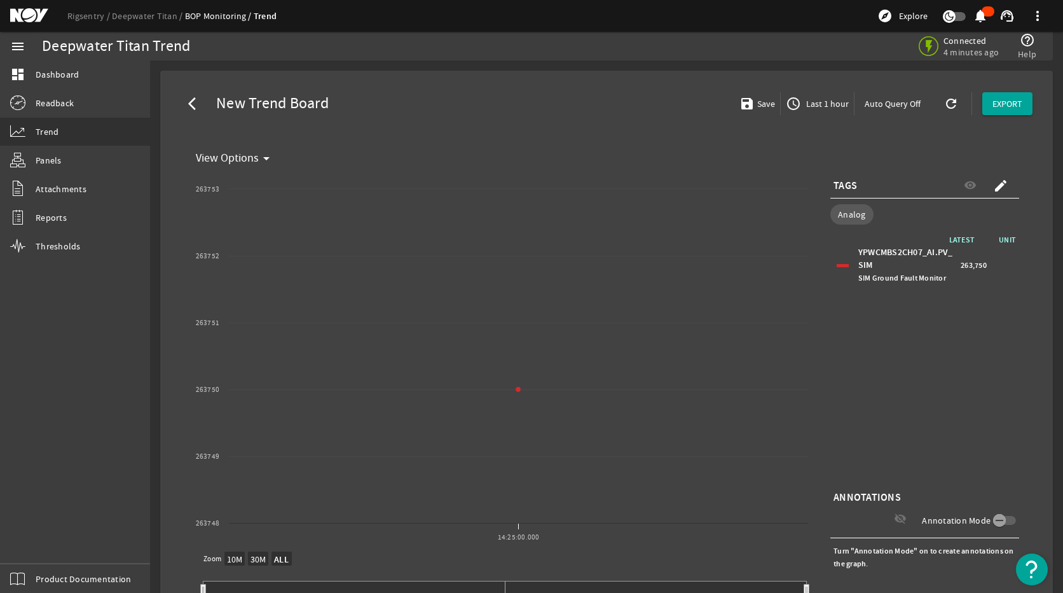
click at [808, 105] on span "Last 1 hour" at bounding box center [826, 103] width 45 height 13
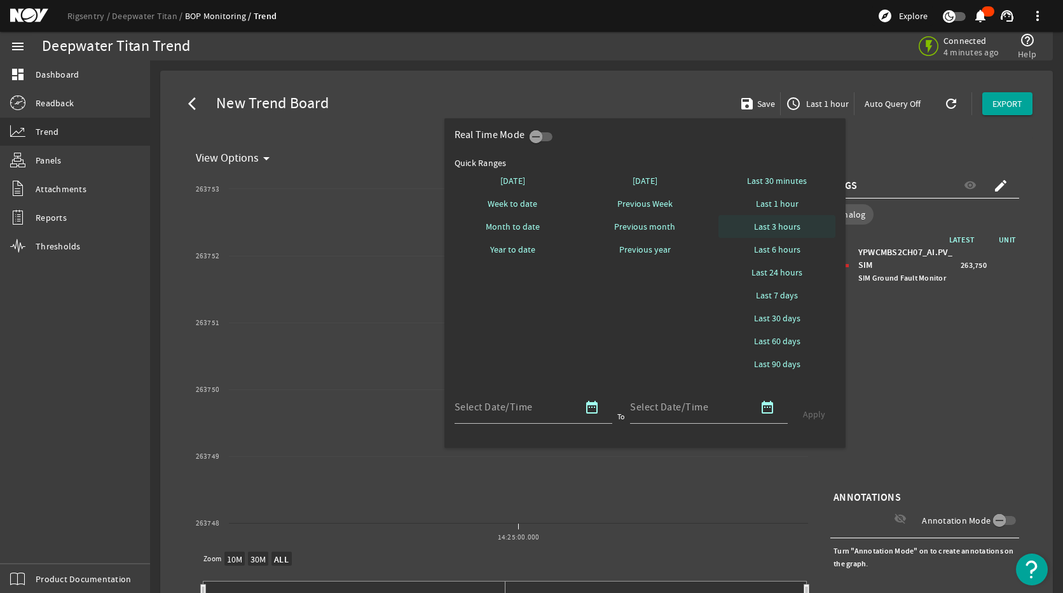
click at [786, 221] on span "Last 3 hours" at bounding box center [777, 226] width 46 height 13
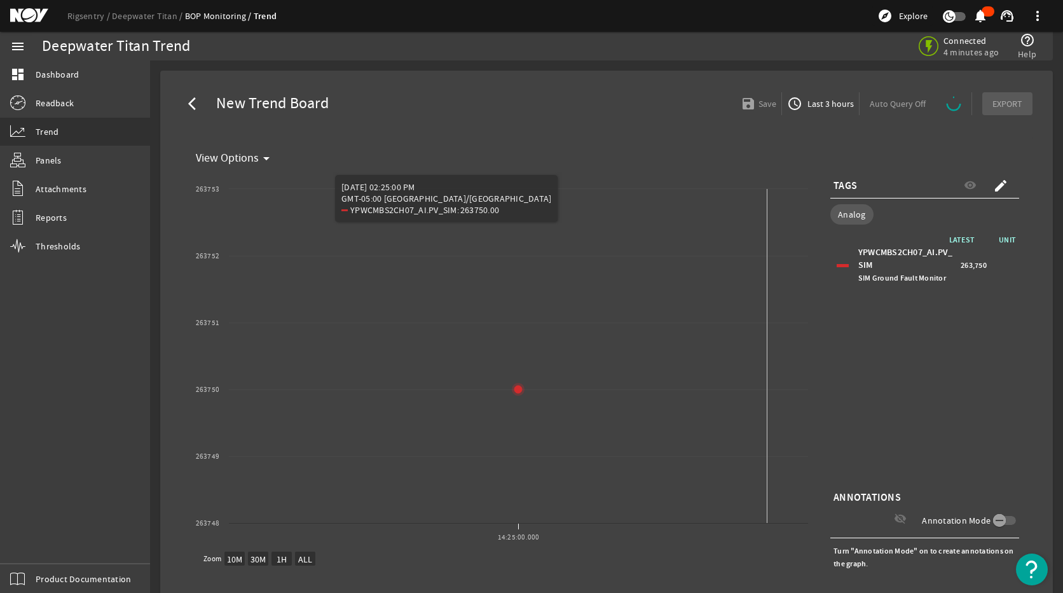
select select "ALL"
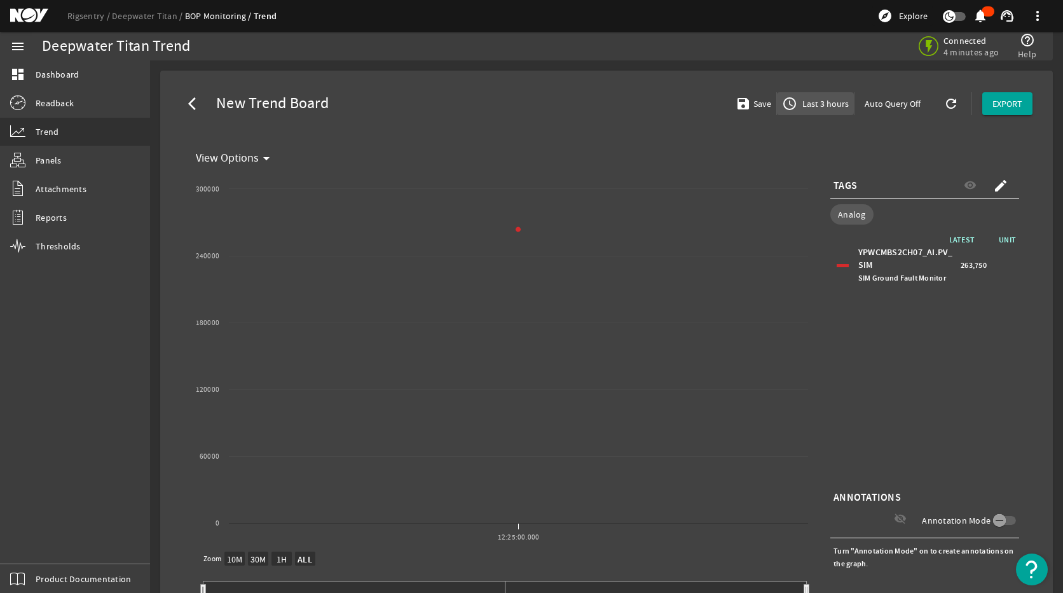
click at [810, 99] on span "Last 3 hours" at bounding box center [824, 103] width 49 height 13
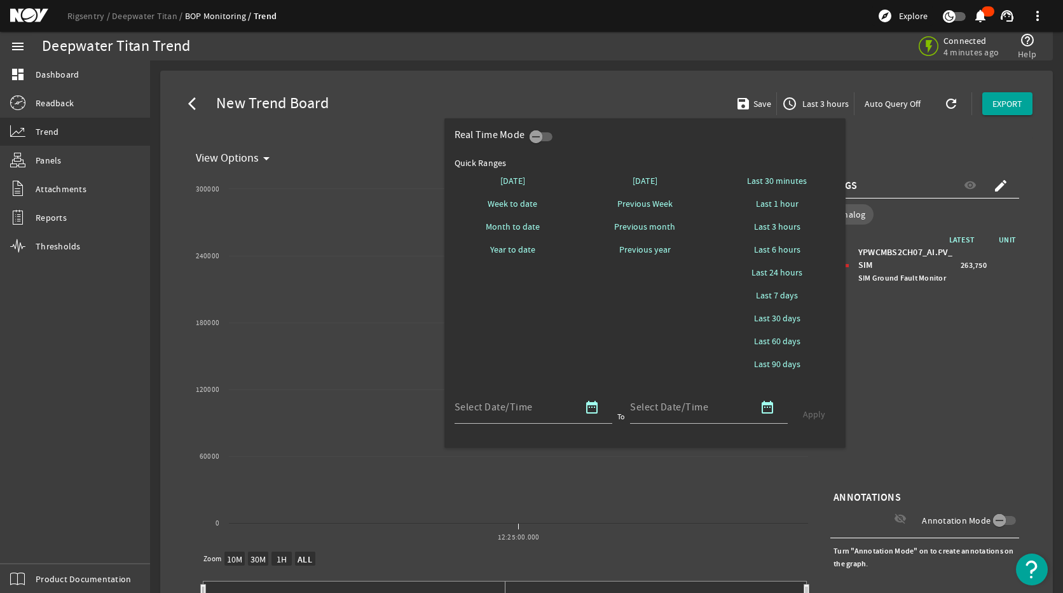
click at [911, 378] on div at bounding box center [531, 296] width 1063 height 593
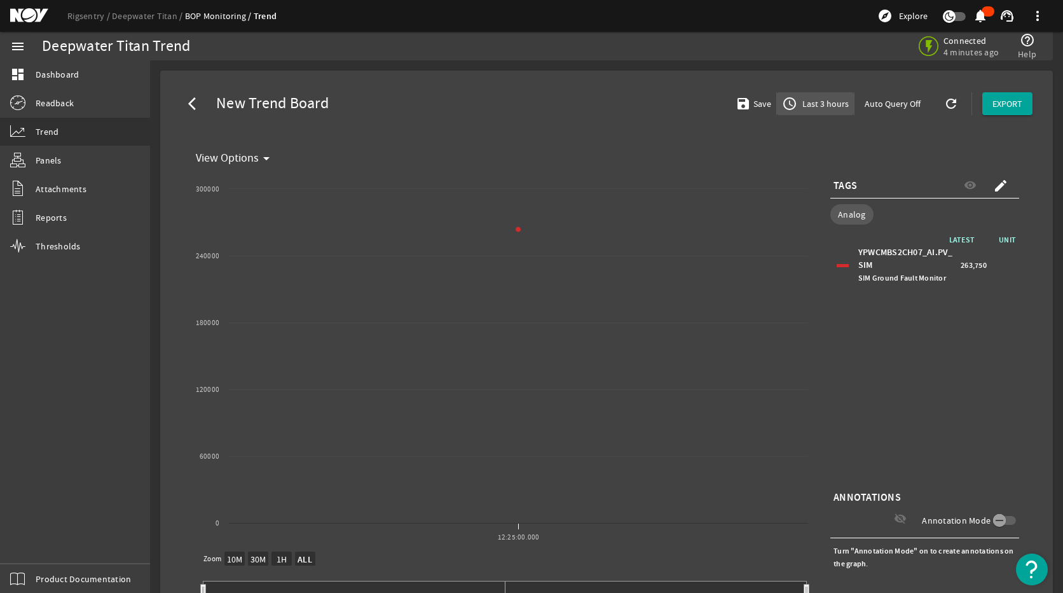
click at [817, 104] on span "Last 3 hours" at bounding box center [824, 103] width 49 height 13
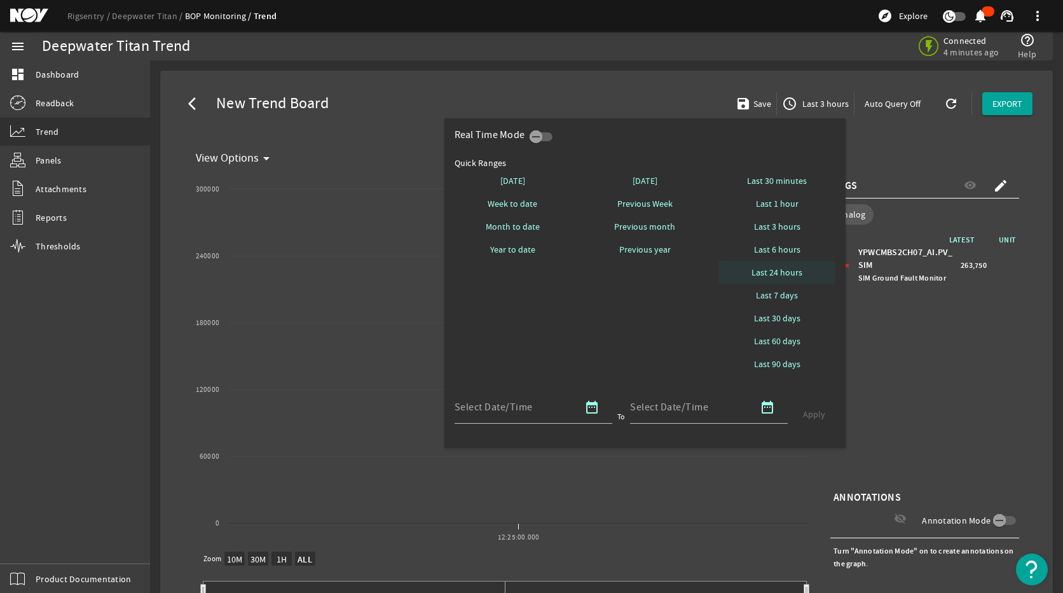
click at [789, 273] on span "Last 24 hours" at bounding box center [777, 272] width 51 height 13
select select "10M"
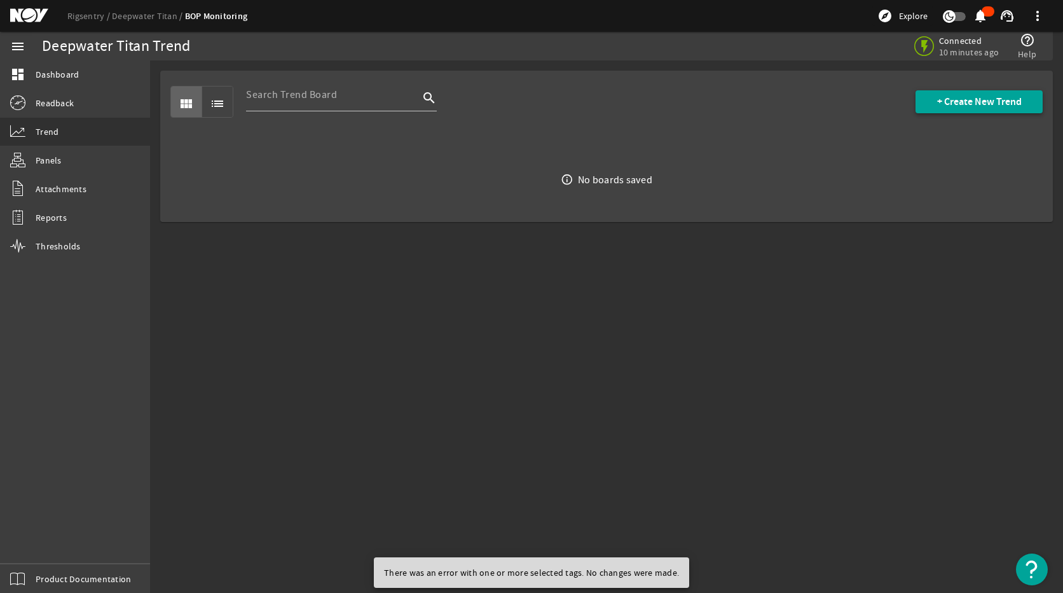
click at [971, 95] on span "+ Create New Trend" at bounding box center [979, 101] width 85 height 13
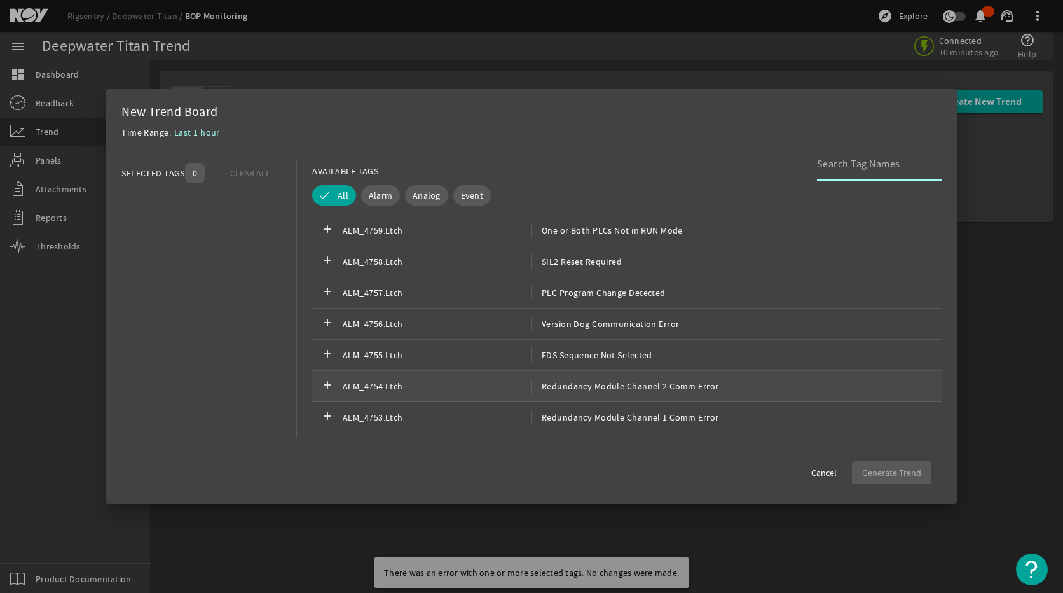
scroll to position [445, 0]
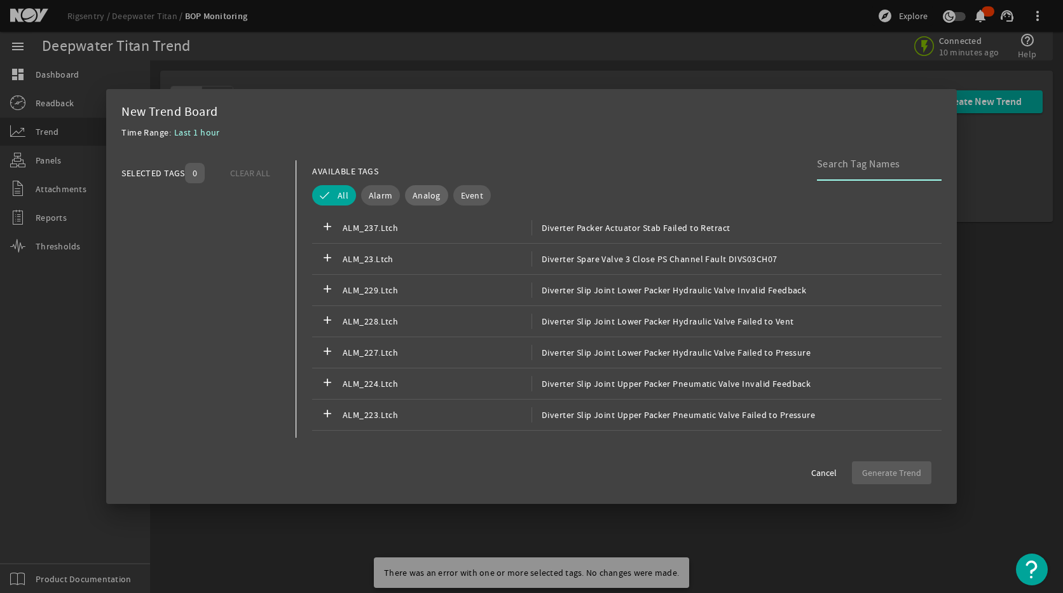
click at [420, 199] on span "Analog" at bounding box center [427, 195] width 28 height 13
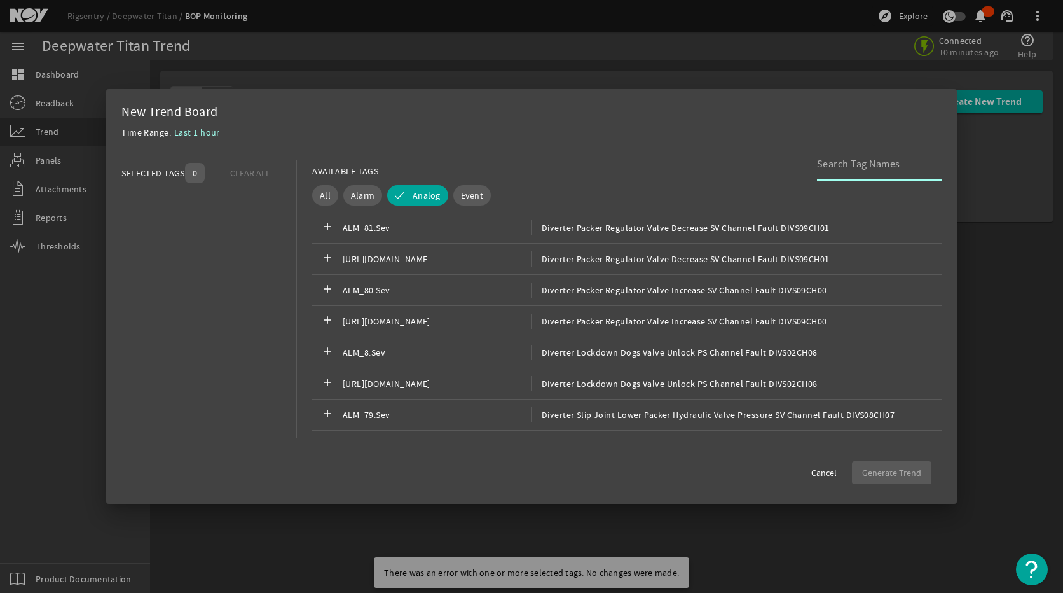
click at [858, 160] on input at bounding box center [874, 163] width 114 height 15
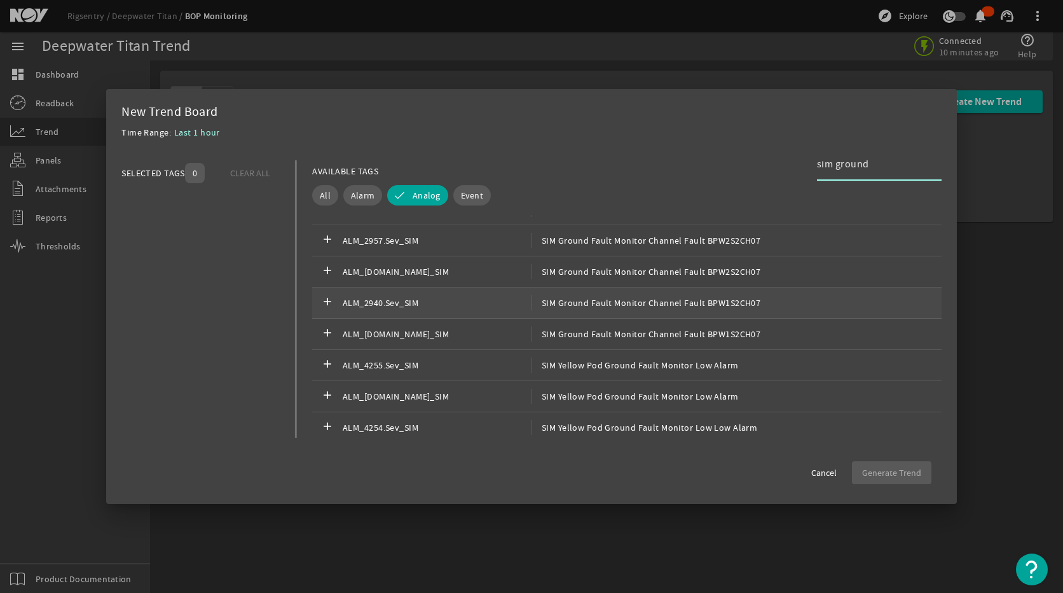
scroll to position [318, 0]
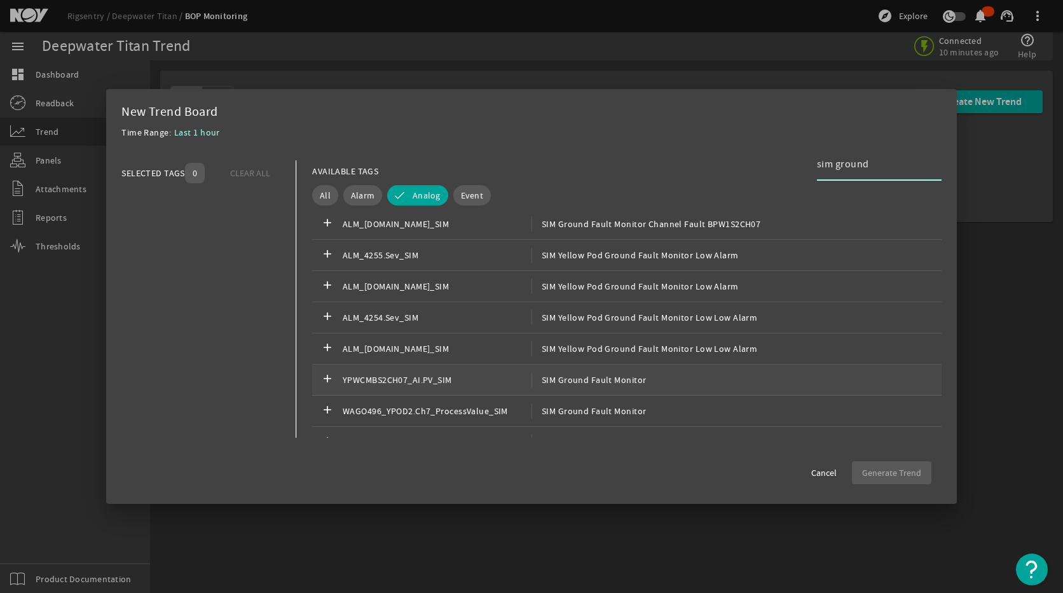
type input "sim ground"
click at [612, 386] on span "SIM Ground Fault Monitor" at bounding box center [589, 379] width 115 height 15
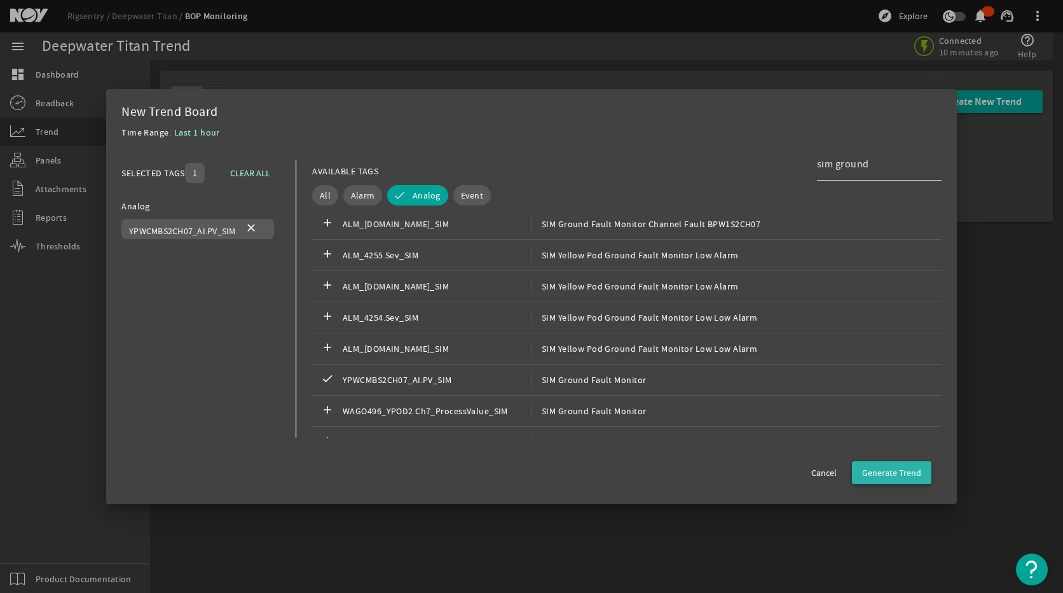
click at [897, 470] on span "Generate Trend" at bounding box center [891, 472] width 59 height 13
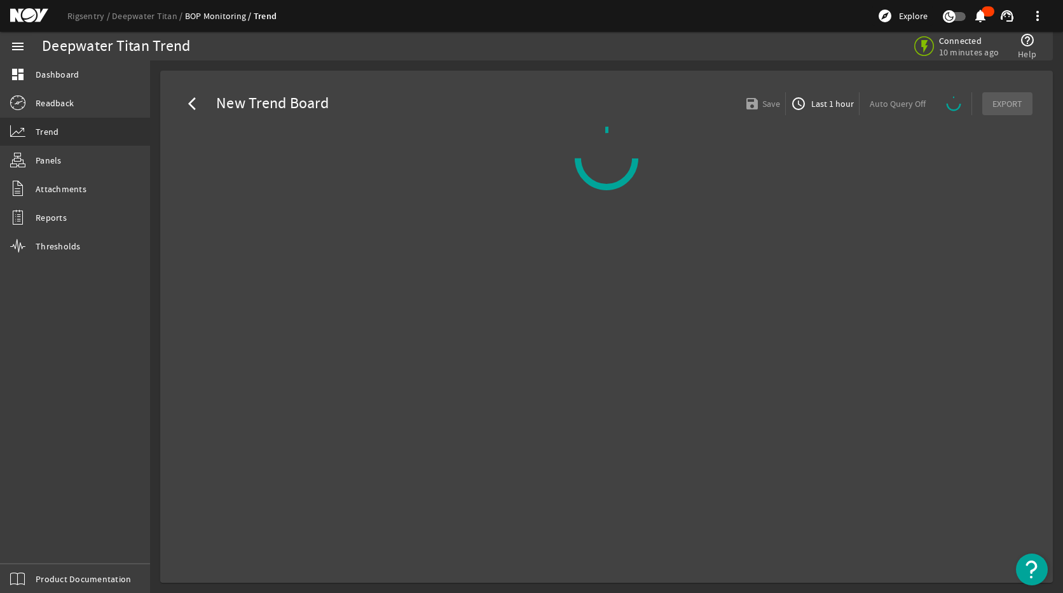
select select "ALL"
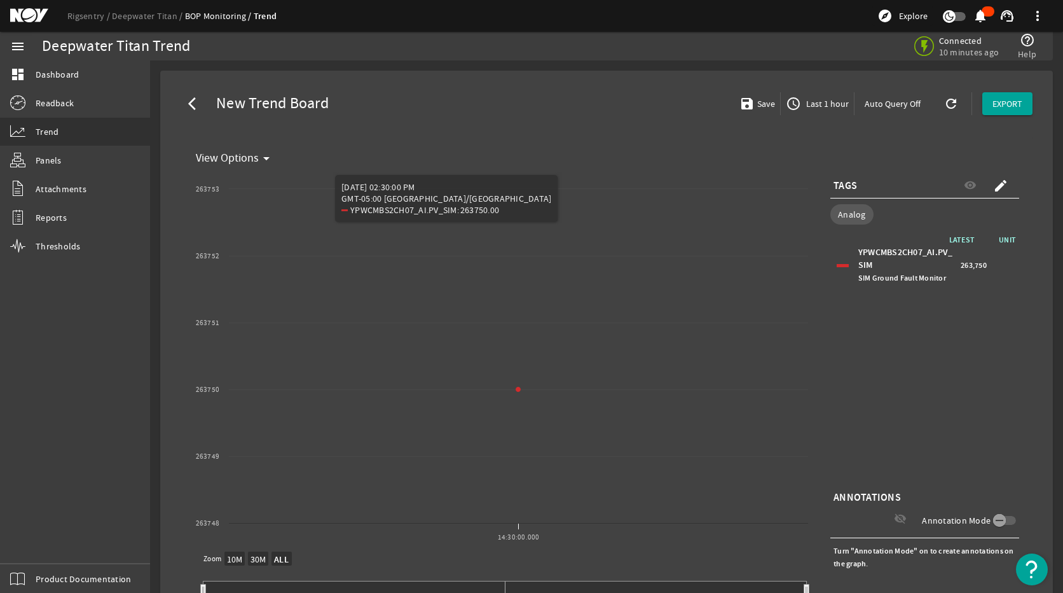
click at [806, 102] on span "Last 1 hour" at bounding box center [826, 103] width 45 height 13
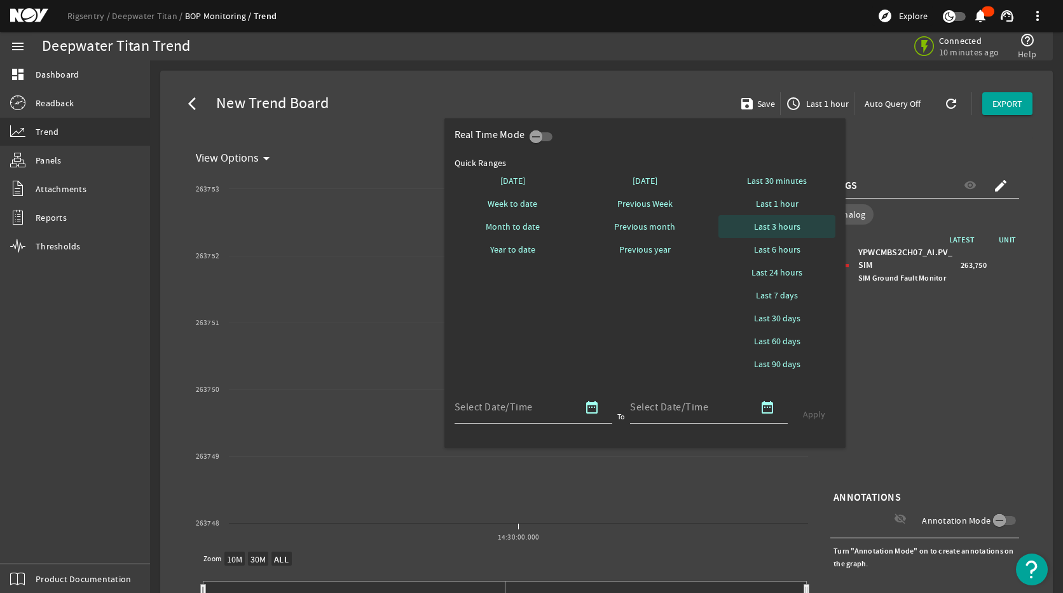
click at [768, 226] on span "Last 3 hours" at bounding box center [777, 226] width 46 height 13
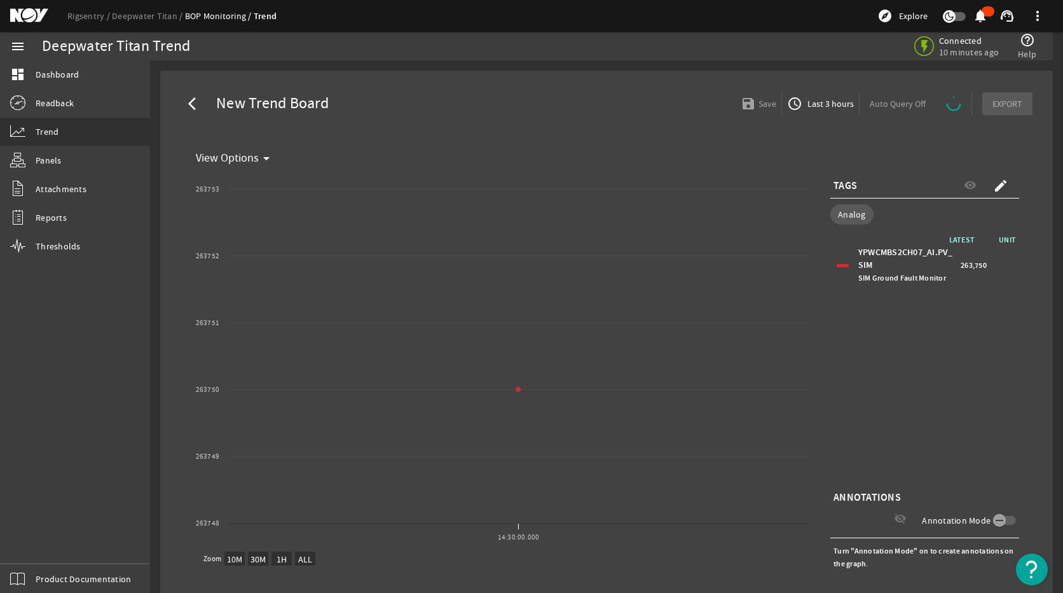
select select "ALL"
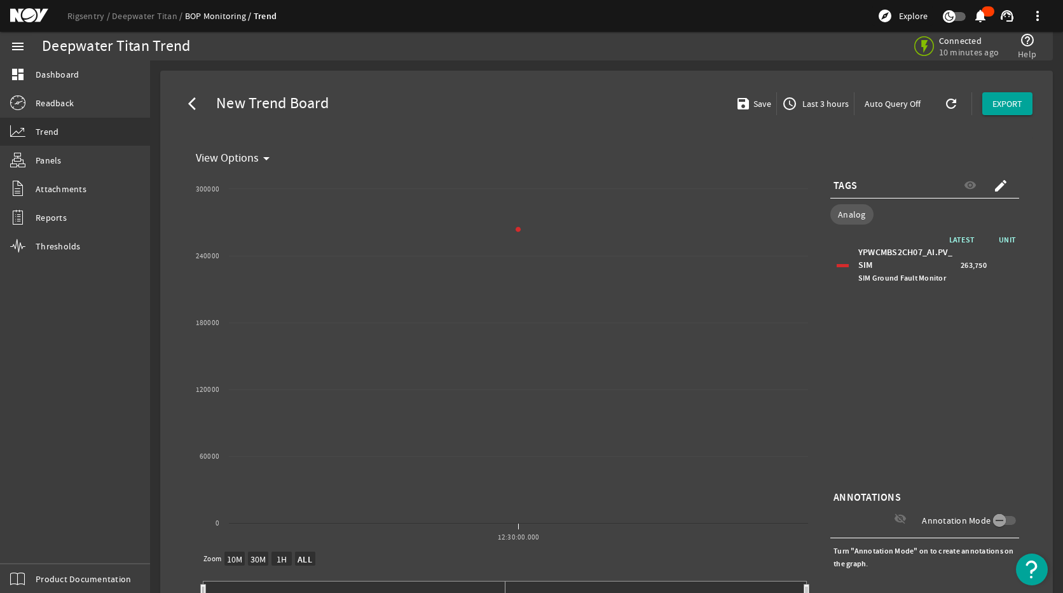
click at [815, 108] on span "Last 3 hours" at bounding box center [824, 103] width 49 height 13
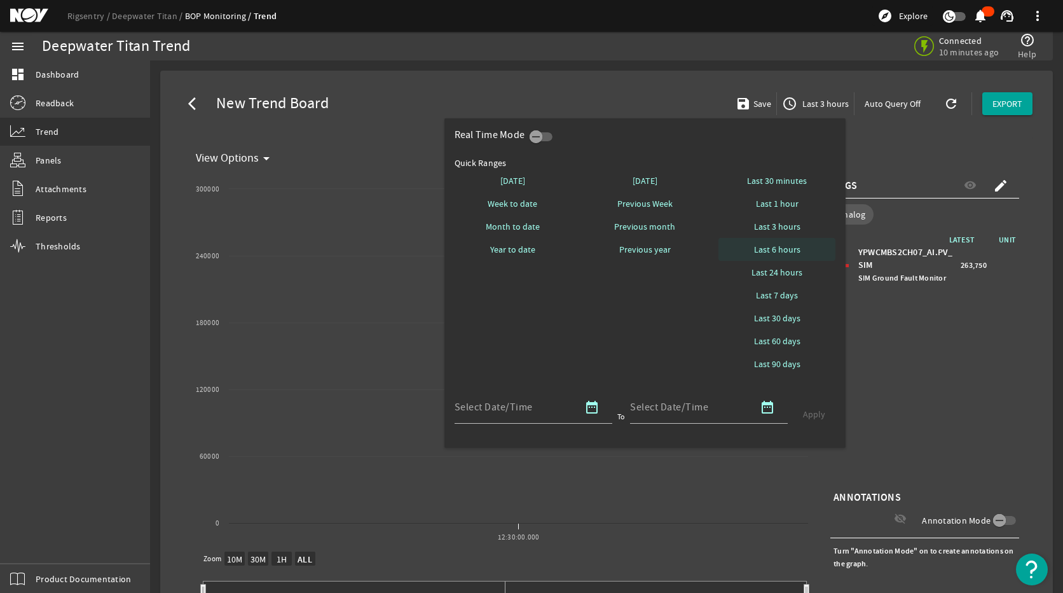
click at [787, 248] on span "Last 6 hours" at bounding box center [777, 249] width 46 height 13
select select "10M"
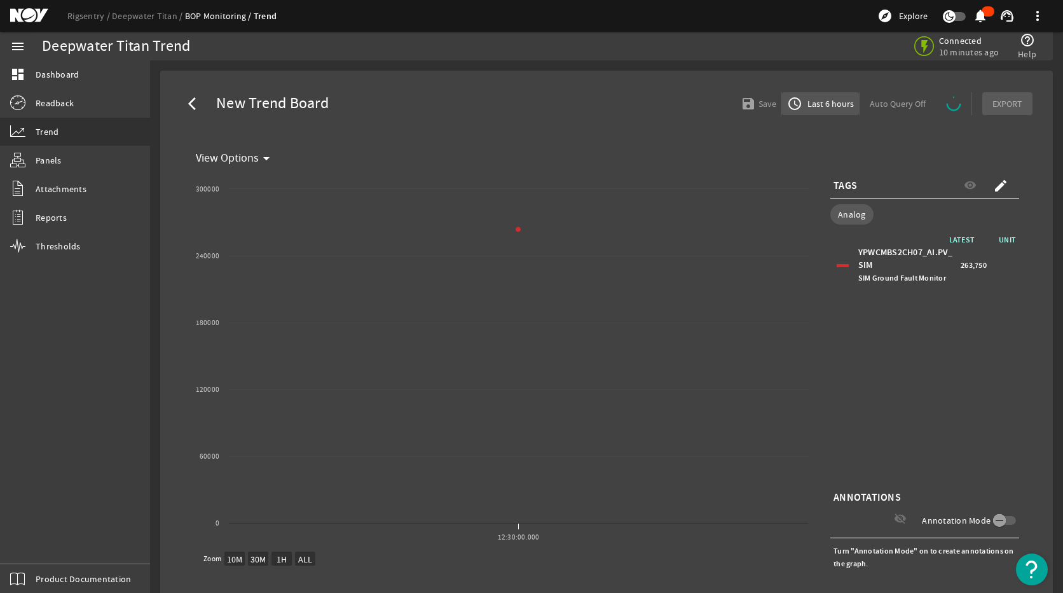
click at [828, 100] on span "Last 6 hours" at bounding box center [829, 103] width 49 height 13
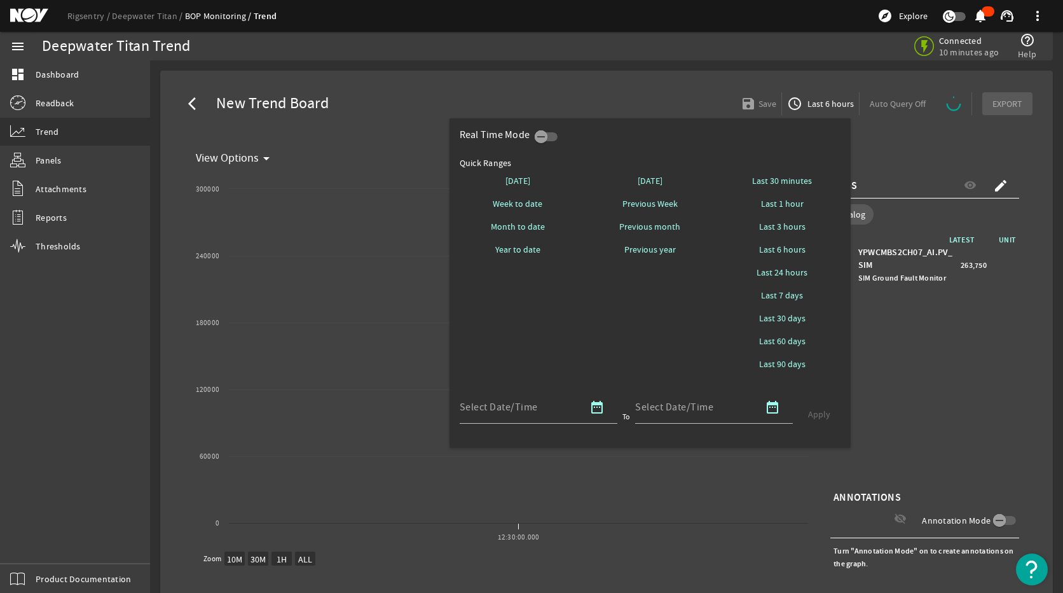
click at [937, 372] on div at bounding box center [531, 296] width 1063 height 593
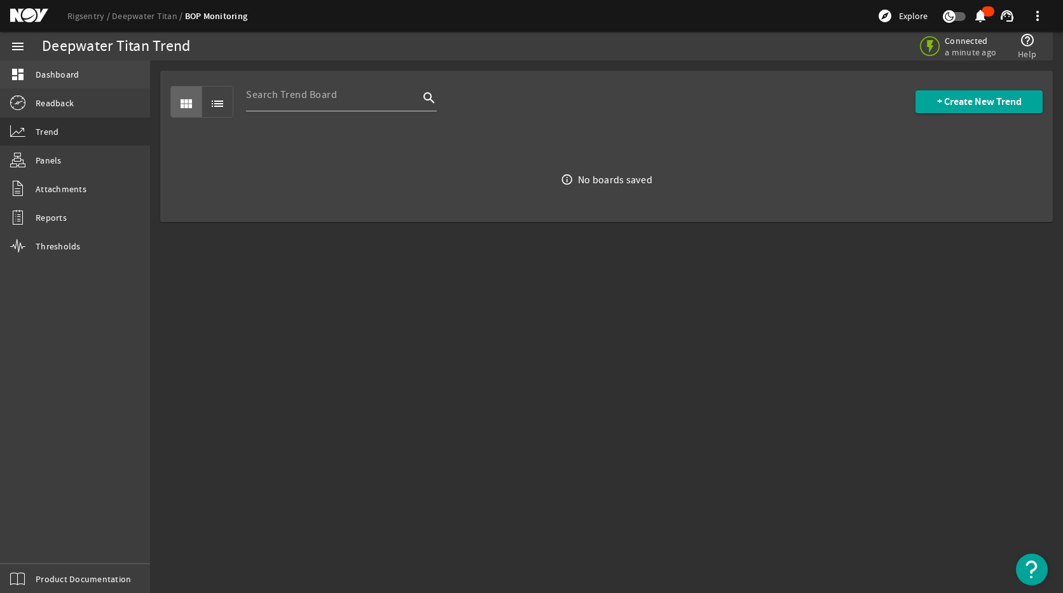
click at [62, 72] on span "Dashboard" at bounding box center [57, 74] width 43 height 13
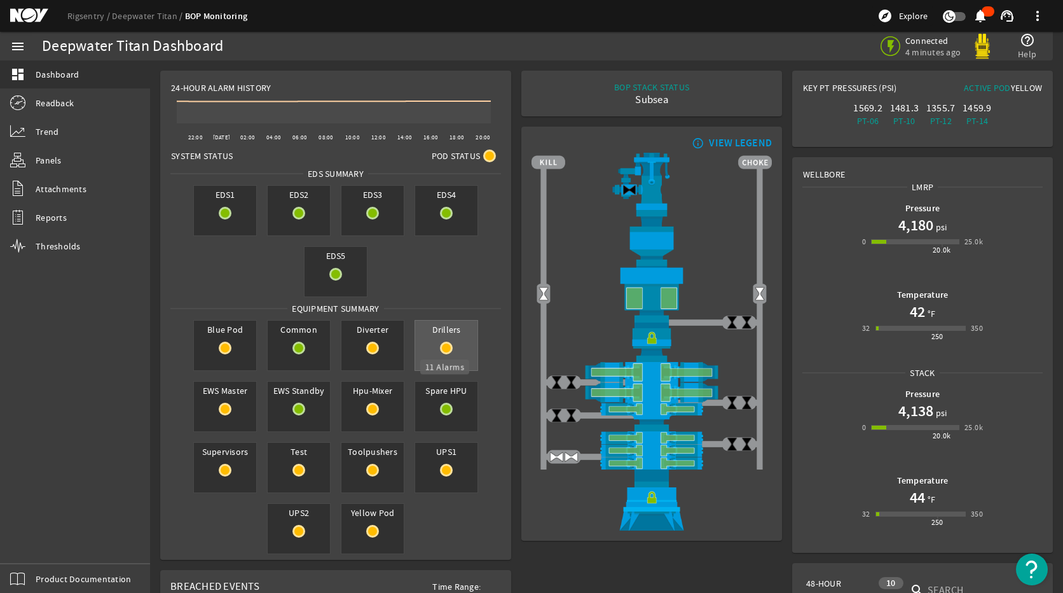
click at [451, 350] on rigsentry-circle-icon at bounding box center [446, 348] width 62 height 13
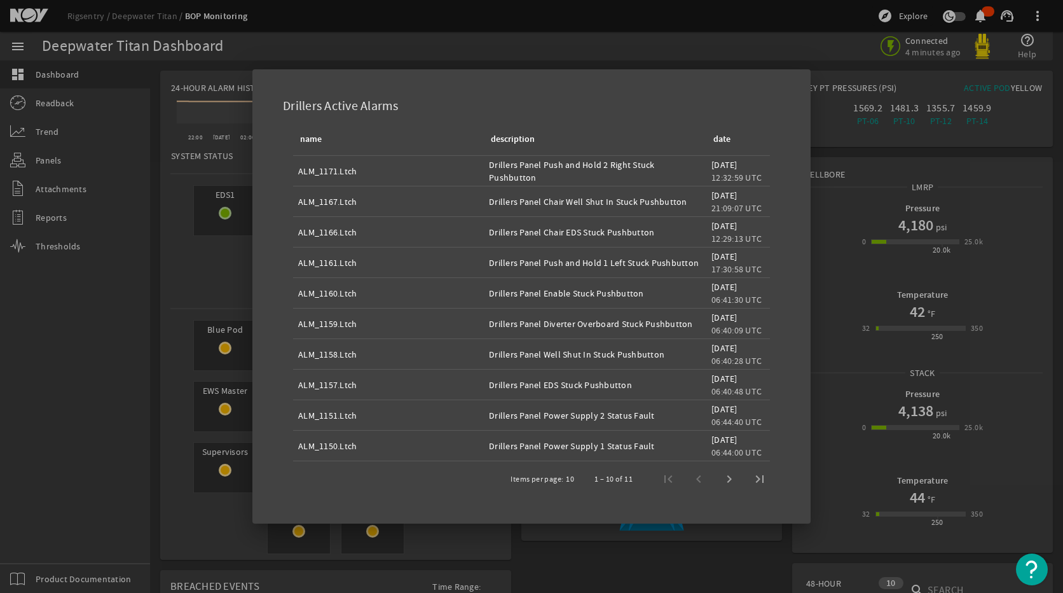
click at [219, 296] on div at bounding box center [531, 296] width 1063 height 593
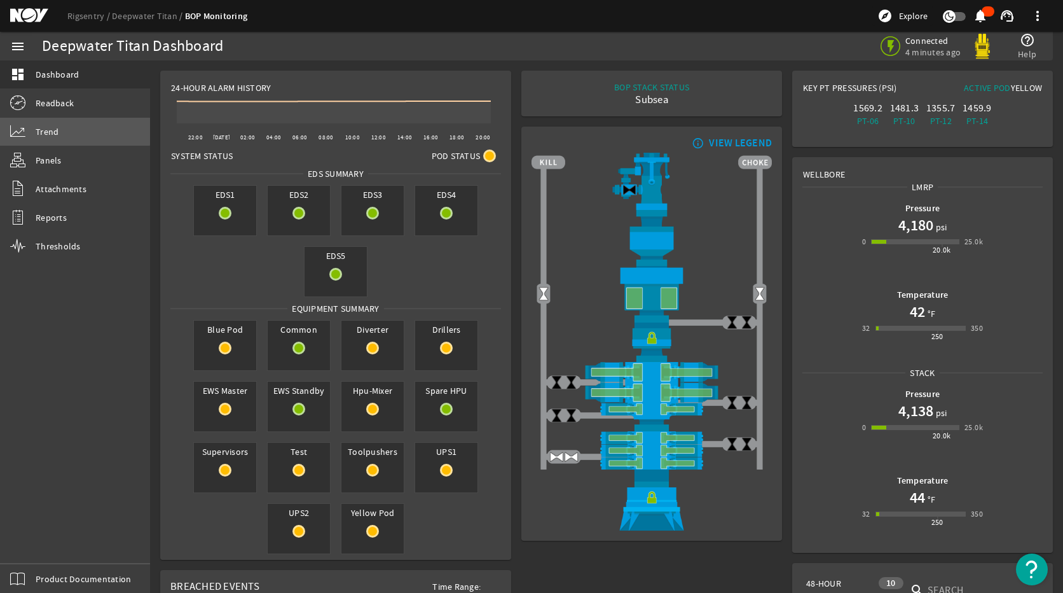
click at [65, 127] on link "Trend" at bounding box center [75, 132] width 150 height 28
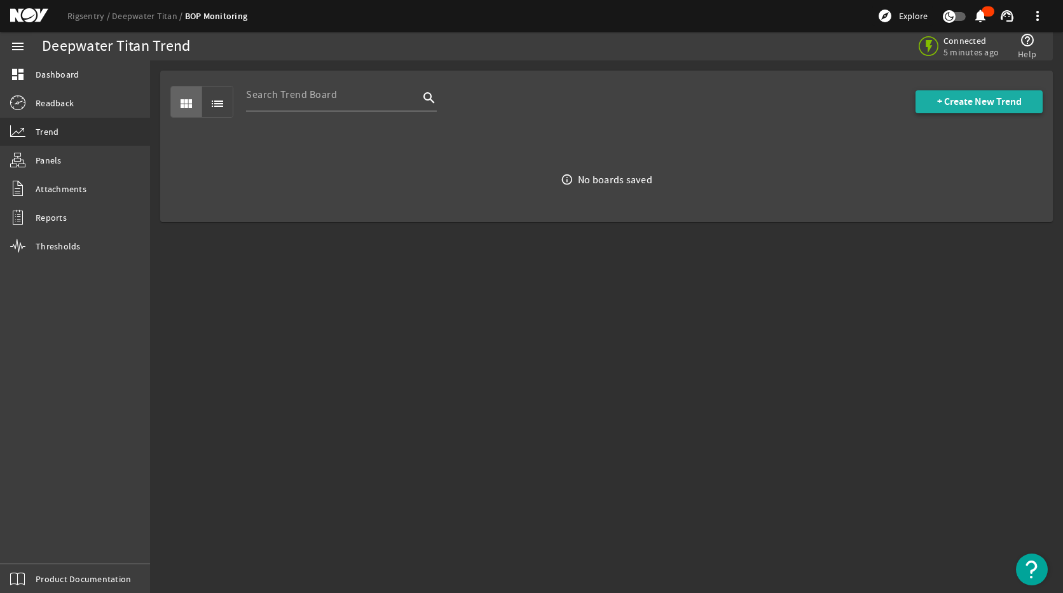
click at [966, 102] on span "+ Create New Trend" at bounding box center [979, 101] width 85 height 13
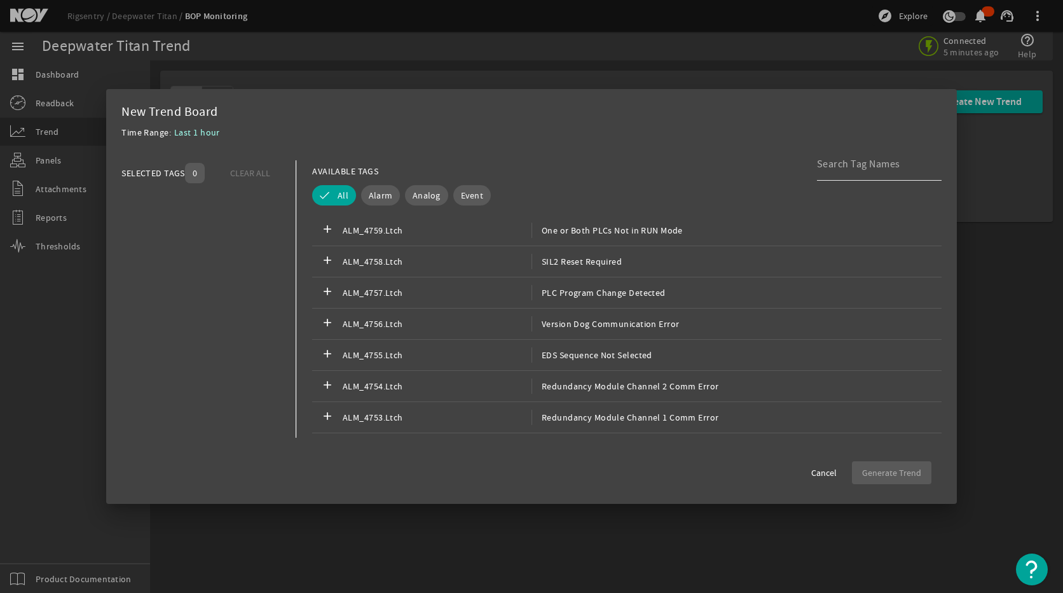
click at [852, 175] on div at bounding box center [874, 164] width 114 height 33
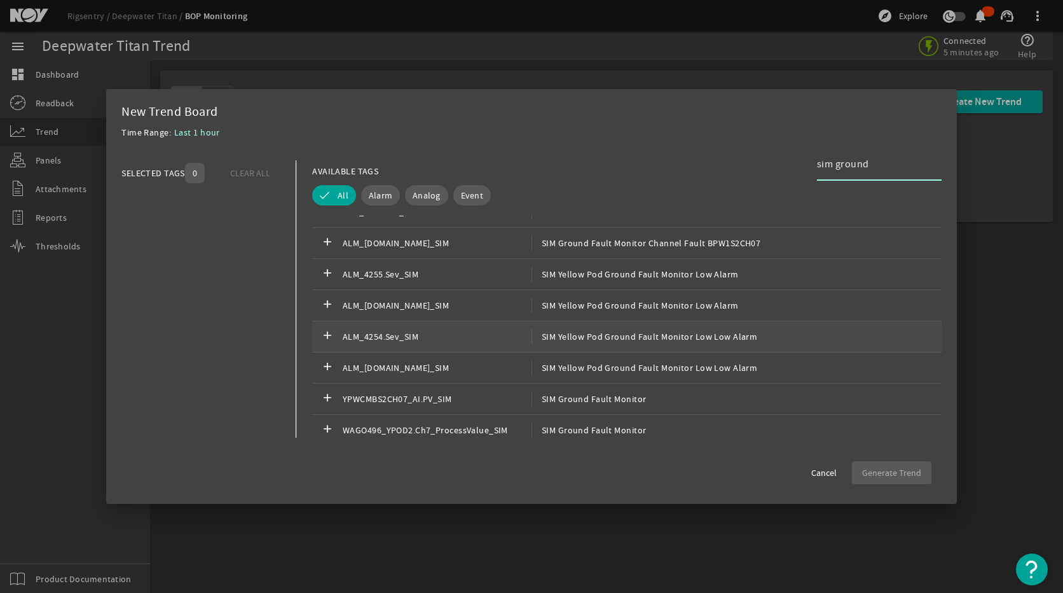
scroll to position [572, 0]
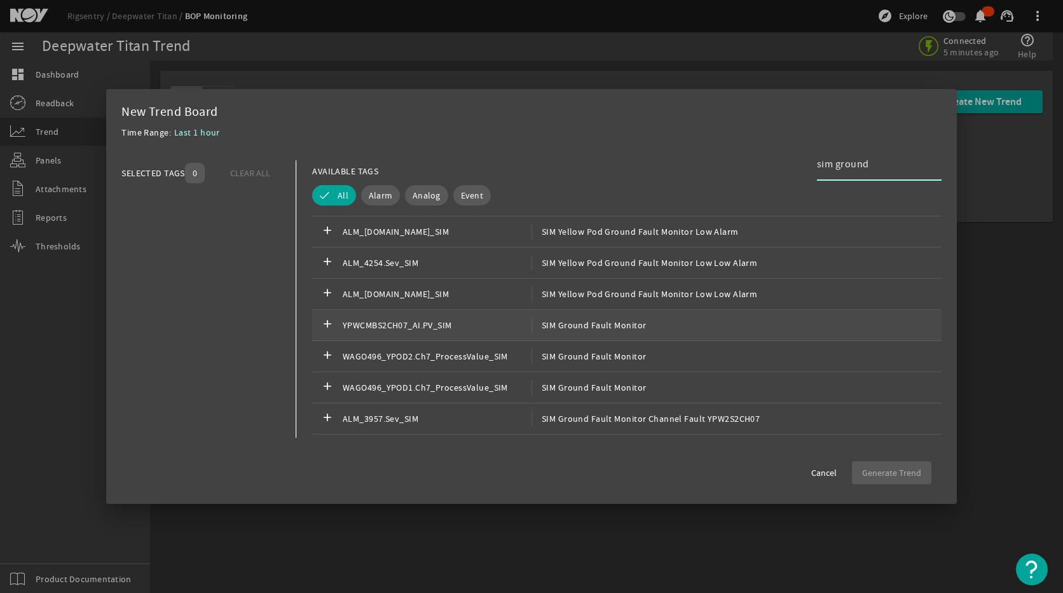
type input "sim ground"
click at [569, 334] on div "add YPWCMBS2CH07_AI.PV_SIM SIM Ground Fault Monitor" at bounding box center [627, 325] width 630 height 31
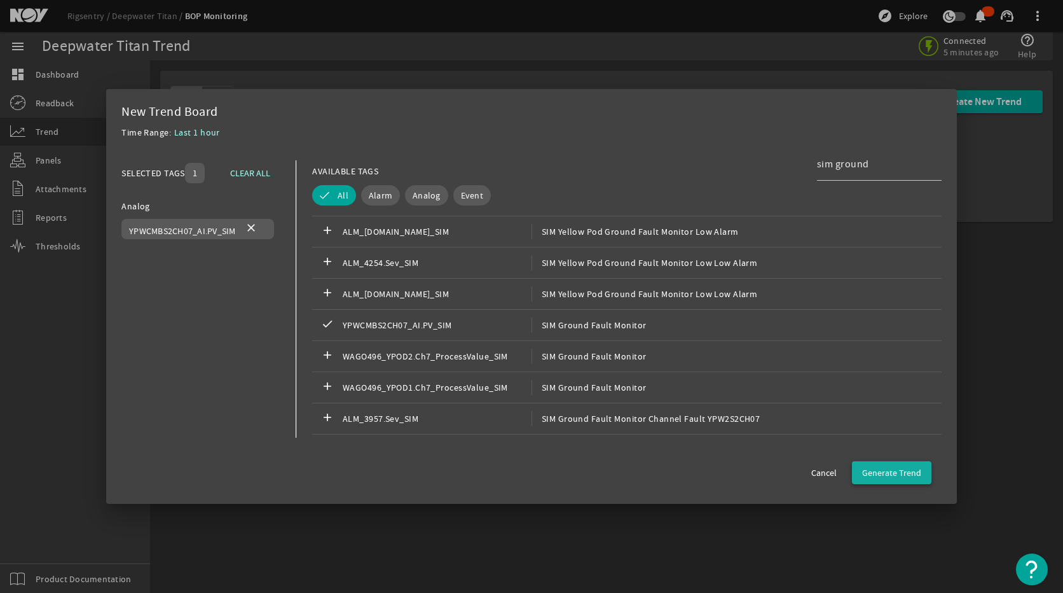
click at [876, 474] on span "Generate Trend" at bounding box center [891, 472] width 59 height 13
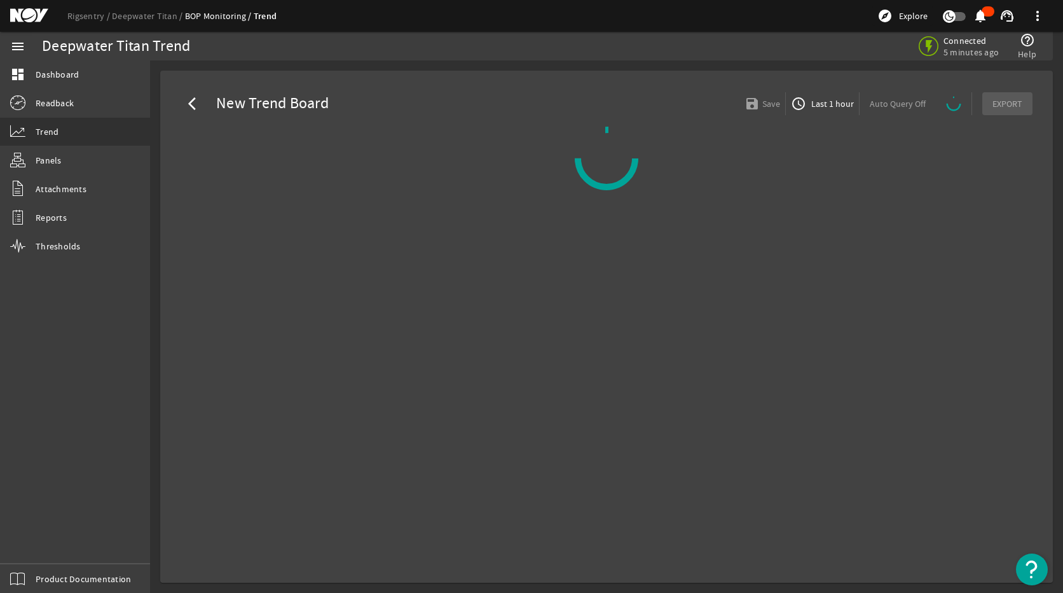
click at [833, 104] on span "Last 1 hour" at bounding box center [831, 103] width 45 height 13
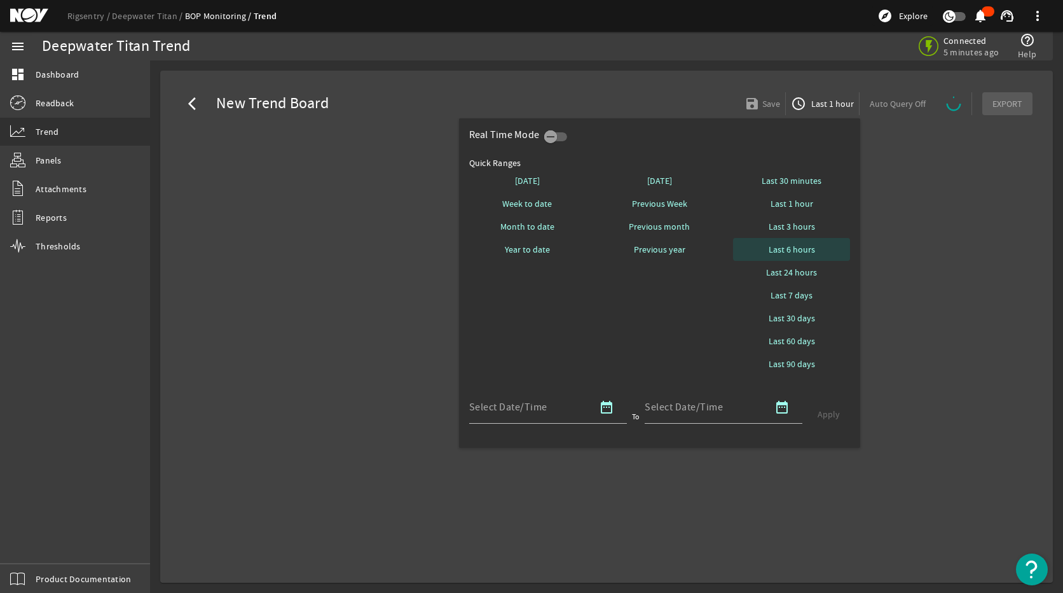
click at [805, 245] on span "Last 6 hours" at bounding box center [792, 249] width 46 height 13
click at [913, 253] on div at bounding box center [531, 296] width 1063 height 593
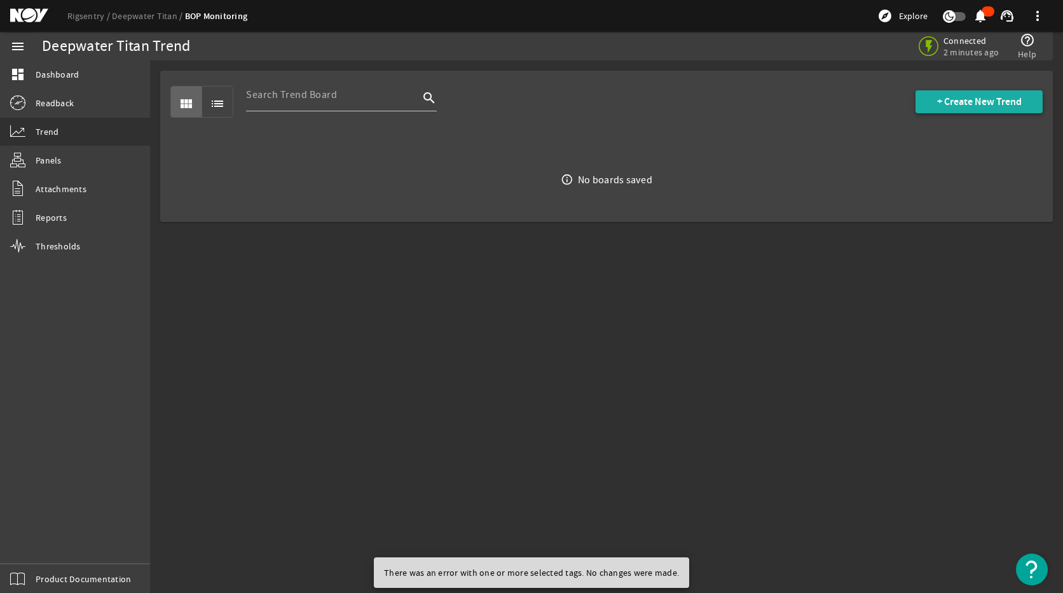
click at [991, 102] on span "+ Create New Trend" at bounding box center [979, 101] width 85 height 13
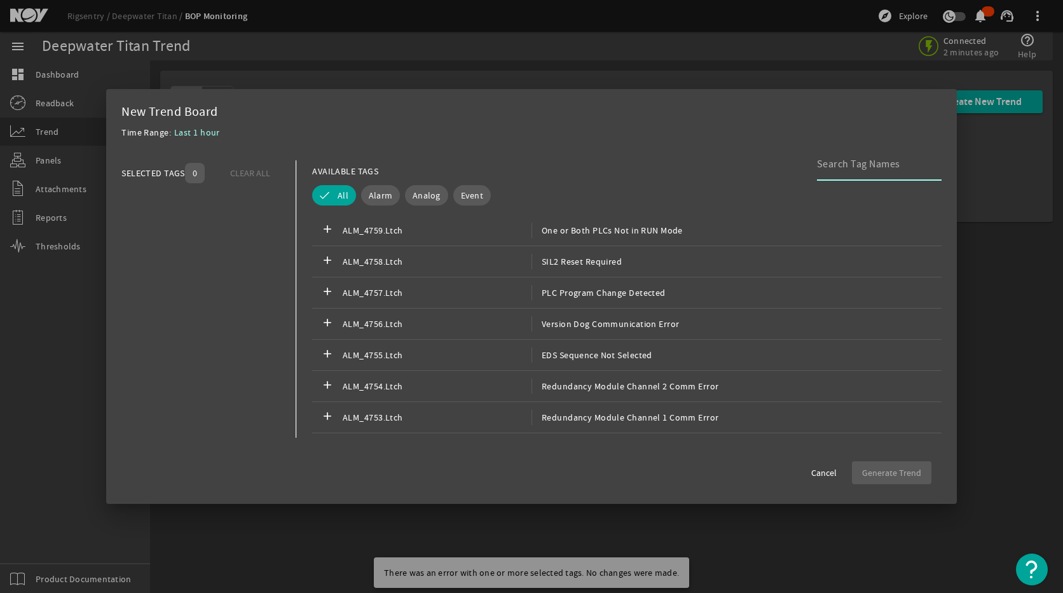
click at [831, 170] on input at bounding box center [874, 163] width 114 height 15
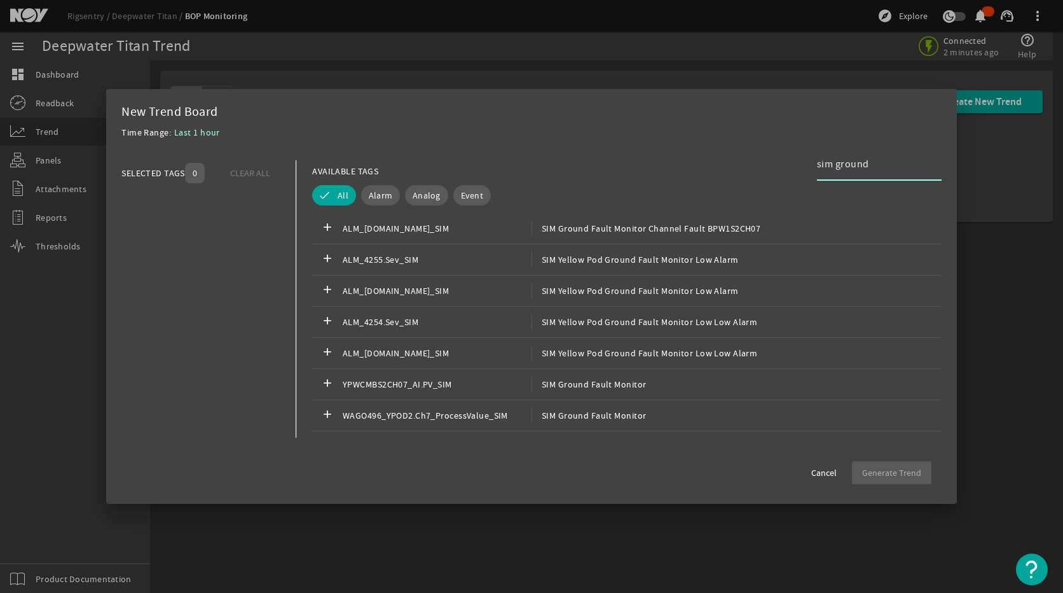
scroll to position [572, 0]
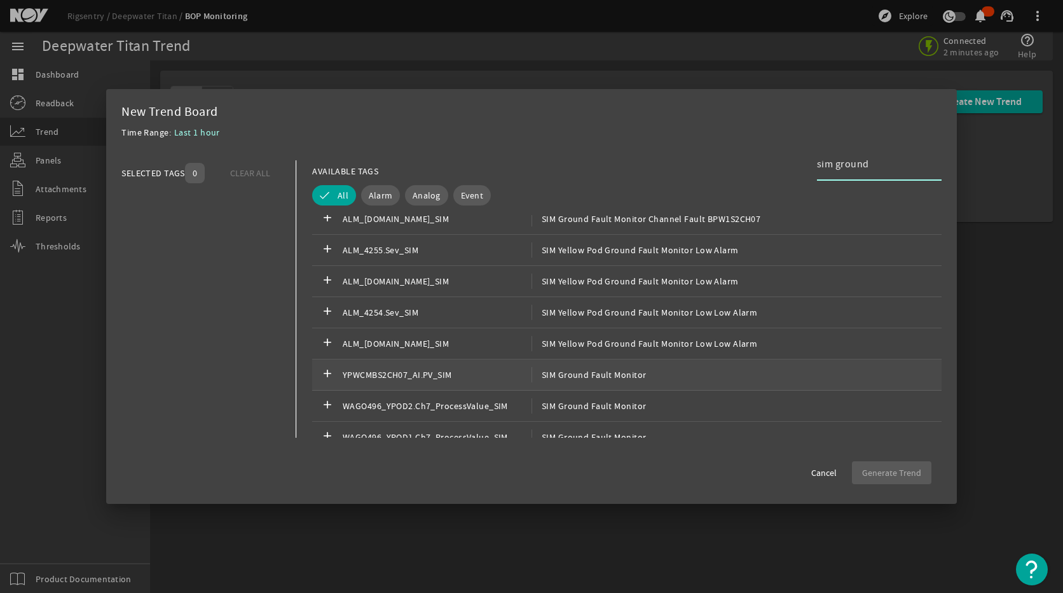
type input "sim ground"
click at [683, 387] on div "add YPWCMBS2CH07_AI.PV_SIM SIM Ground Fault Monitor" at bounding box center [627, 374] width 630 height 31
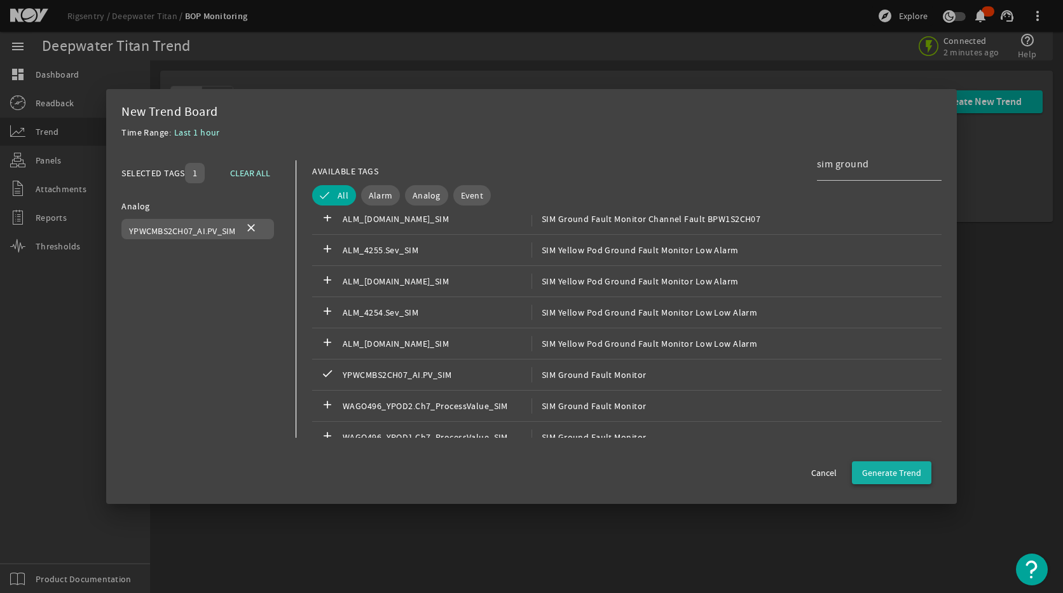
click at [880, 468] on span "Generate Trend" at bounding box center [891, 472] width 59 height 13
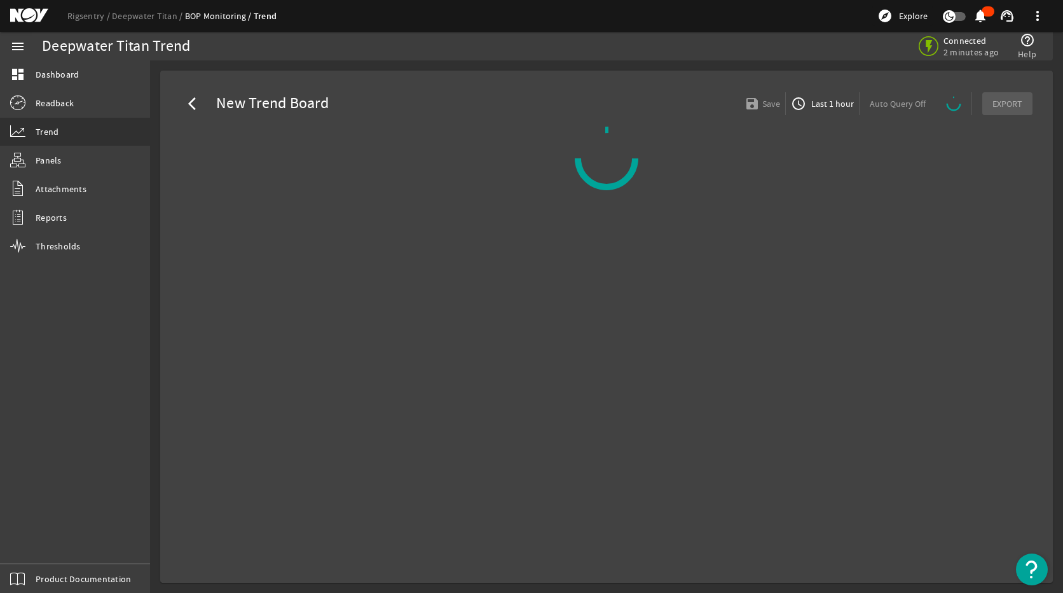
select select "ALL"
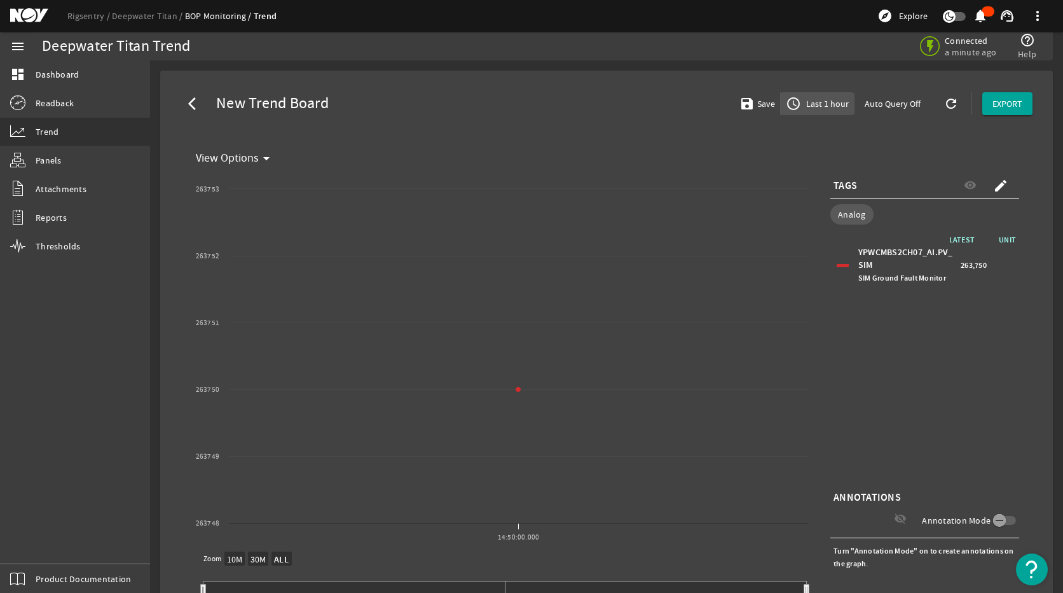
click at [830, 100] on span "Last 1 hour" at bounding box center [826, 103] width 45 height 13
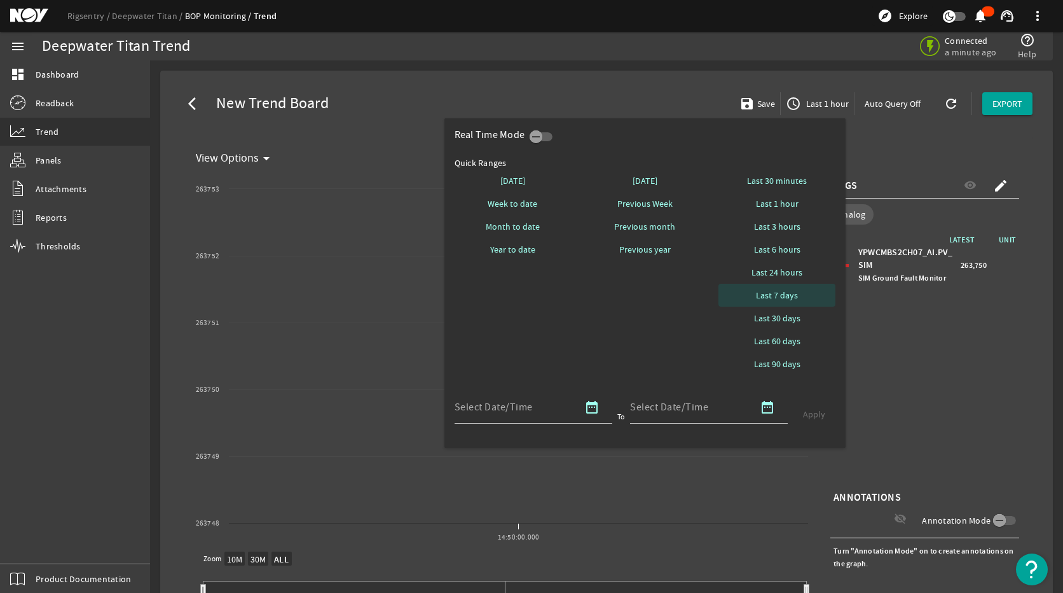
click at [794, 286] on span at bounding box center [777, 295] width 117 height 31
select select "10M"
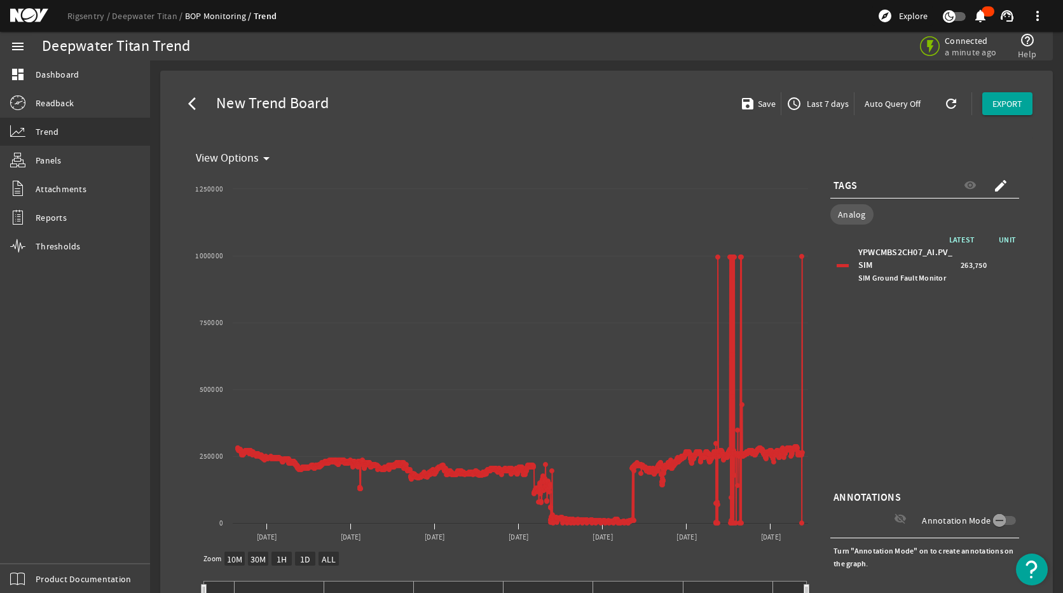
click at [817, 106] on span "Last 7 days" at bounding box center [827, 103] width 45 height 13
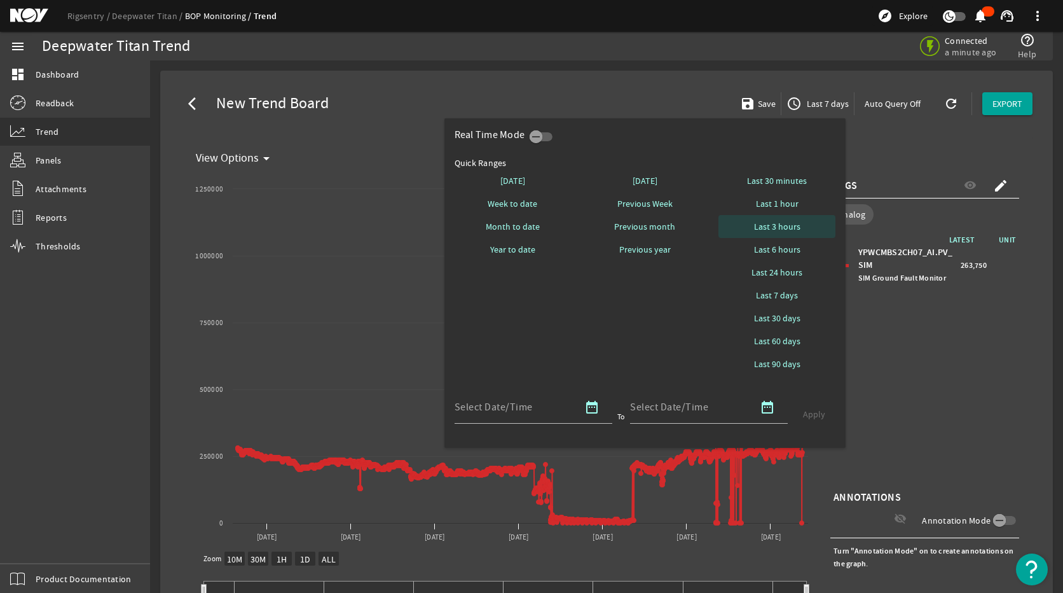
click at [801, 224] on span at bounding box center [777, 226] width 117 height 31
select select "10M"
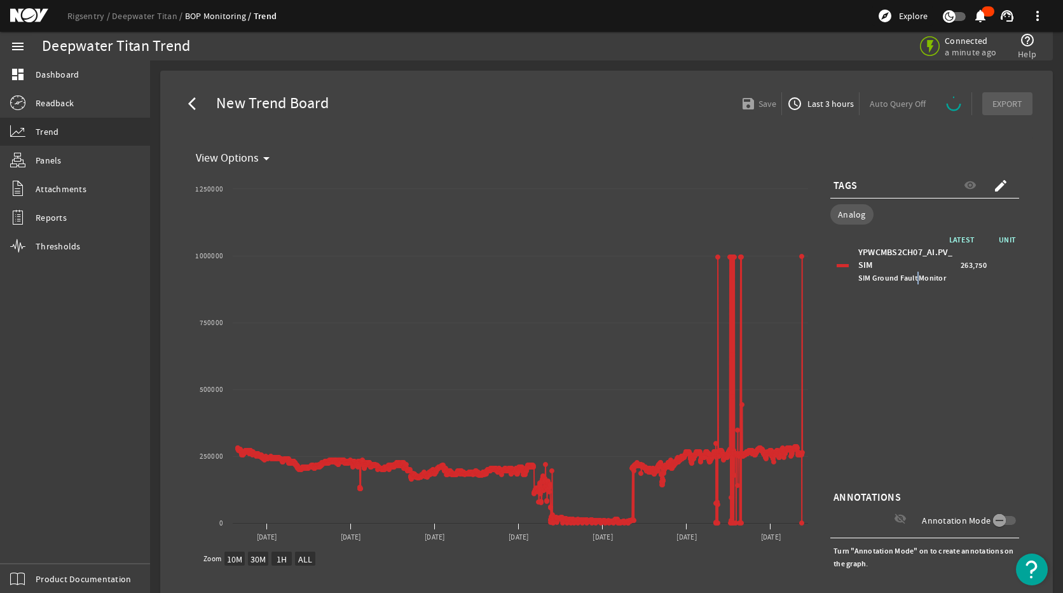
click at [911, 399] on div "LATEST UNIT YPWCMBS2CH07_AI.PV_SIM SIM Ground Fault Monitor 263,750" at bounding box center [925, 360] width 189 height 254
